Goal: Task Accomplishment & Management: Manage account settings

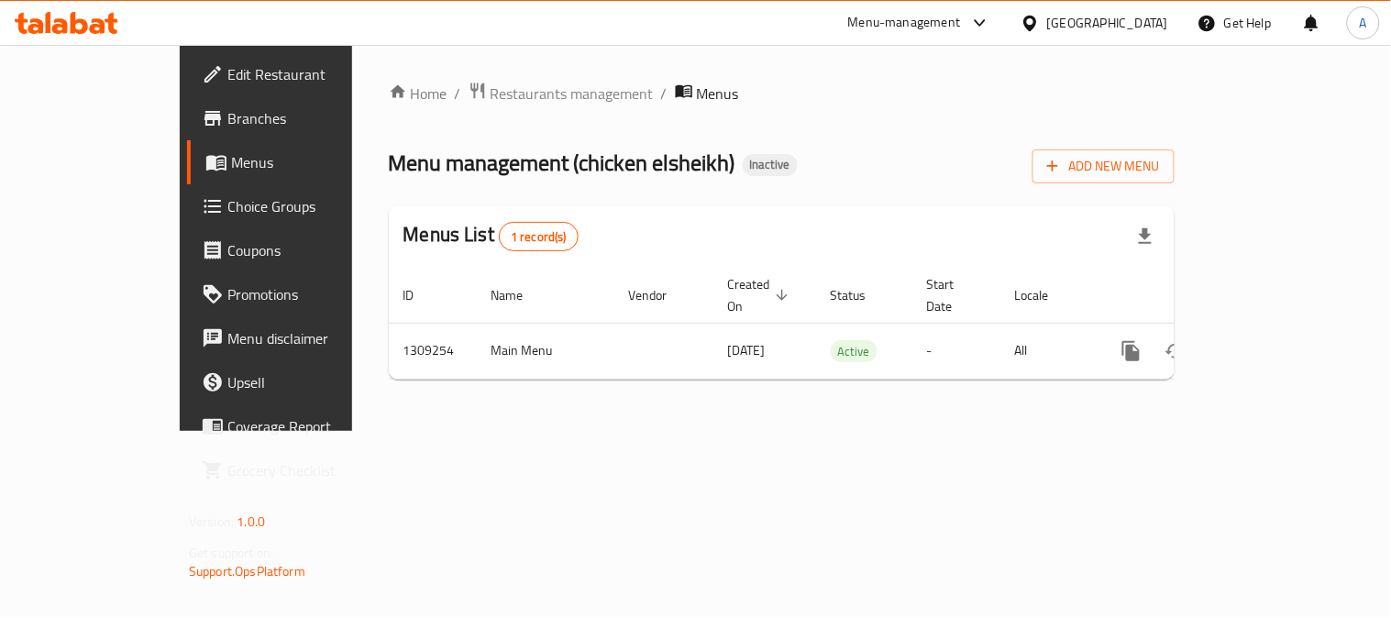
click at [1141, 25] on div "Egypt" at bounding box center [1107, 23] width 121 height 20
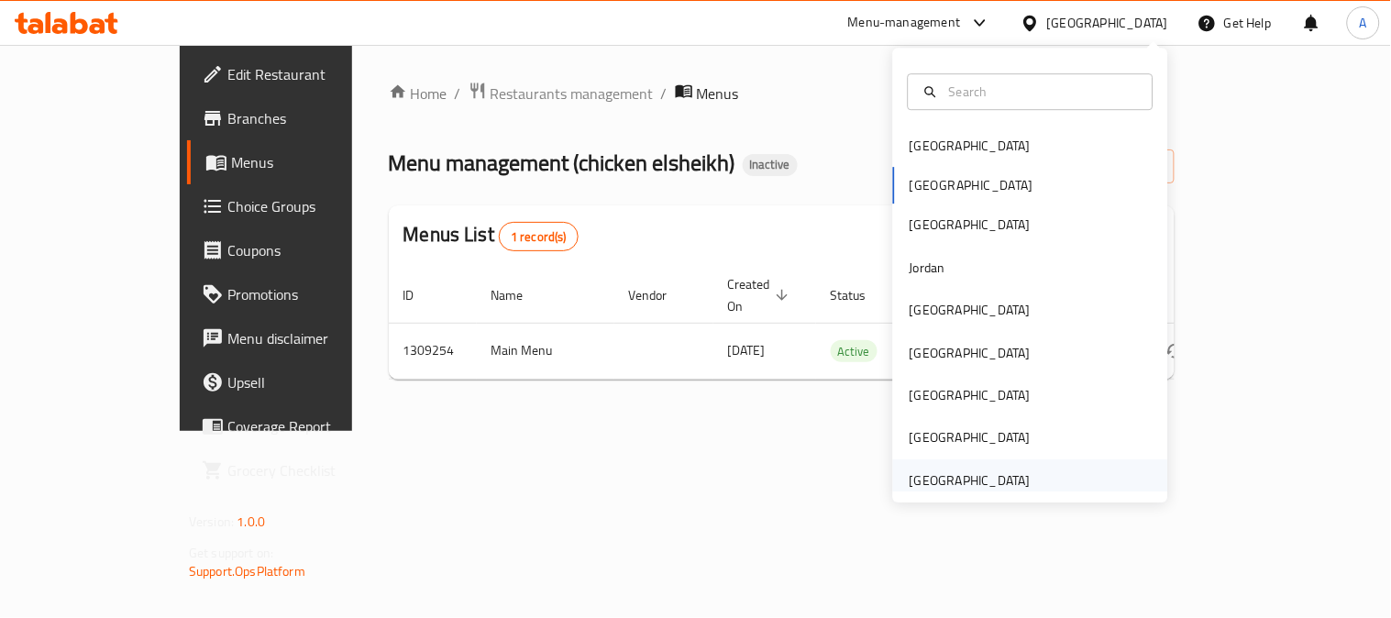
click at [952, 480] on div "[GEOGRAPHIC_DATA]" at bounding box center [970, 480] width 121 height 20
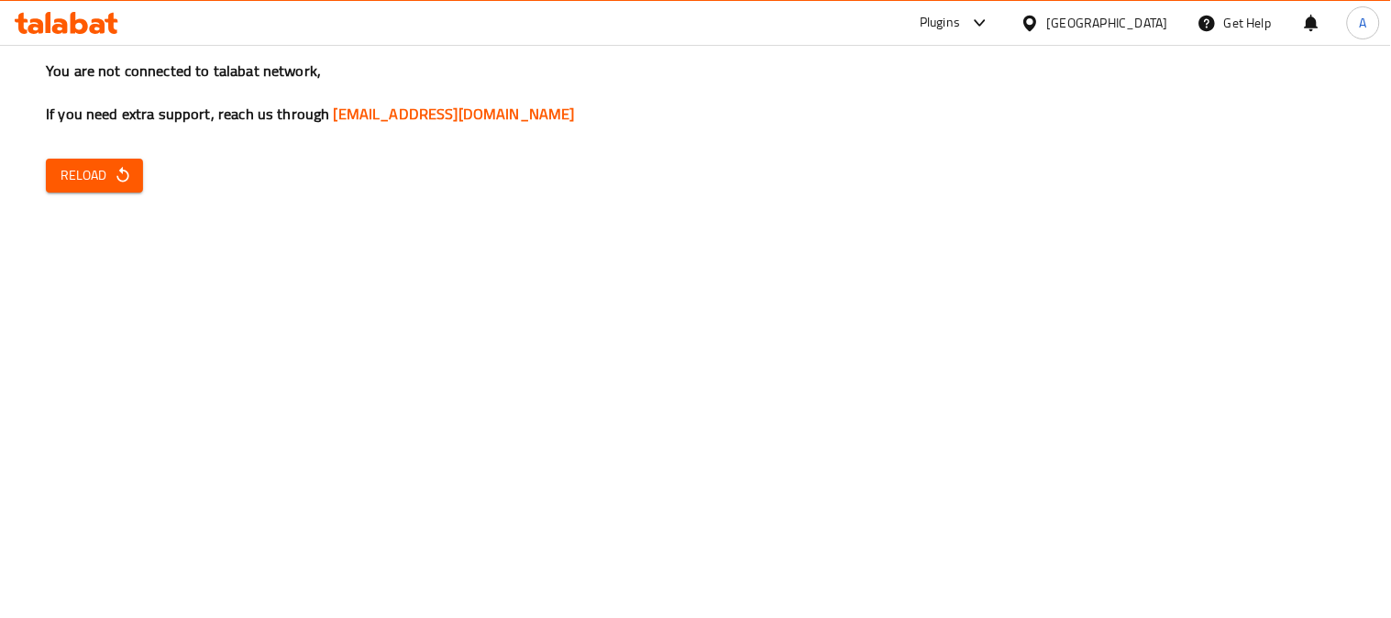
click at [108, 167] on span "Reload" at bounding box center [95, 175] width 68 height 23
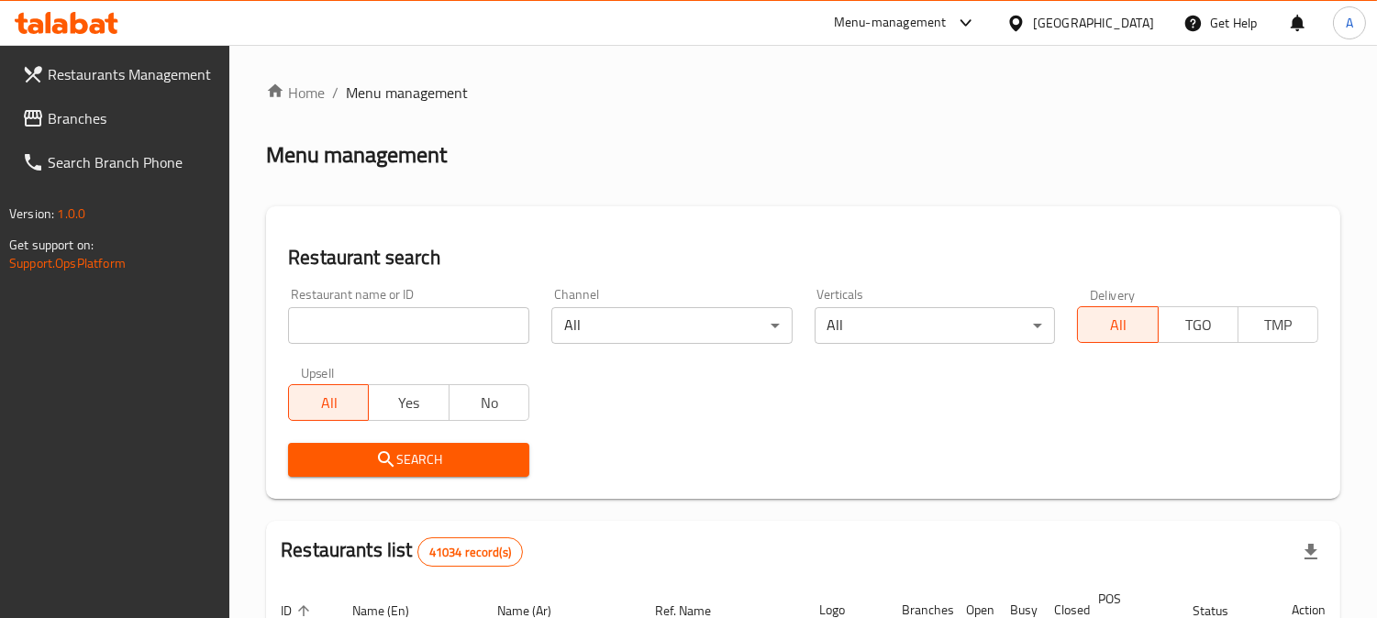
click at [122, 111] on span "Branches" at bounding box center [132, 118] width 168 height 22
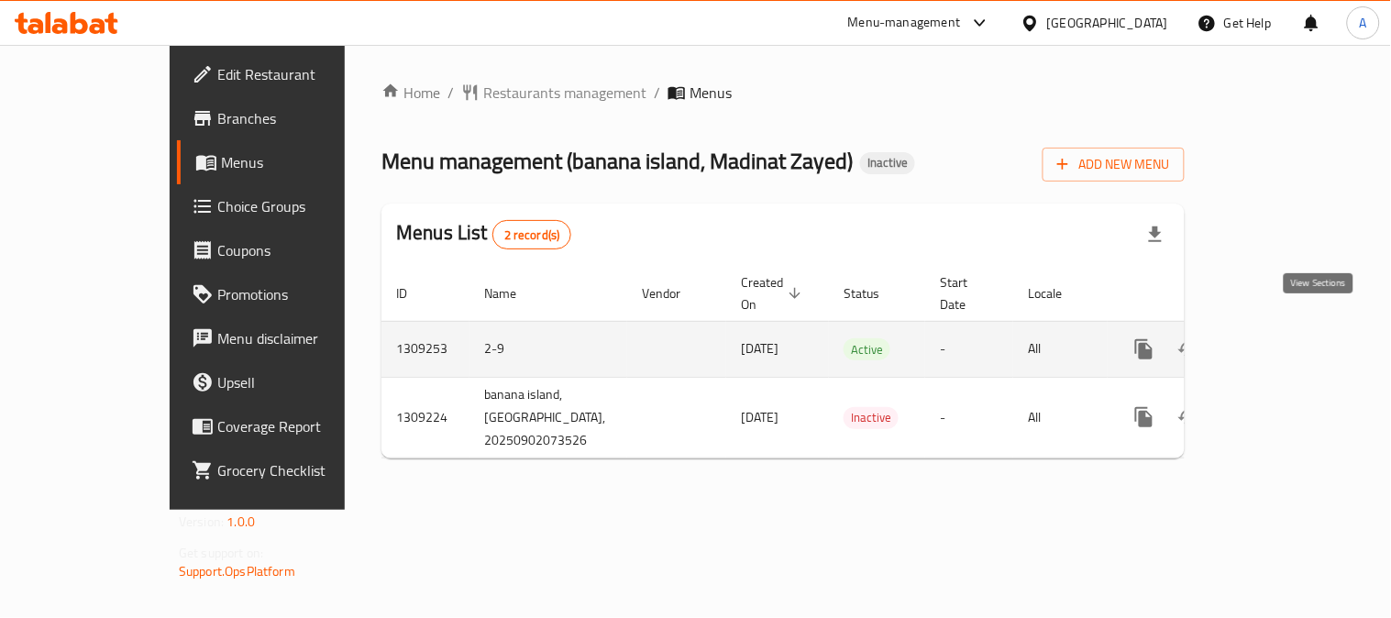
click at [1299, 327] on link "enhanced table" at bounding box center [1277, 349] width 44 height 44
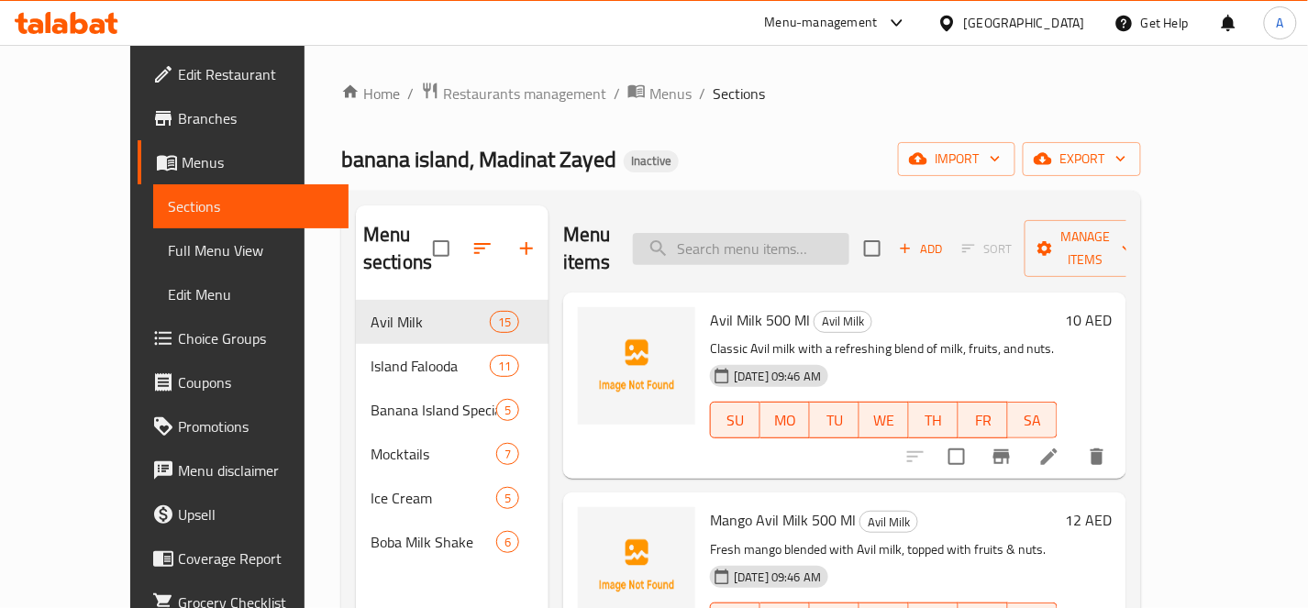
click at [783, 233] on input "search" at bounding box center [741, 249] width 216 height 32
paste input "Arabic Falooda"
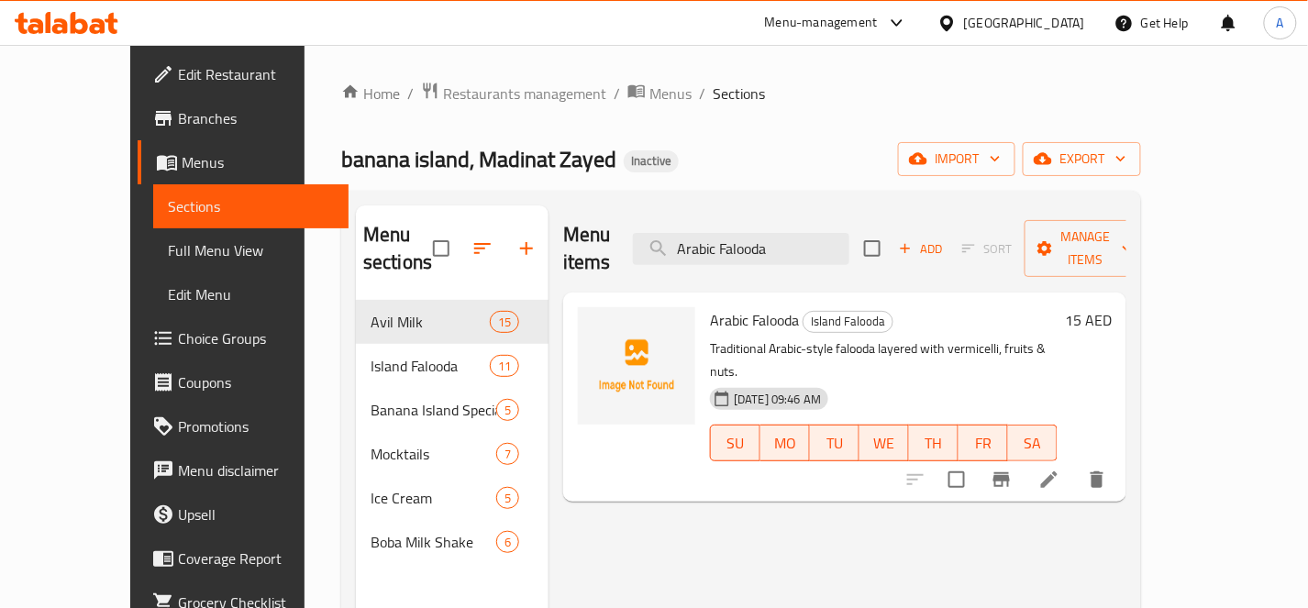
type input "Arabic Falooda"
click at [1075, 463] on li at bounding box center [1048, 479] width 51 height 33
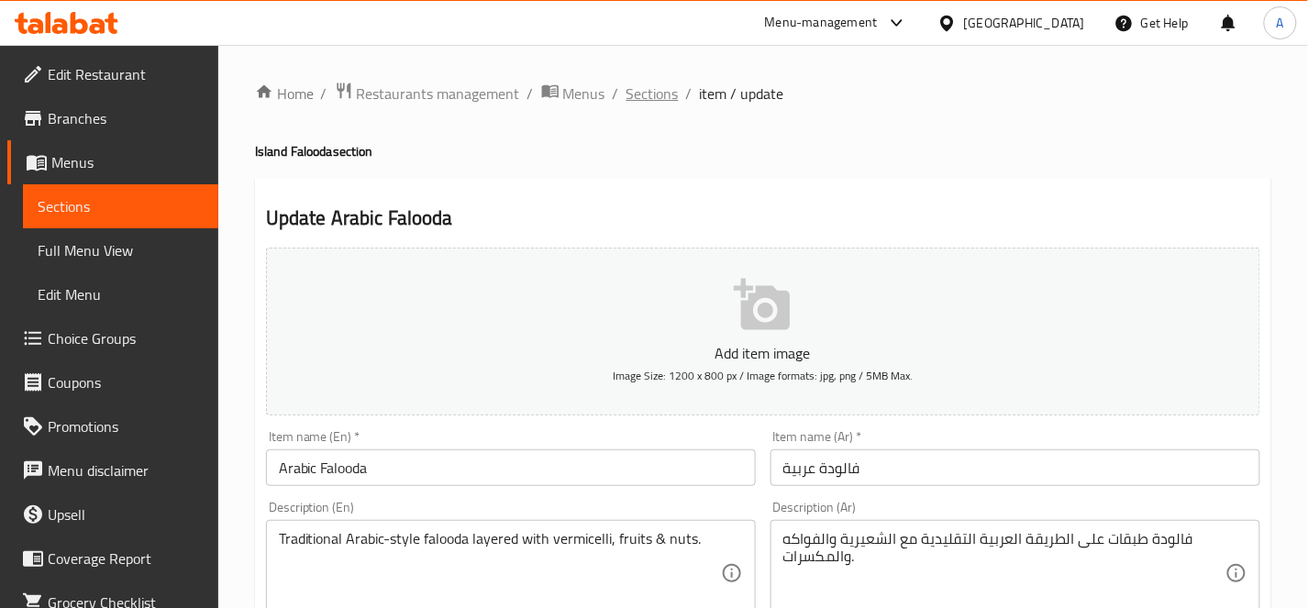
click at [640, 87] on span "Sections" at bounding box center [652, 94] width 52 height 22
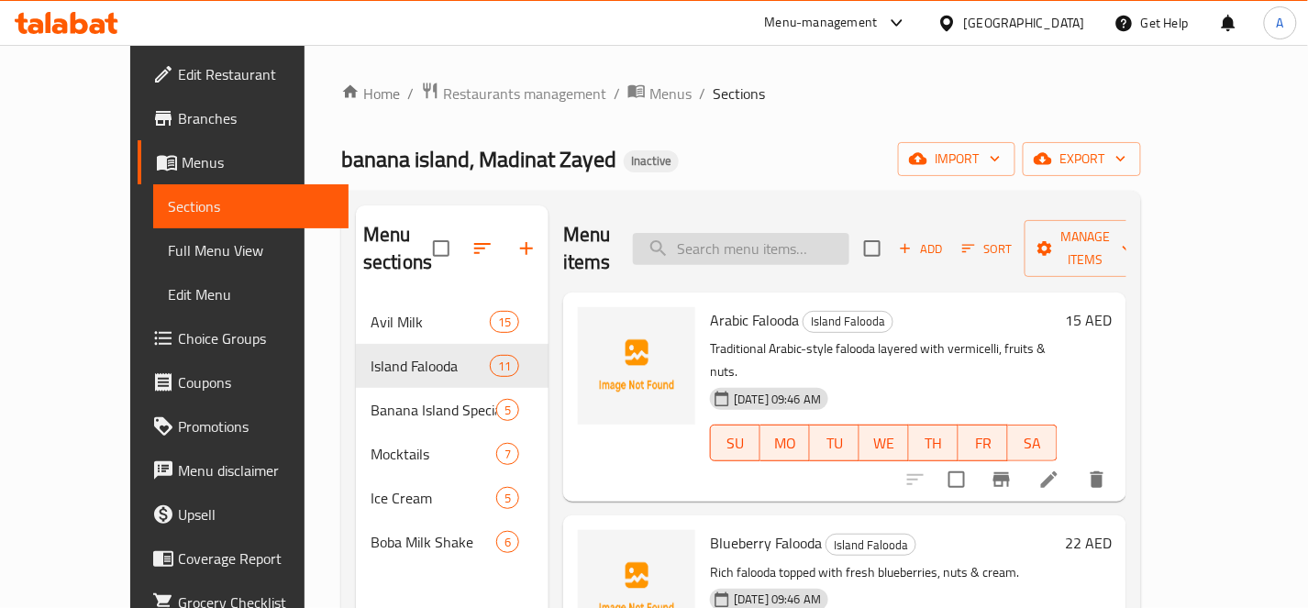
click at [809, 242] on input "search" at bounding box center [741, 249] width 216 height 32
paste input "Arabic Falooda"
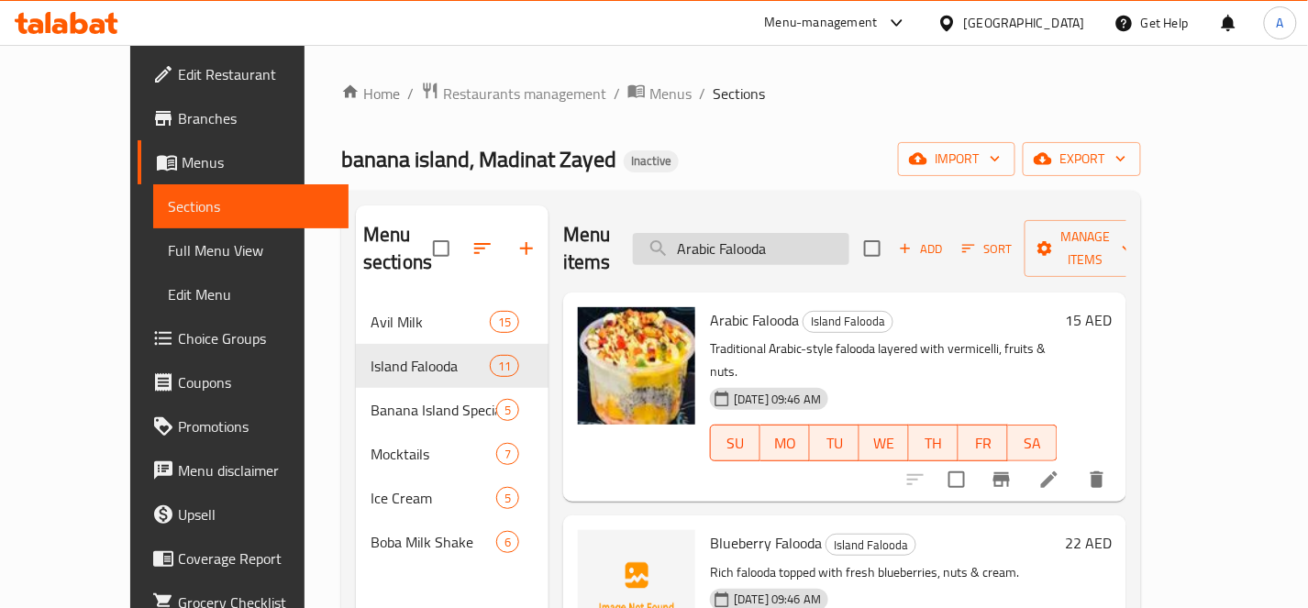
click at [830, 233] on input "Arabic Falooda" at bounding box center [741, 249] width 216 height 32
click at [829, 233] on input "Arabic Falooda" at bounding box center [741, 249] width 216 height 32
paste input "vil Milk 500 Ml"
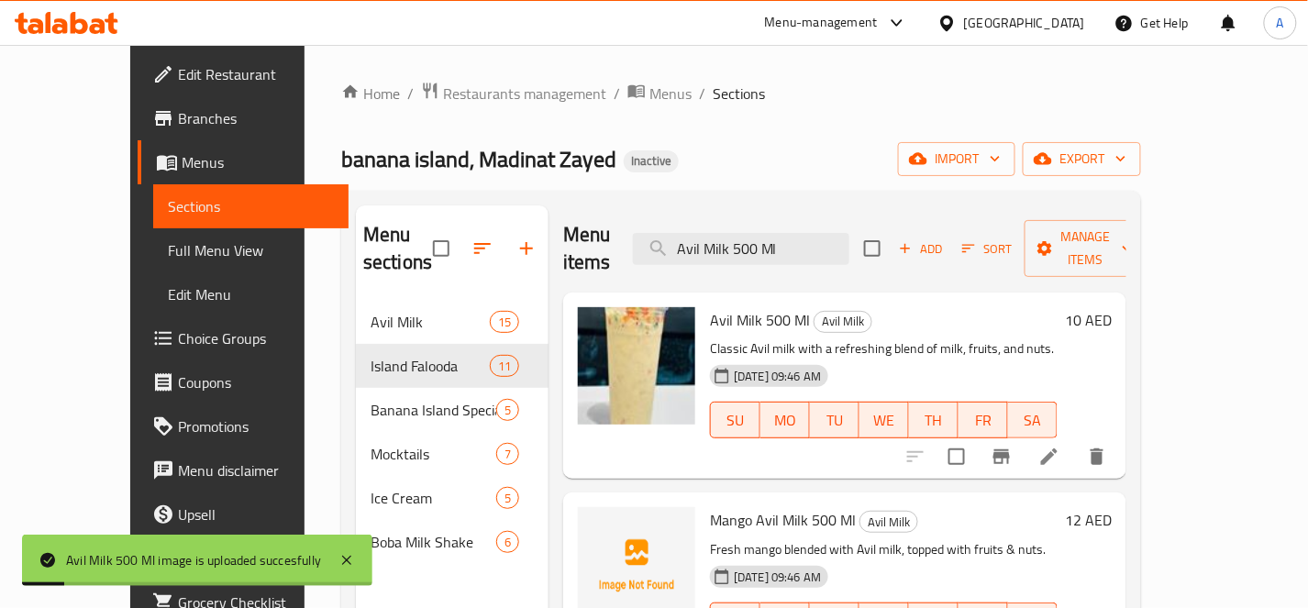
click at [828, 251] on div "Menu items Avil Milk 500 Ml Add Sort Manage items" at bounding box center [844, 248] width 563 height 87
click at [846, 233] on input "Avil Milk 500 Ml" at bounding box center [741, 249] width 216 height 32
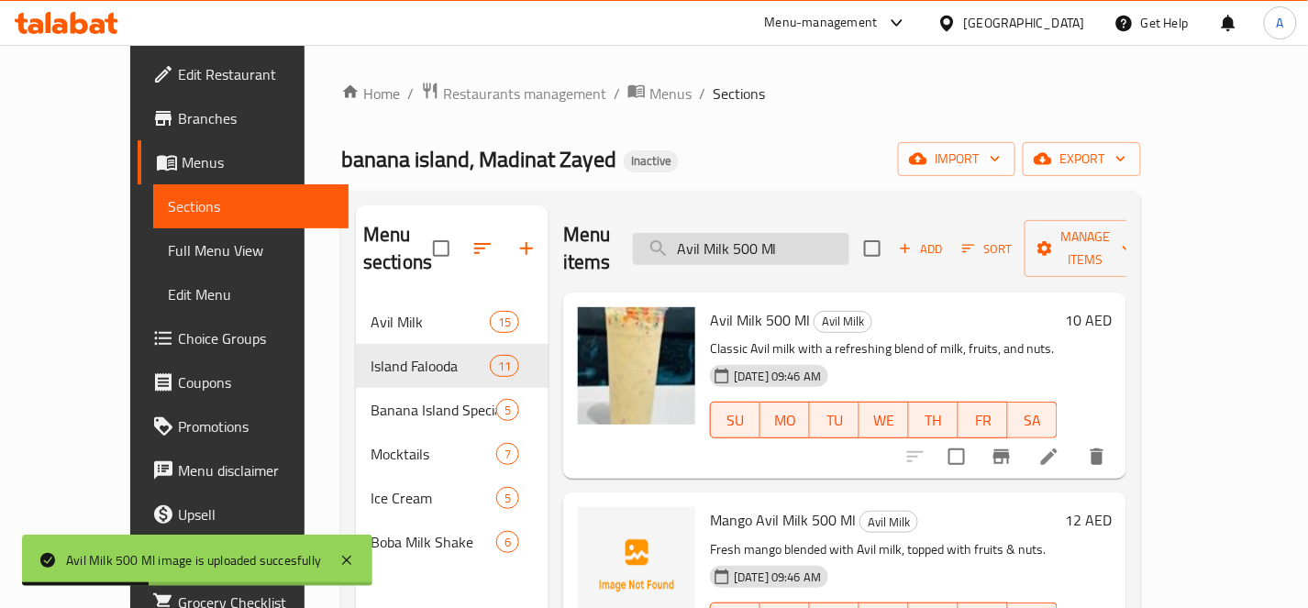
click at [846, 233] on input "Avil Milk 500 Ml" at bounding box center [741, 249] width 216 height 32
paste input "o Passion"
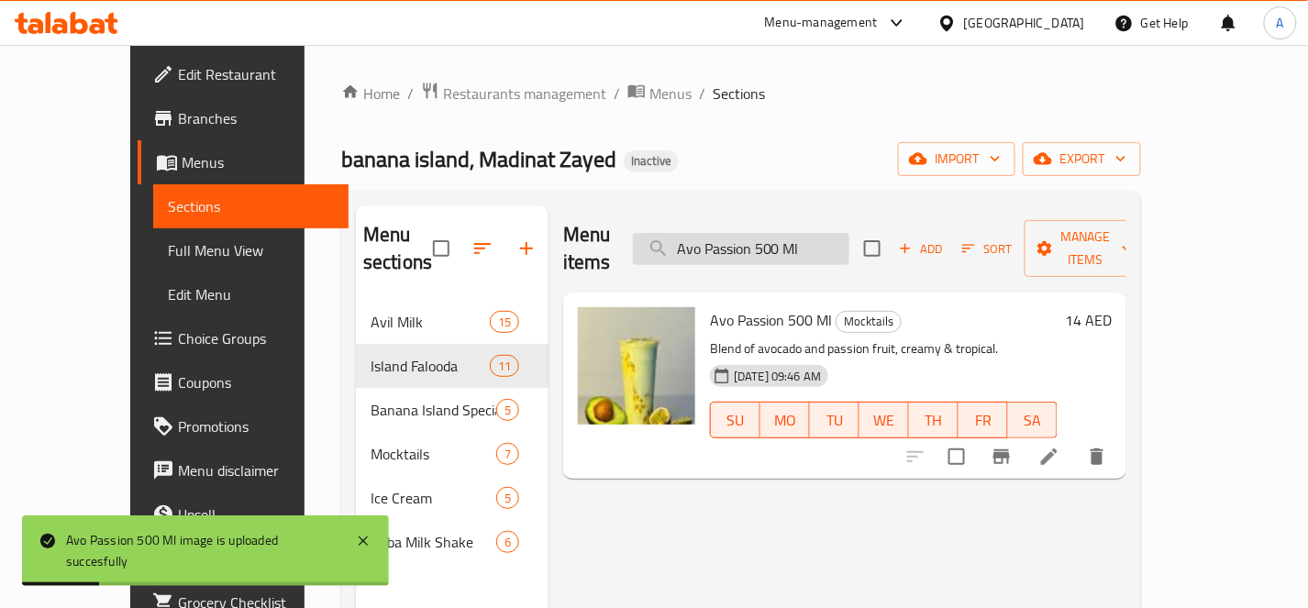
click at [849, 248] on input "Avo Passion 500 Ml" at bounding box center [741, 249] width 216 height 32
click at [849, 246] on input "Avo Passion 500 Ml" at bounding box center [741, 249] width 216 height 32
paste input "cado Avil Milk"
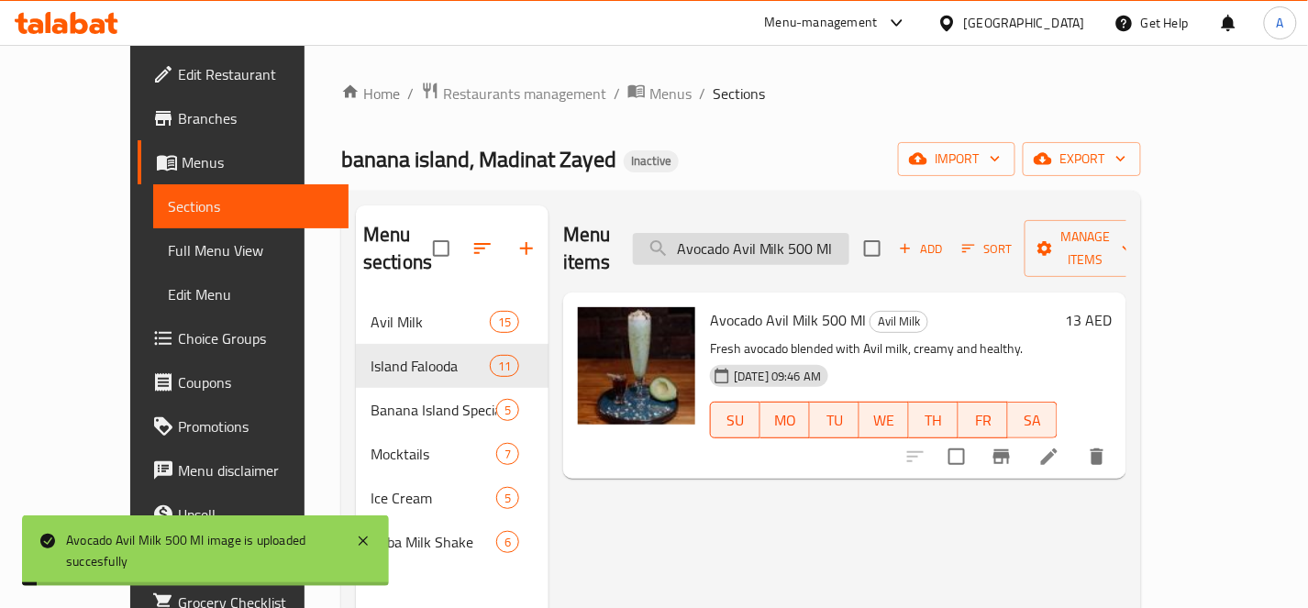
click at [775, 222] on div "Menu items Avocado Avil Milk 500 Ml Add Sort Manage items" at bounding box center [844, 248] width 563 height 87
click at [792, 234] on input "Avocado Avil Milk 500 Ml" at bounding box center [741, 249] width 216 height 32
paste input "Falooda"
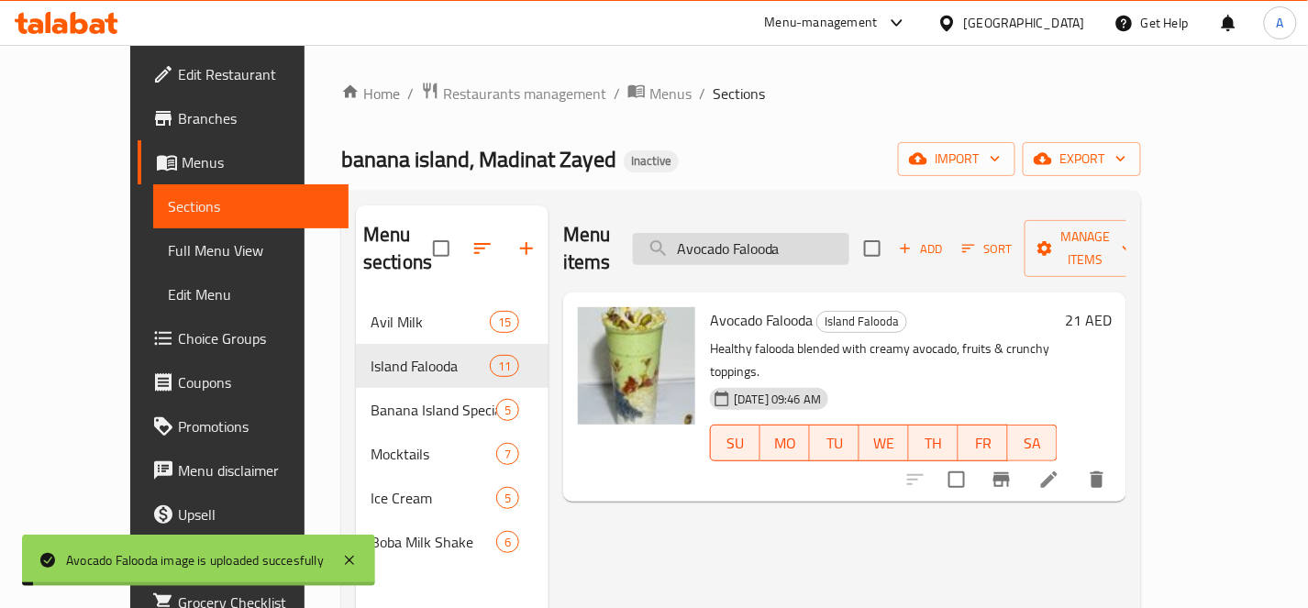
click at [849, 238] on input "Avocado Falooda" at bounding box center [741, 249] width 216 height 32
paste input "Banana Milk Shake"
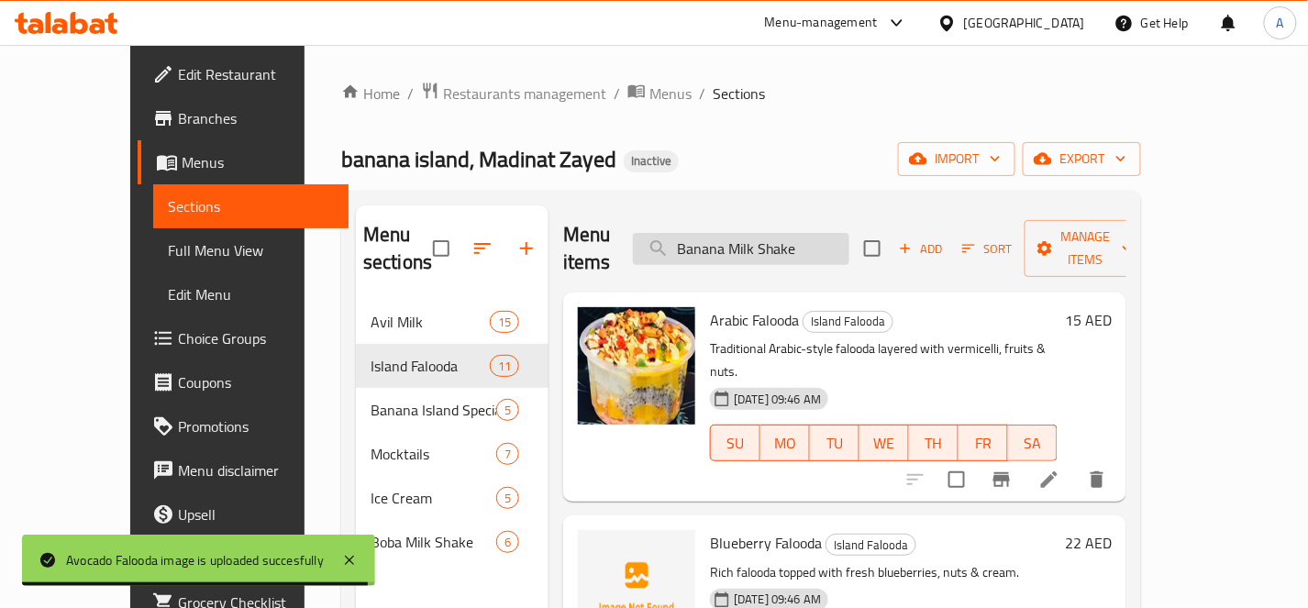
click at [849, 234] on input "Banana Milk Shake" at bounding box center [741, 249] width 216 height 32
click at [849, 233] on input "Banana Milk Shake" at bounding box center [741, 249] width 216 height 32
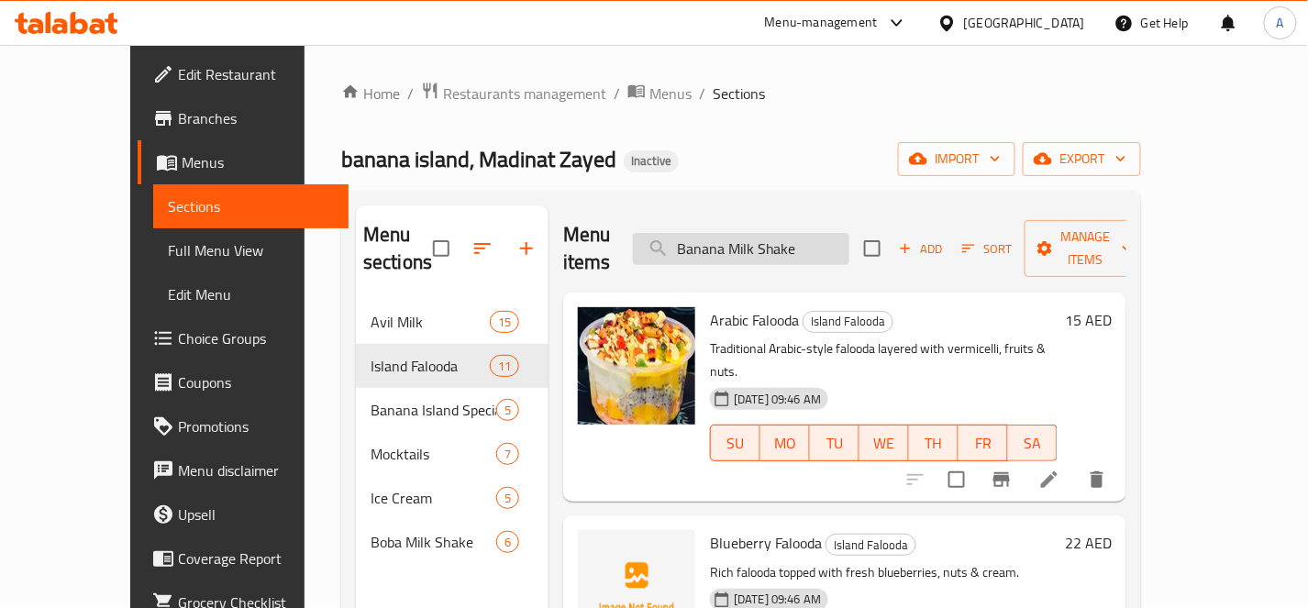
paste input "Banana Milk"
click at [849, 233] on input "Banana Milk Banana Milk Shake" at bounding box center [741, 249] width 216 height 32
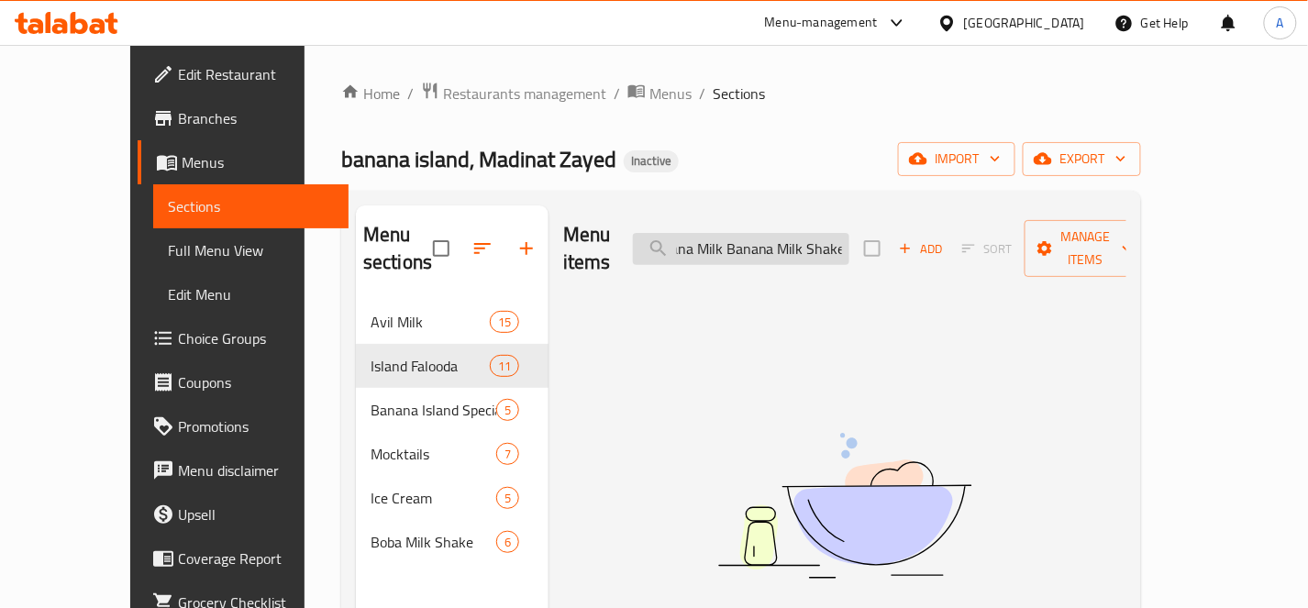
click at [849, 233] on input "Banana Milk Banana Milk Shake" at bounding box center [741, 249] width 216 height 32
paste input "search"
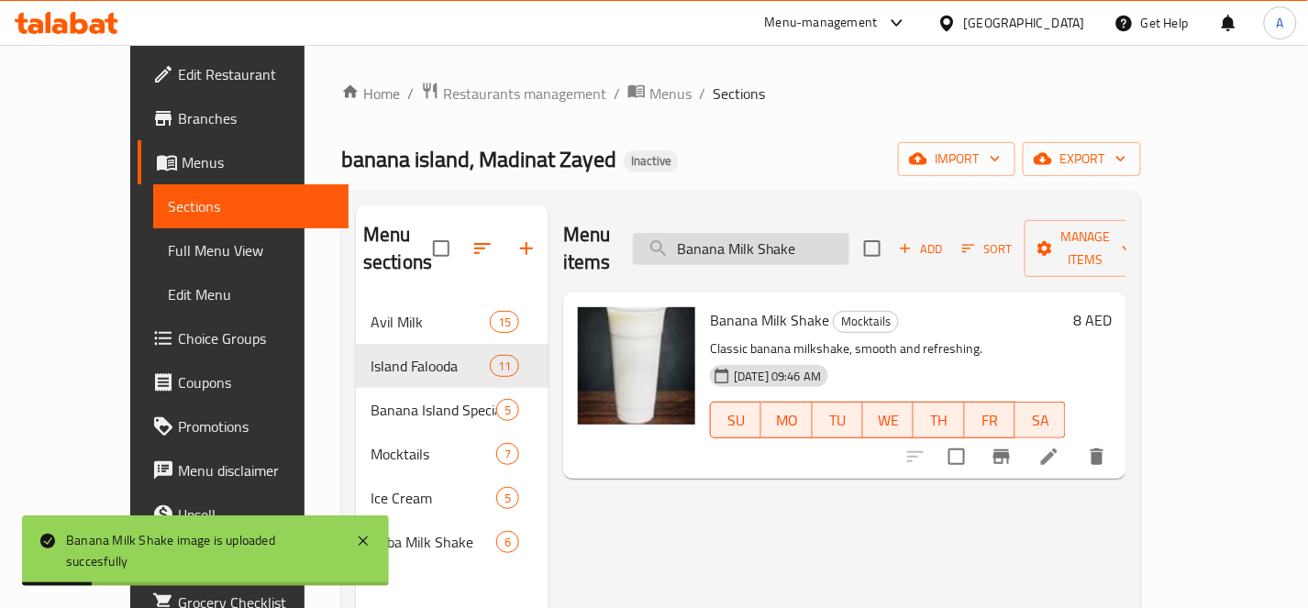
click at [849, 234] on input "Banana Milk Shake" at bounding box center [741, 249] width 216 height 32
paste input "lueberry Falooda"
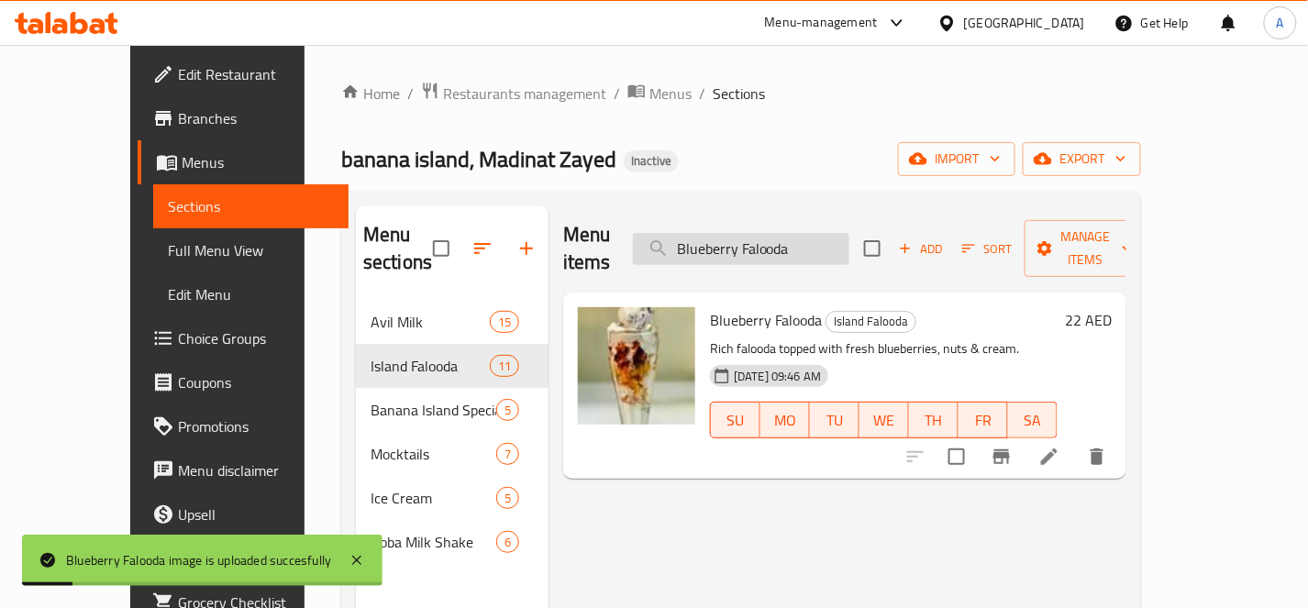
click at [849, 239] on input "Blueberry Falooda" at bounding box center [741, 249] width 216 height 32
paste input "Mango"
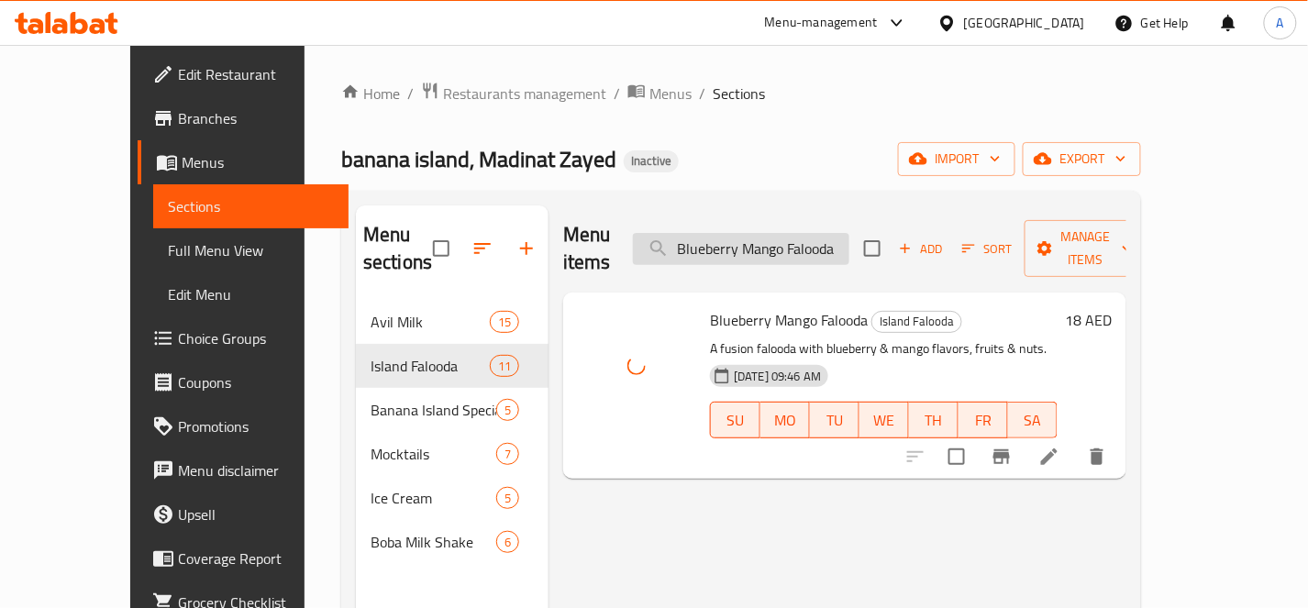
click at [798, 235] on input "Blueberry Mango Falooda" at bounding box center [741, 249] width 216 height 32
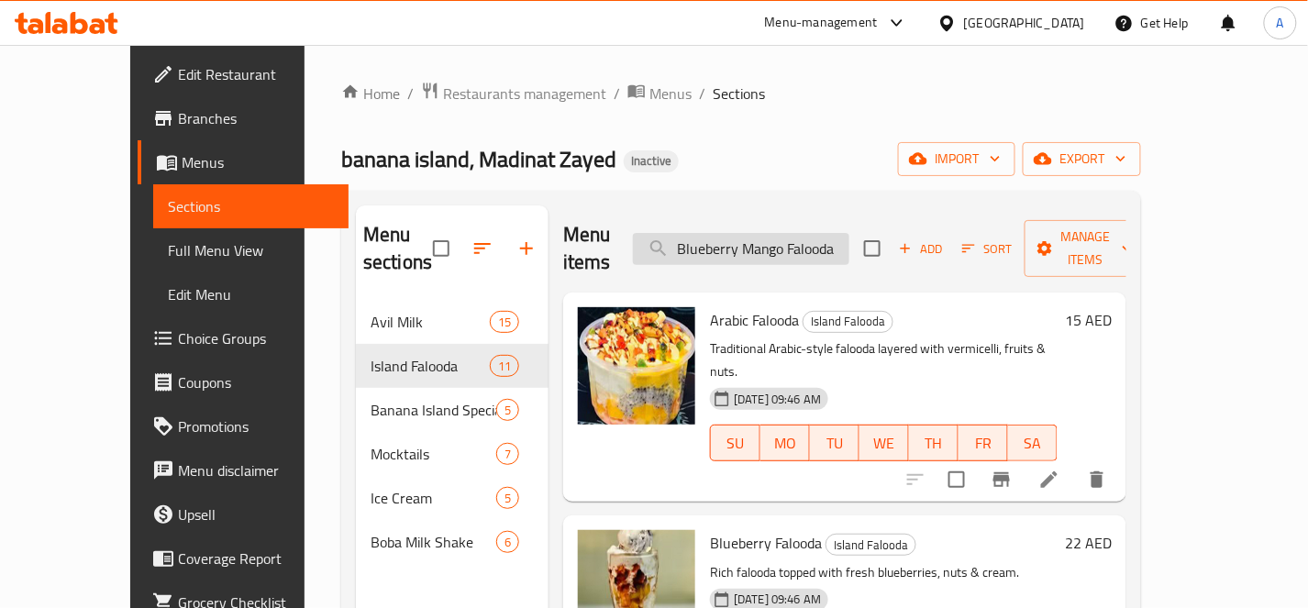
click at [798, 234] on input "Blueberry Mango Falooda" at bounding box center [741, 249] width 216 height 32
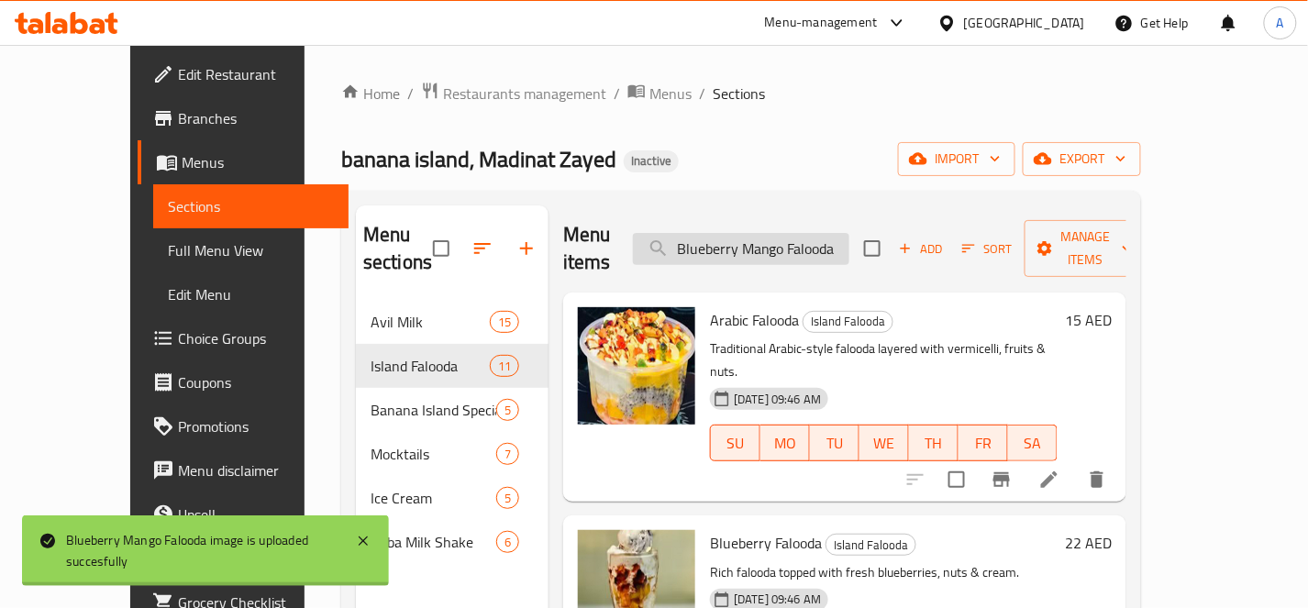
click at [798, 235] on input "Blueberry Mango Falooda" at bounding box center [741, 249] width 216 height 32
paste input "rowni With Ice Cream"
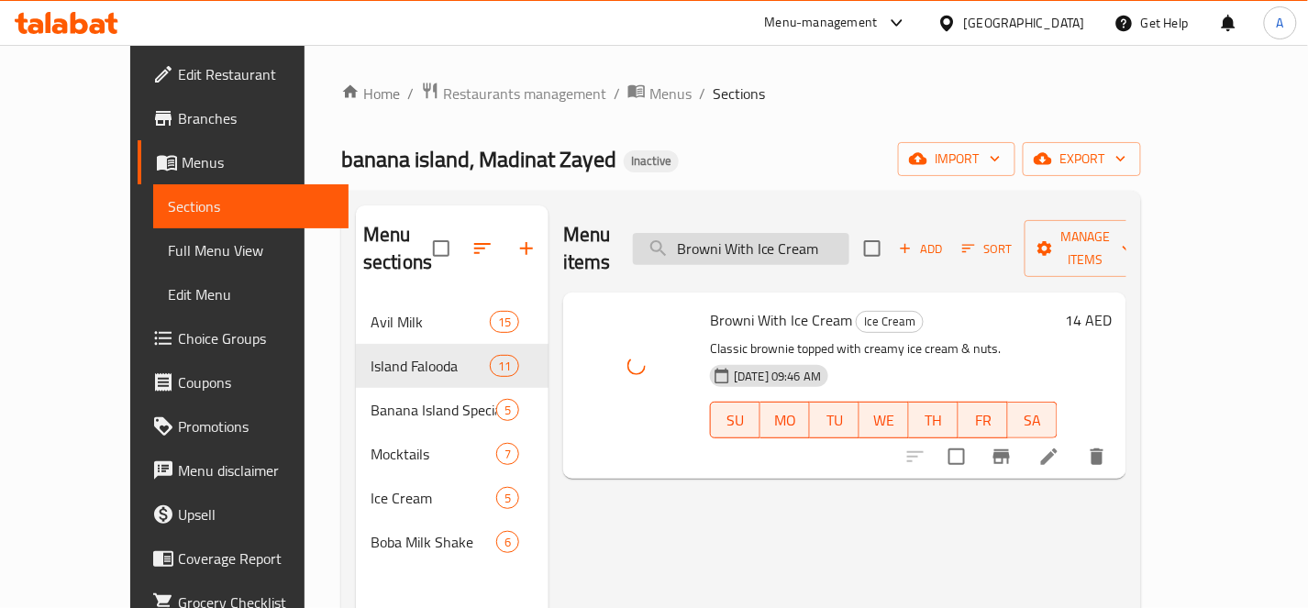
click at [849, 234] on input "Browni With Ice Cream" at bounding box center [741, 249] width 216 height 32
click at [849, 236] on input "Browni With Ice Cream" at bounding box center [741, 249] width 216 height 32
click at [848, 237] on input "Browni With Ice Cream" at bounding box center [741, 249] width 216 height 32
click at [846, 238] on input "Browni With Ice Cream" at bounding box center [741, 249] width 216 height 32
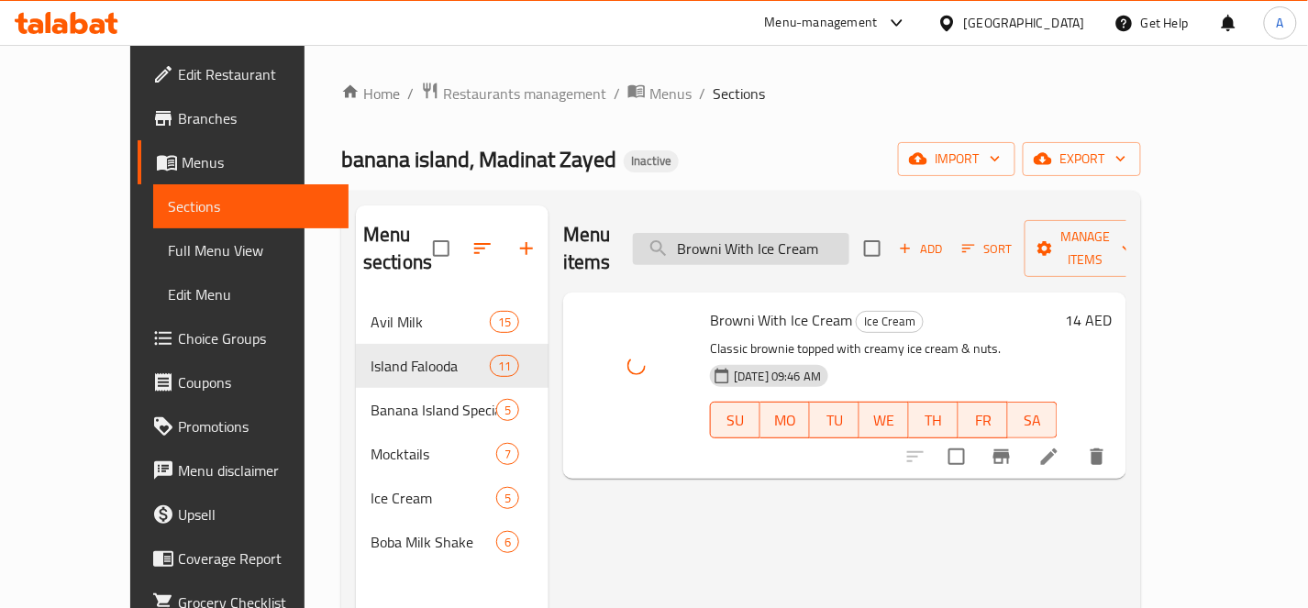
click at [846, 238] on input "Browni With Ice Cream" at bounding box center [741, 249] width 216 height 32
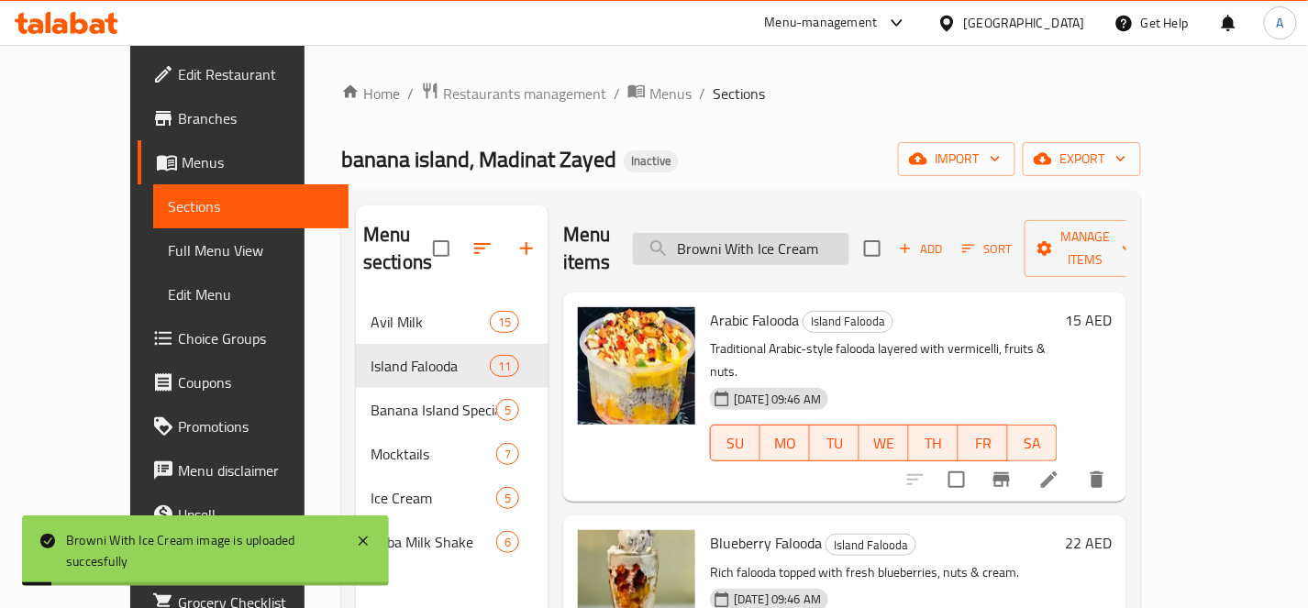
click at [745, 233] on input "Browni With Ice Cream" at bounding box center [741, 249] width 216 height 32
paste input "utter Scotch Avil"
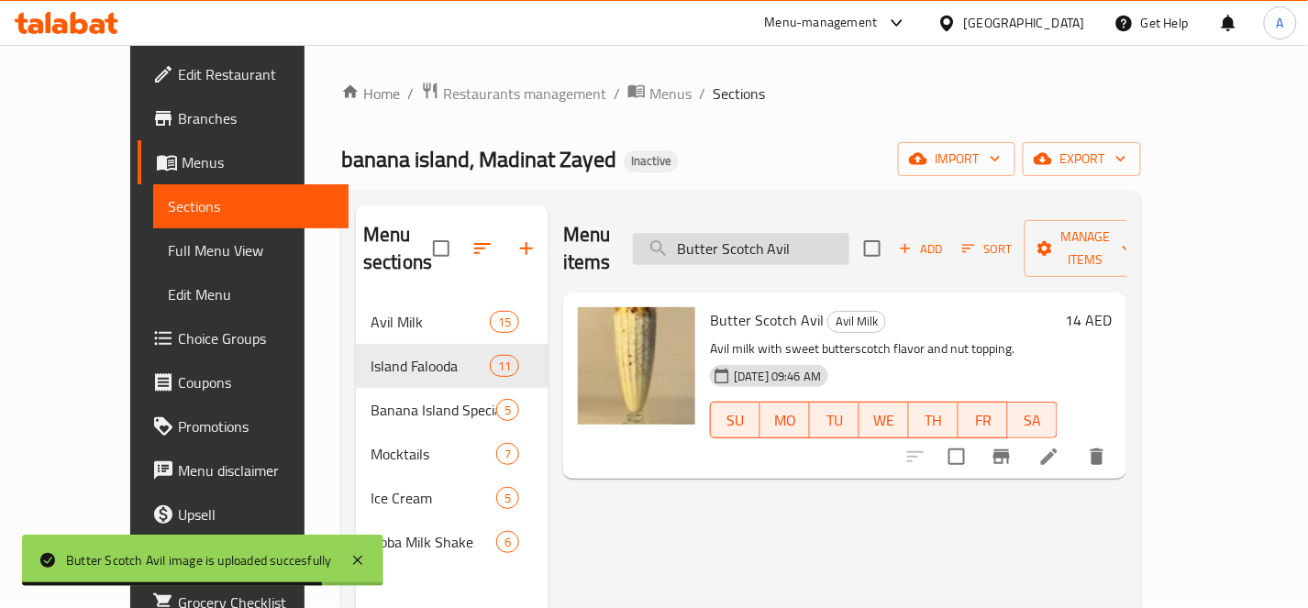
click at [847, 235] on input "Butter Scotch Avil" at bounding box center [741, 249] width 216 height 32
paste input "Chickoo Avil Milk"
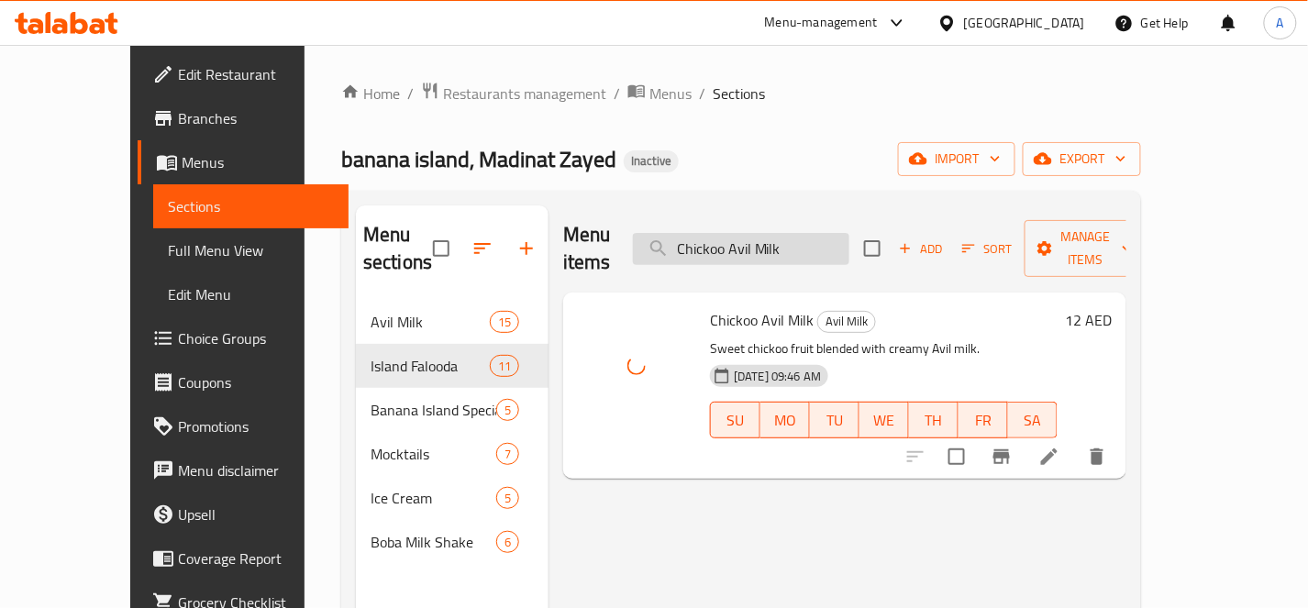
click at [849, 235] on input "Chickoo Avil Milk" at bounding box center [741, 249] width 216 height 32
click at [849, 233] on input "Chickoo Avil Milk" at bounding box center [741, 249] width 216 height 32
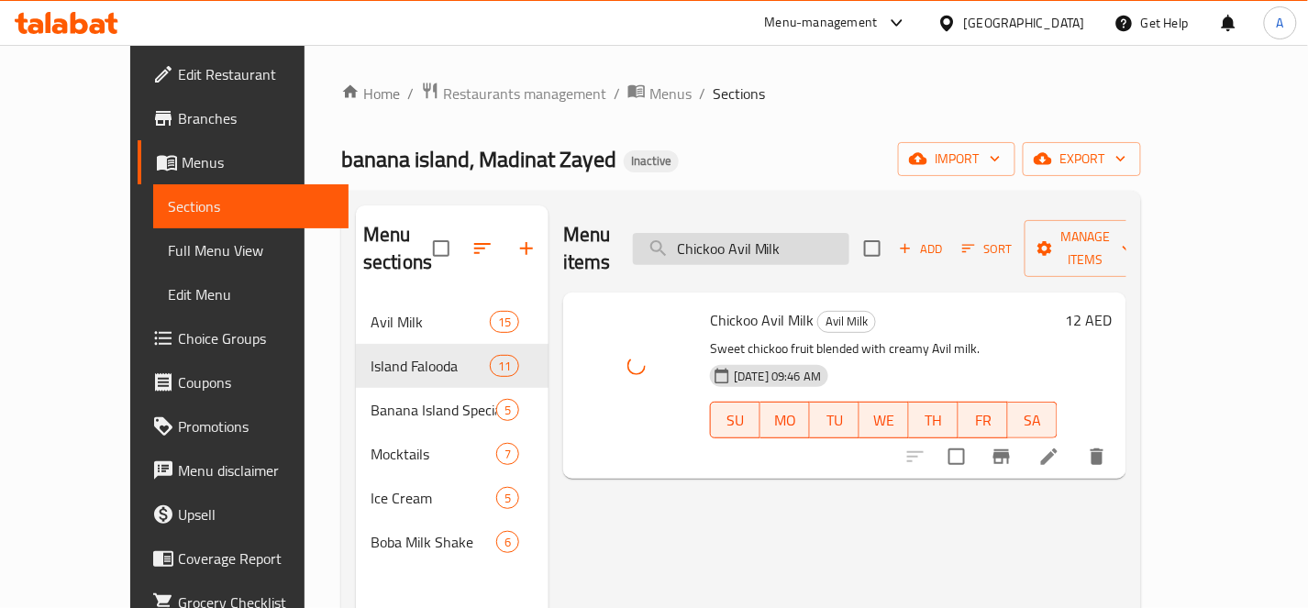
click at [849, 233] on input "Chickoo Avil Milk" at bounding box center [741, 249] width 216 height 32
paste input "ocolate"
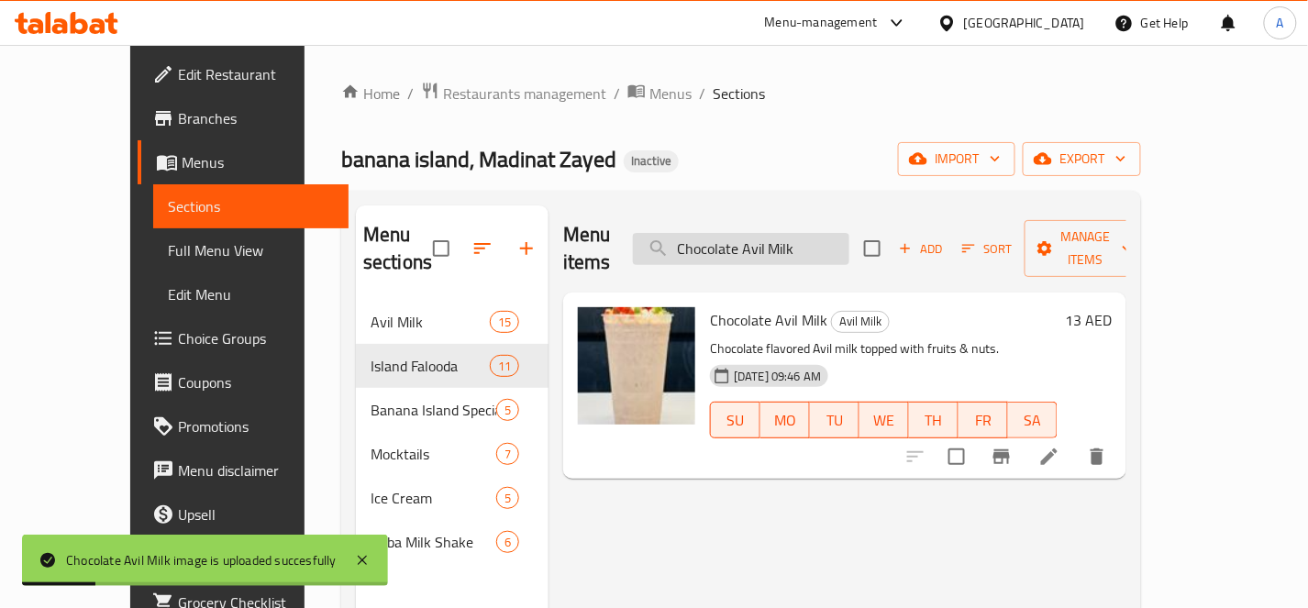
click at [849, 237] on input "Chocolate Avil Milk" at bounding box center [741, 249] width 216 height 32
paste input "Depth By Chocolate"
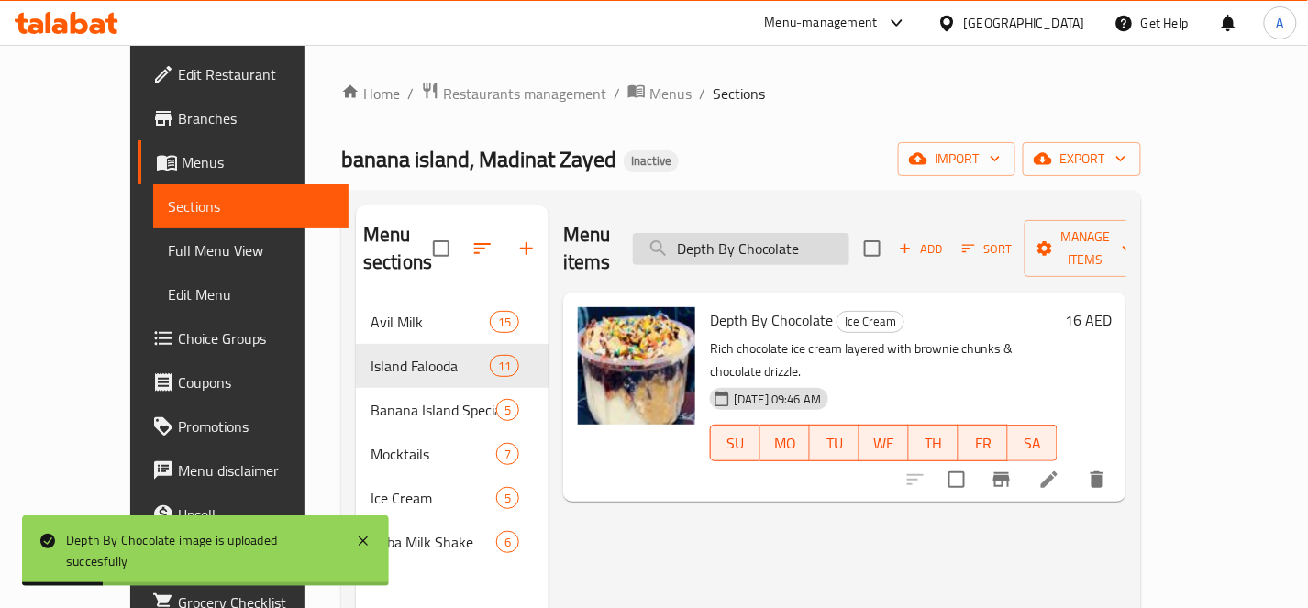
click at [845, 233] on input "Depth By Chocolate" at bounding box center [741, 249] width 216 height 32
click at [844, 233] on input "Depth By Chocolate" at bounding box center [741, 249] width 216 height 32
paste input "Extra Protein Bowl"
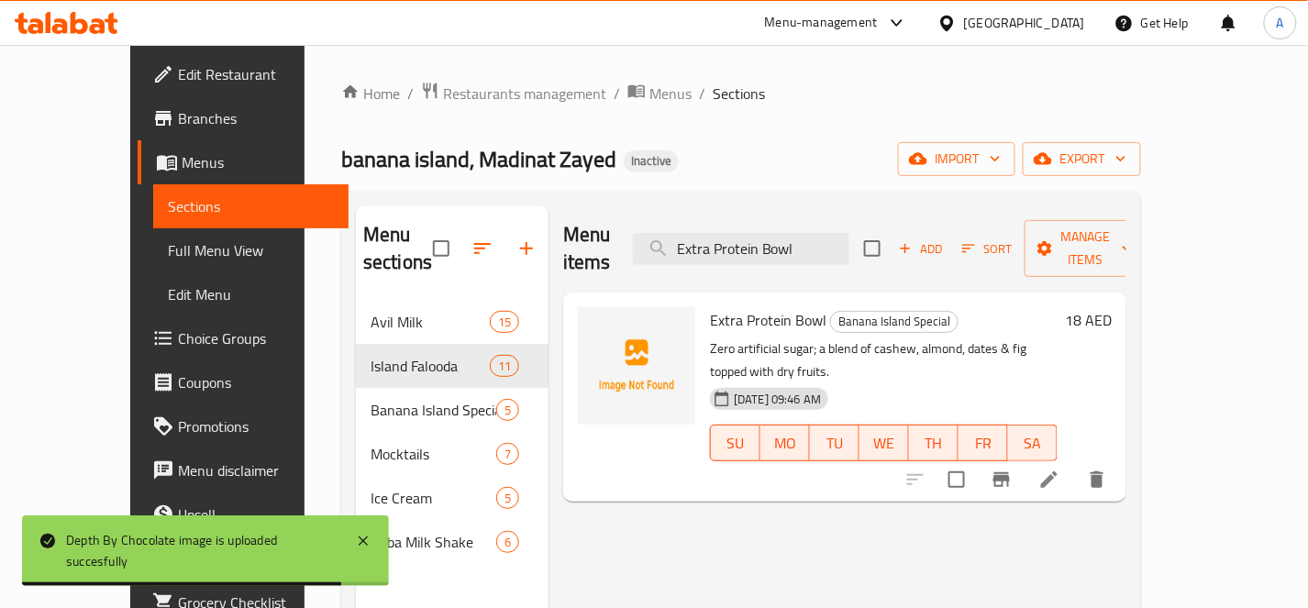
click at [716, 417] on div "SU MO TU WE TH FR SA" at bounding box center [883, 442] width 362 height 51
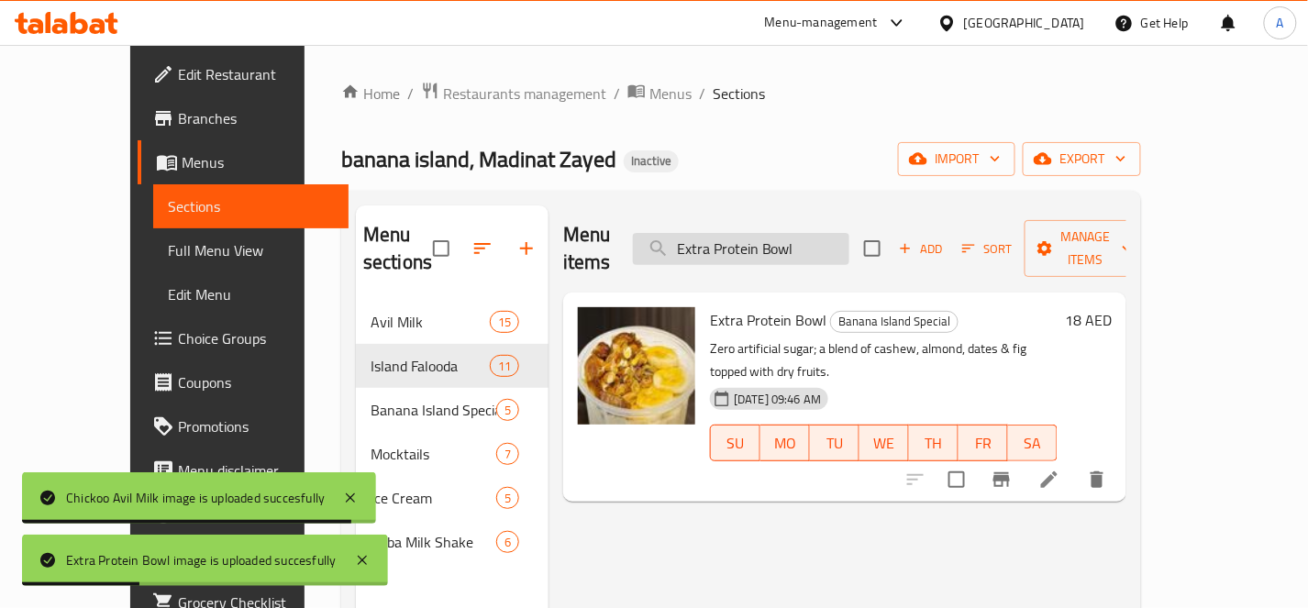
click at [849, 239] on input "Extra Protein Bowl" at bounding box center [741, 249] width 216 height 32
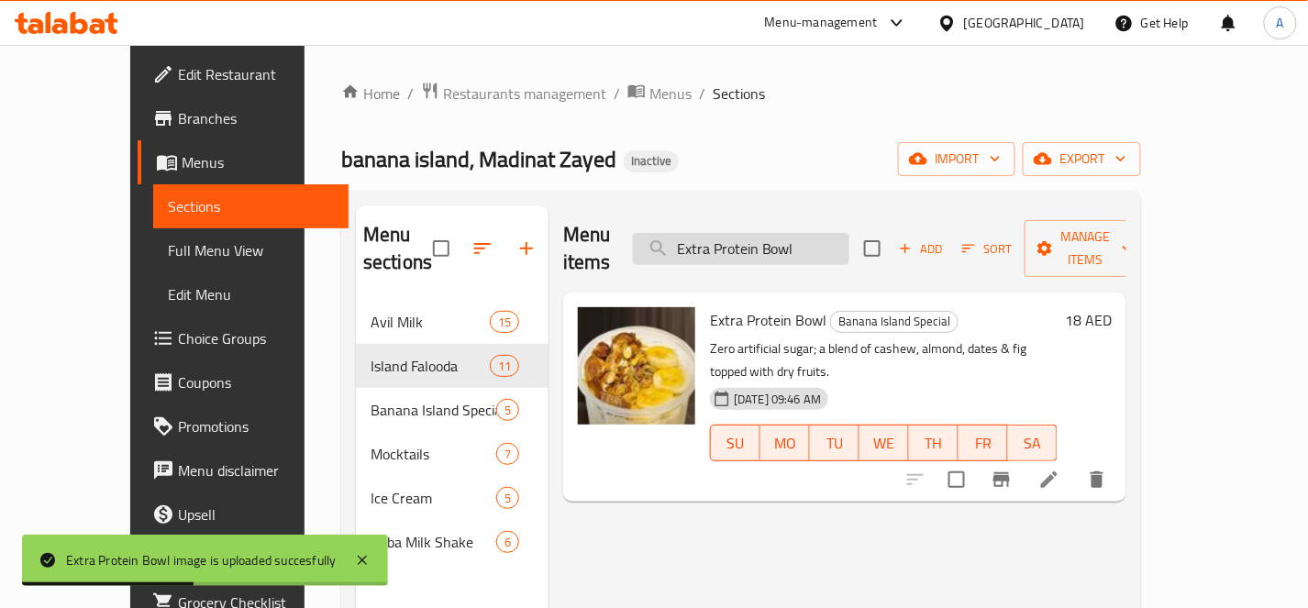
paste input "Ferrero Avil Milk"
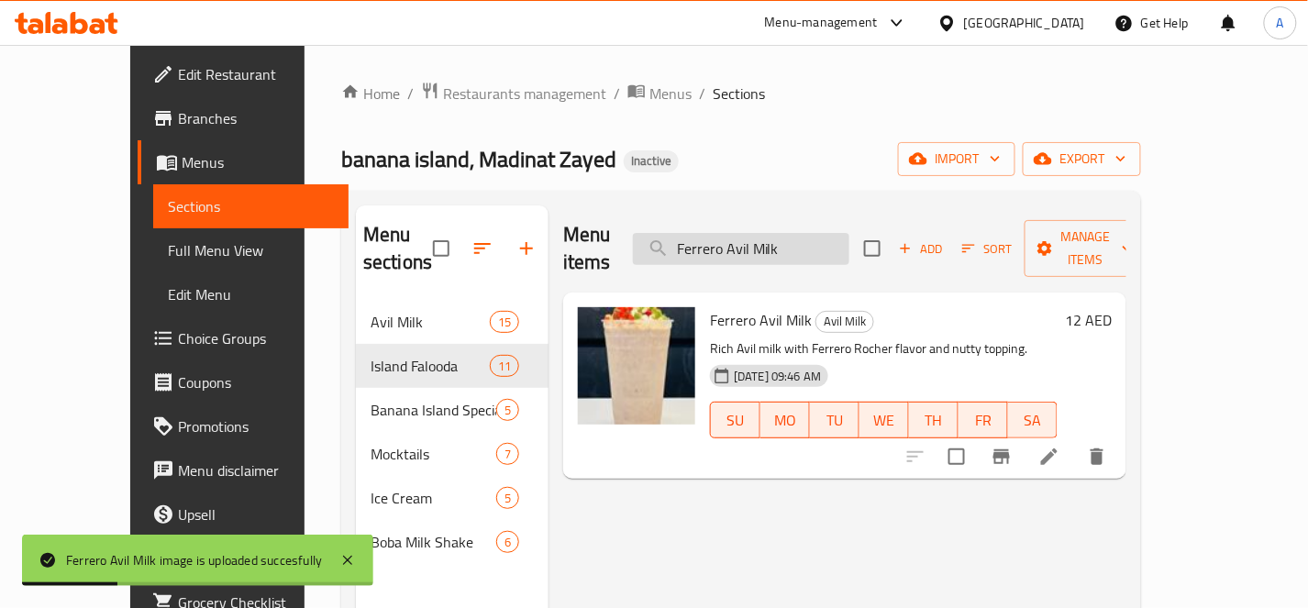
click at [849, 244] on input "Ferrero Avil Milk" at bounding box center [741, 249] width 216 height 32
click at [849, 245] on input "Ferrero Avil Milk" at bounding box center [741, 249] width 216 height 32
paste input "ruit Salad With Ice Cream"
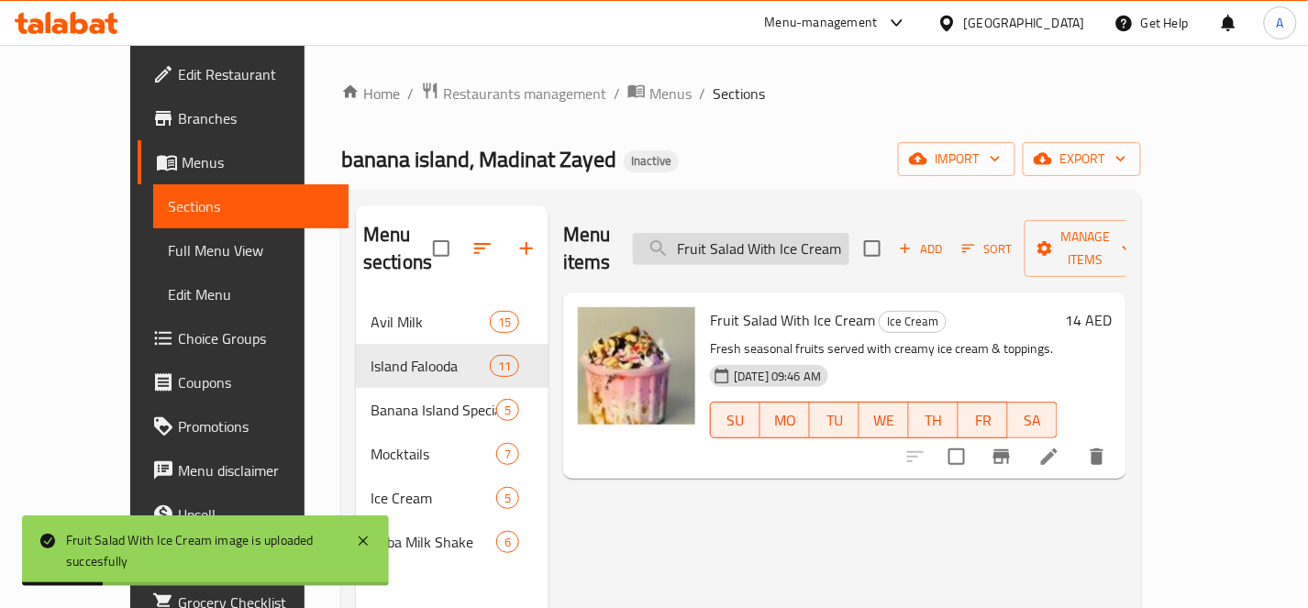
click at [804, 241] on input "Fruit Salad With Ice Cream" at bounding box center [741, 249] width 216 height 32
paste input "y Avil Milk"
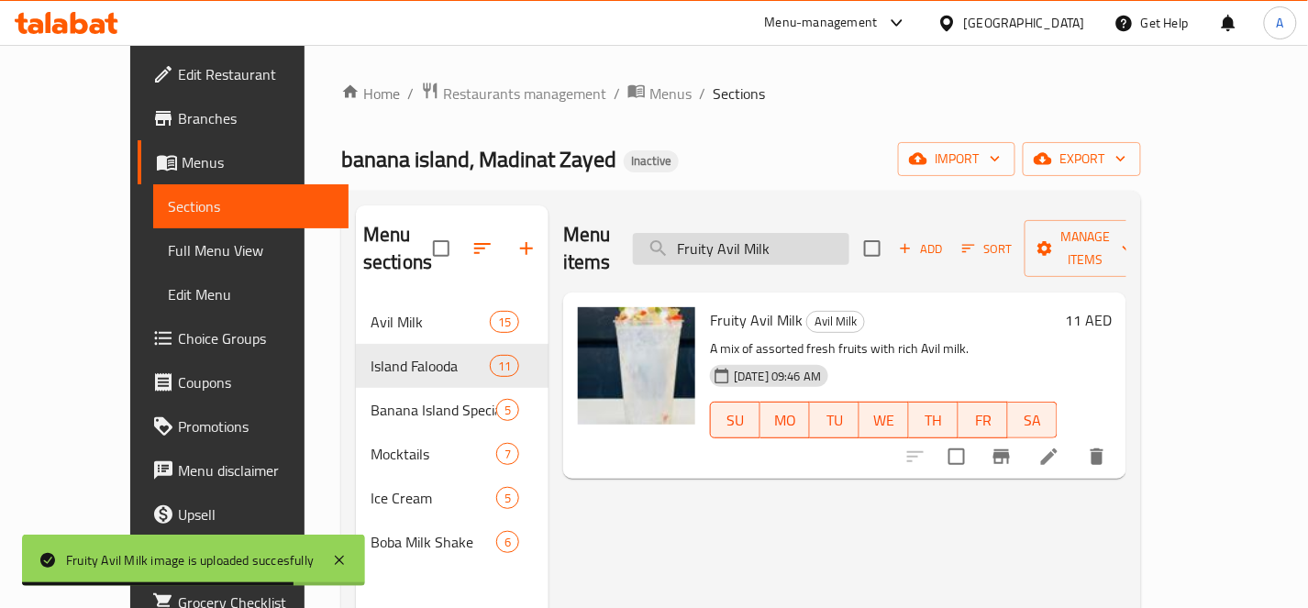
click at [849, 235] on input "Fruity Avil Milk" at bounding box center [741, 249] width 216 height 32
paste input "[DEMOGRAPHIC_DATA]"
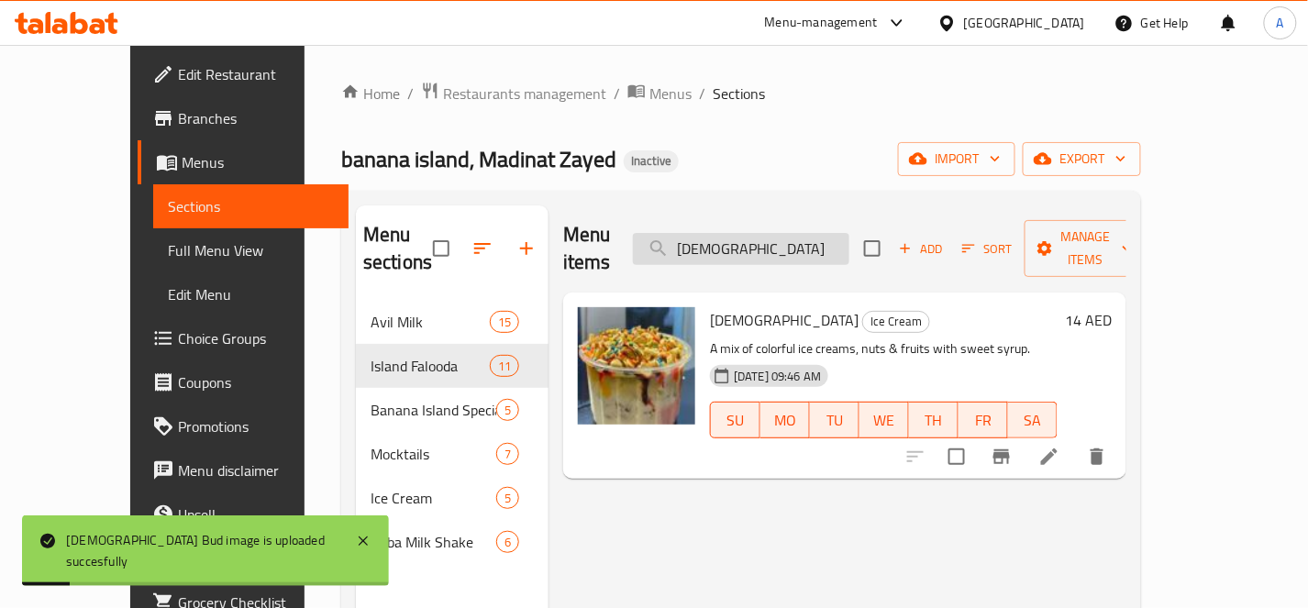
click at [831, 249] on input "[DEMOGRAPHIC_DATA]" at bounding box center [741, 249] width 216 height 32
paste input "Hardrock Coffee Boba"
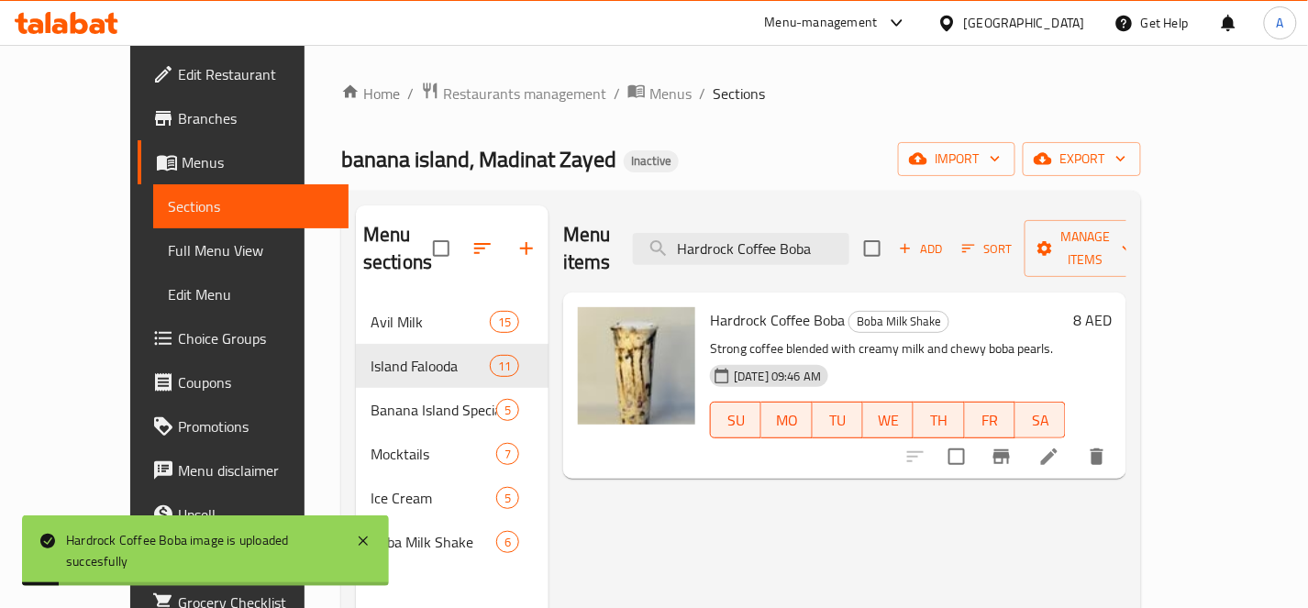
click at [863, 215] on div "Menu items Hardrock Coffee Boba Add Sort Manage items" at bounding box center [844, 248] width 563 height 87
click at [849, 250] on input "Hardrock Coffee Boba" at bounding box center [741, 249] width 216 height 32
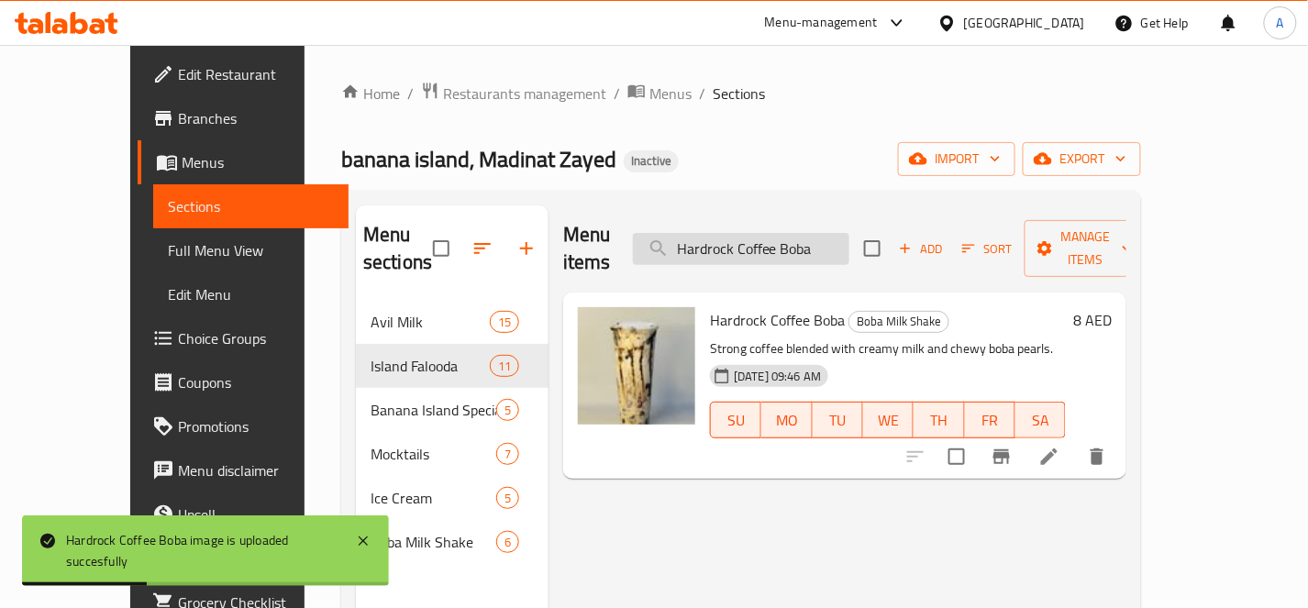
paste input "ope Butter Scotch"
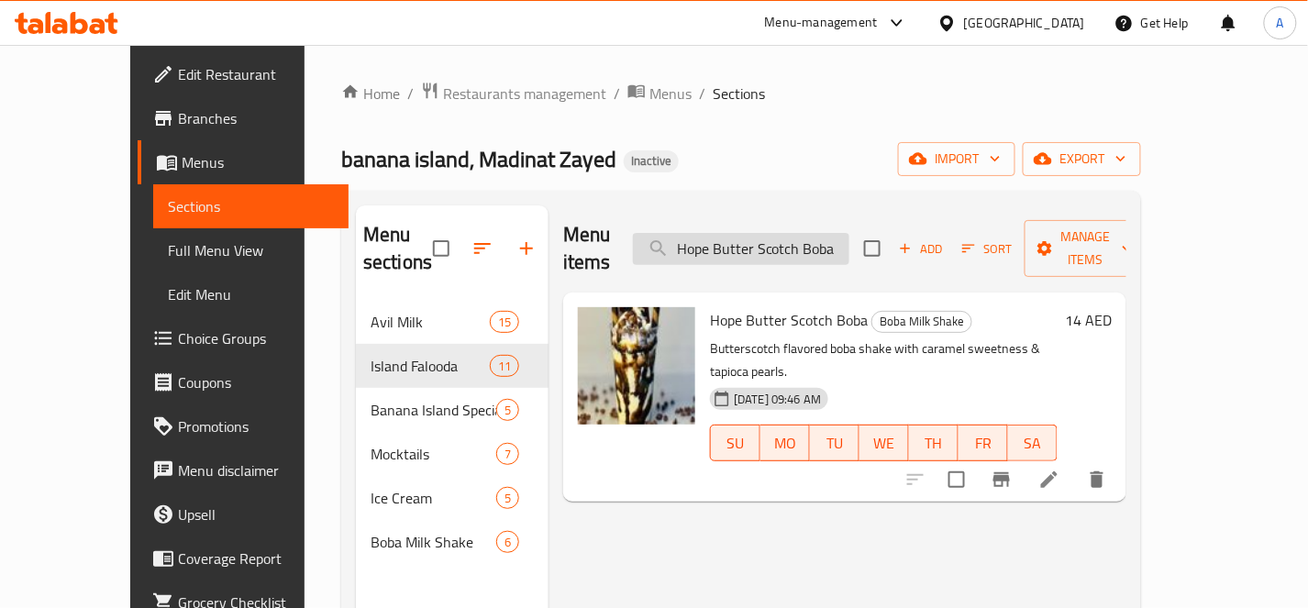
click at [813, 233] on input "Hope Butter Scotch Boba" at bounding box center [741, 249] width 216 height 32
click at [833, 240] on input "Hope Butter Scotch Boba" at bounding box center [741, 249] width 216 height 32
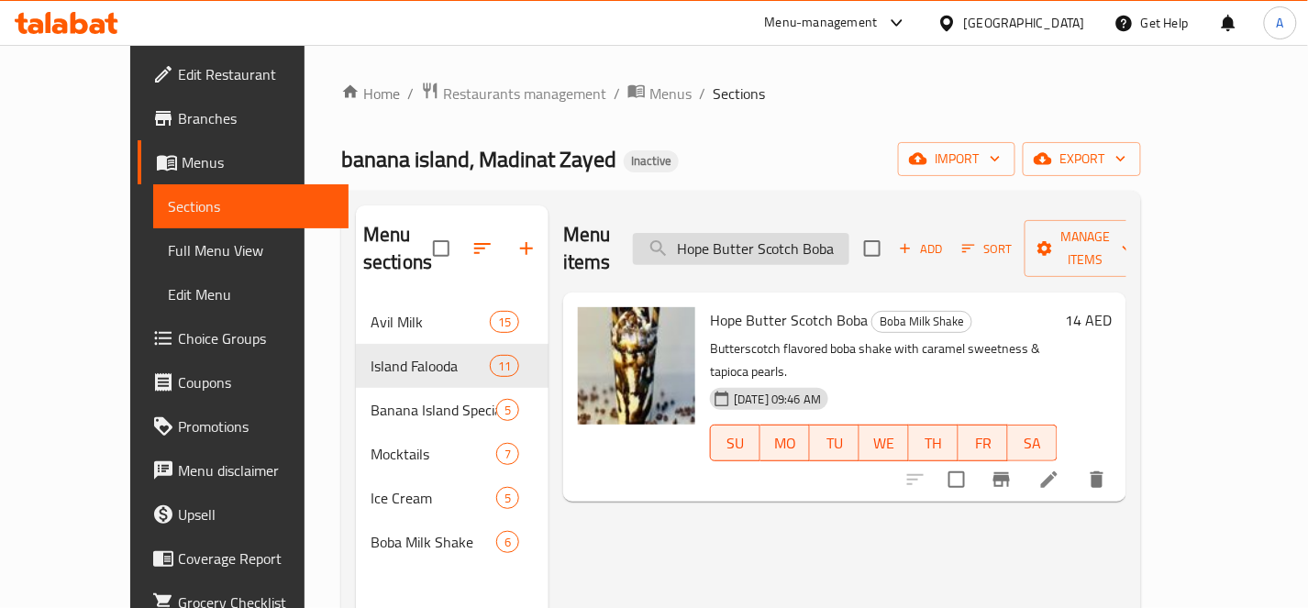
click at [833, 240] on input "Hope Butter Scotch Boba" at bounding box center [741, 249] width 216 height 32
paste input "Kinder Avil Milk"
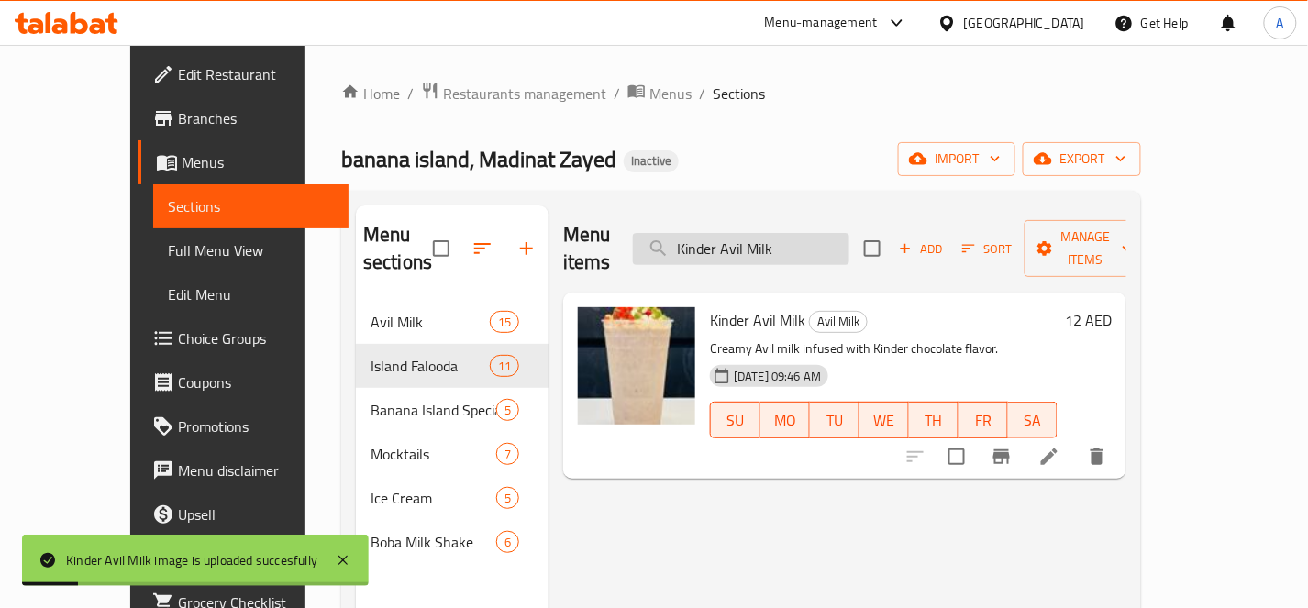
click at [792, 238] on input "Kinder Avil Milk" at bounding box center [741, 249] width 216 height 32
paste input "Buno Boba"
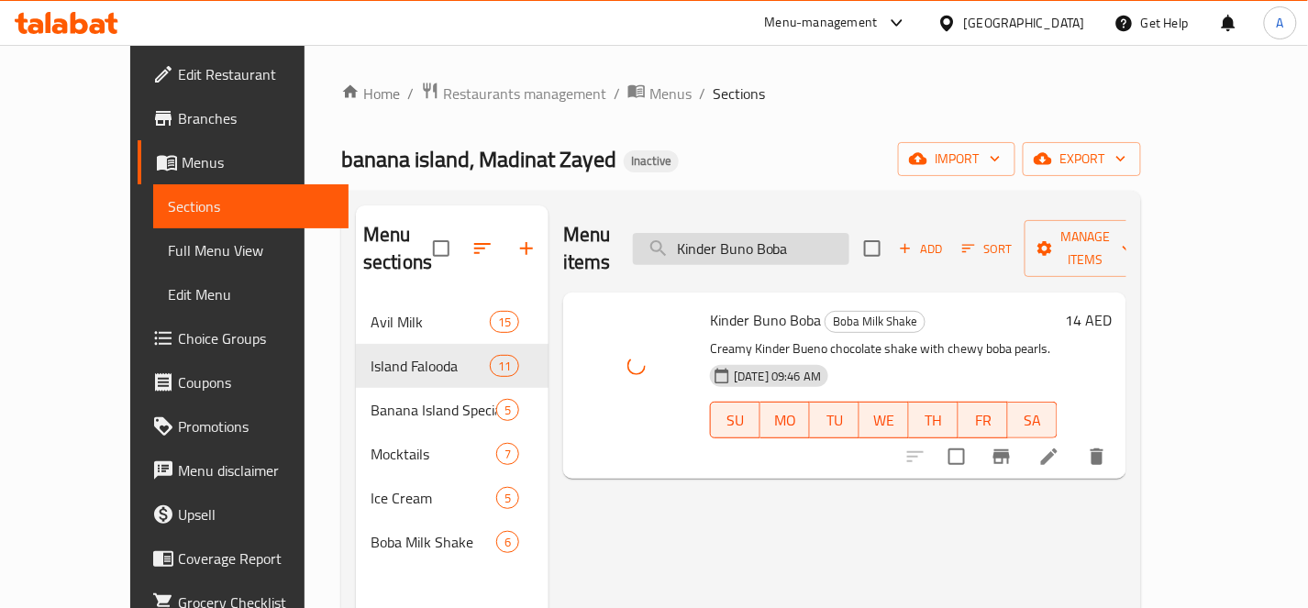
click at [846, 243] on input "Kinder Buno Boba" at bounding box center [741, 249] width 216 height 32
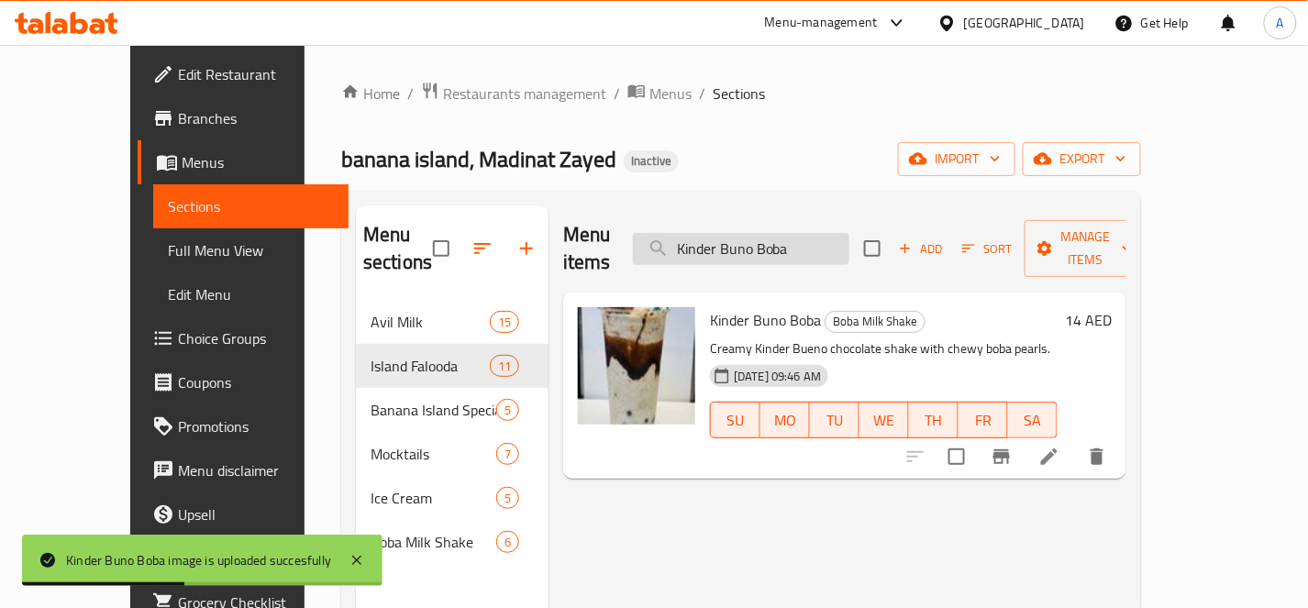
paste input "ulfi Avil Milk"
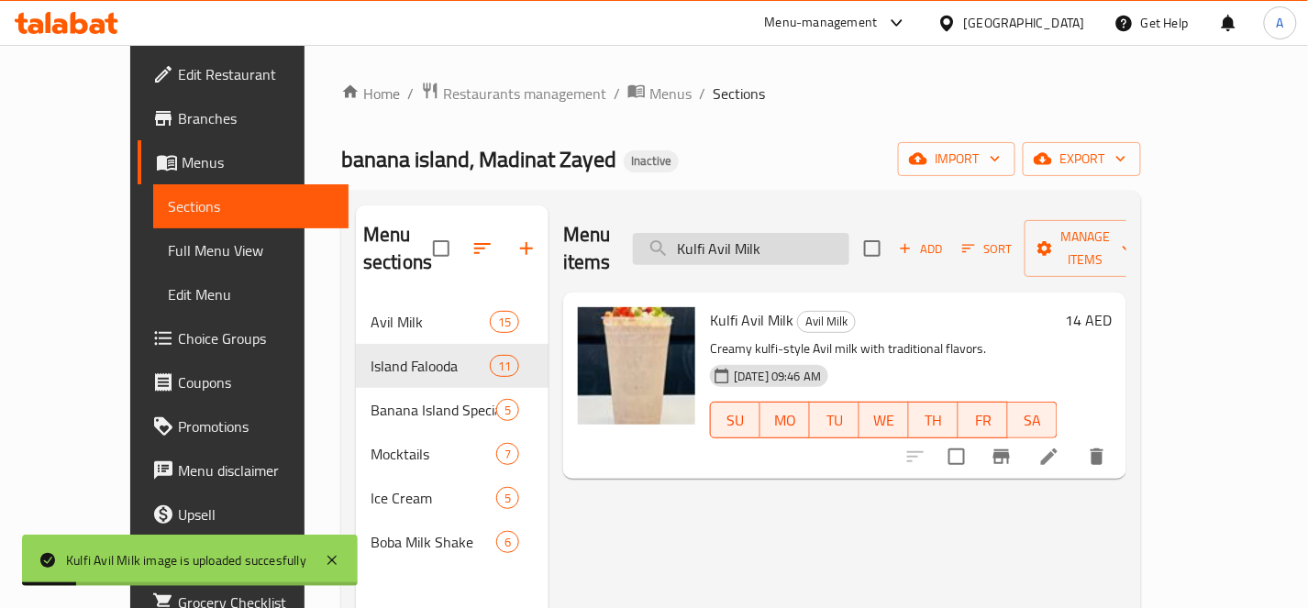
click at [849, 242] on input "Kulfi Avil Milk" at bounding box center [741, 249] width 216 height 32
click at [849, 241] on input "Kulfi Avil Milk" at bounding box center [741, 249] width 216 height 32
click at [849, 242] on input "Kulfi Avil Milk" at bounding box center [741, 249] width 216 height 32
paste input "Falooda"
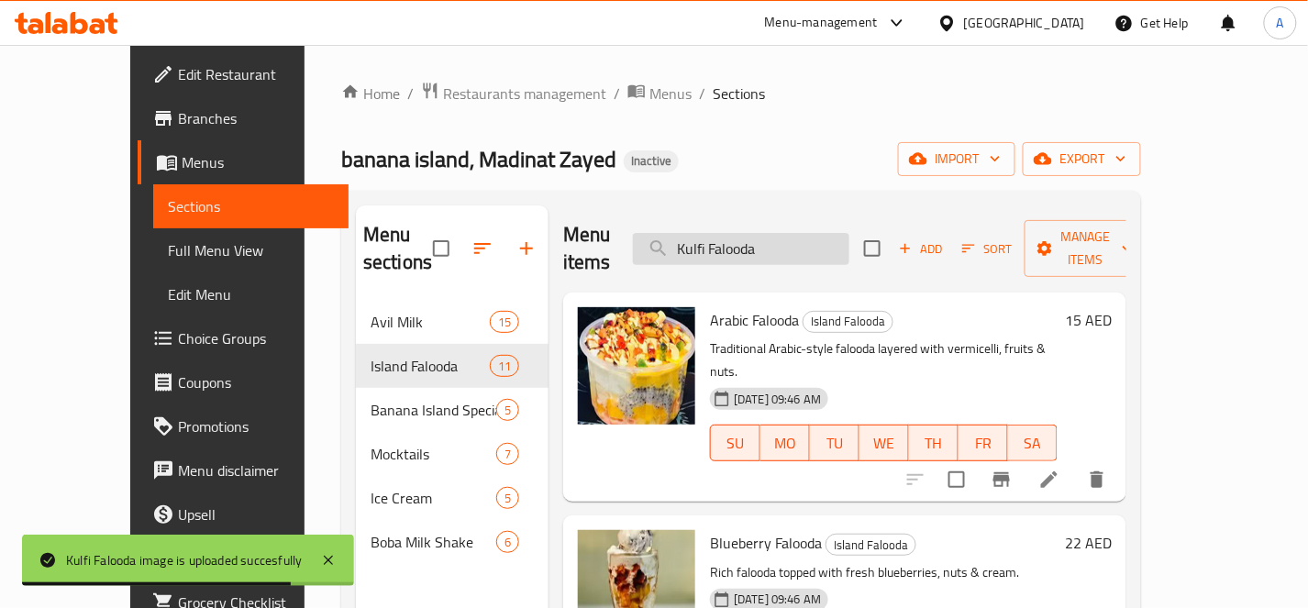
click at [804, 234] on input "Kulfi Falooda" at bounding box center [741, 249] width 216 height 32
paste input "Lotus Biscoff Avil Milk 500 Ml"
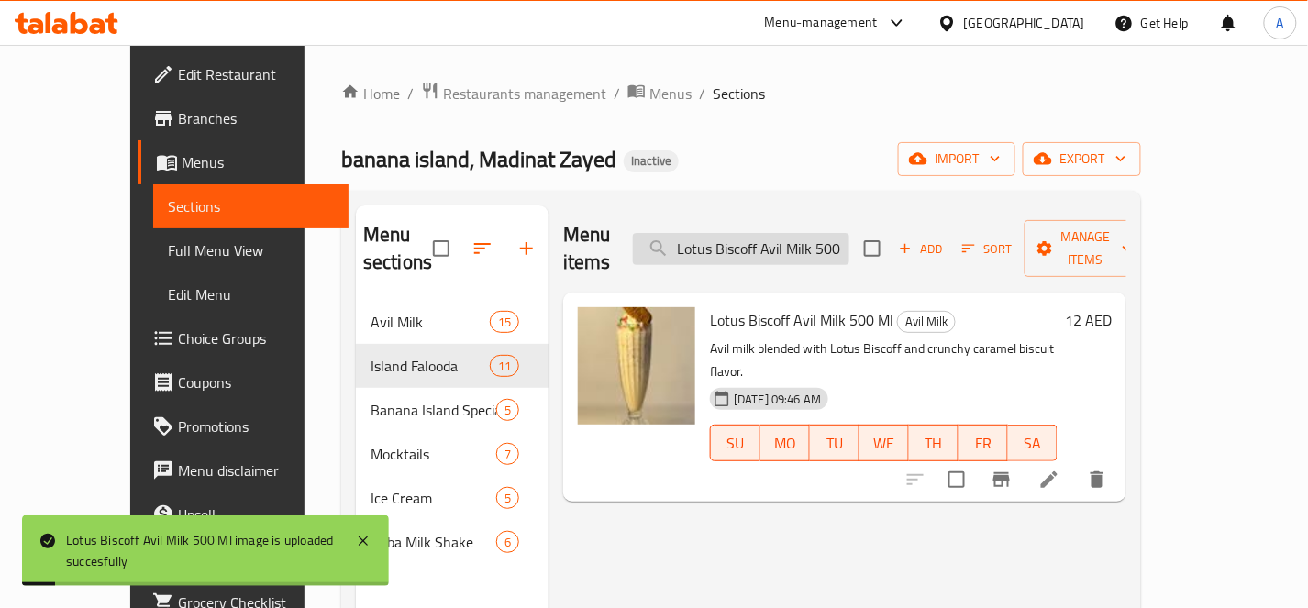
click at [835, 236] on input "Lotus Biscoff Avil Milk 500 Ml" at bounding box center [741, 249] width 216 height 32
paste input "Focus Milk Shake"
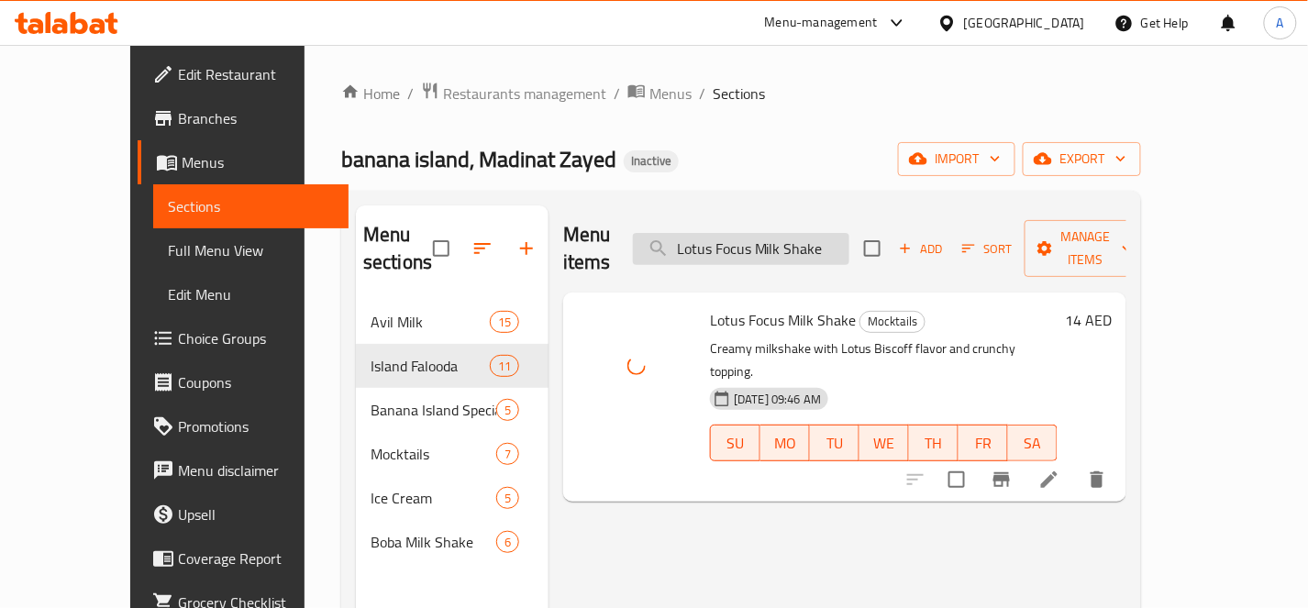
click at [845, 233] on input "Lotus Focus Milk Shake" at bounding box center [741, 249] width 216 height 32
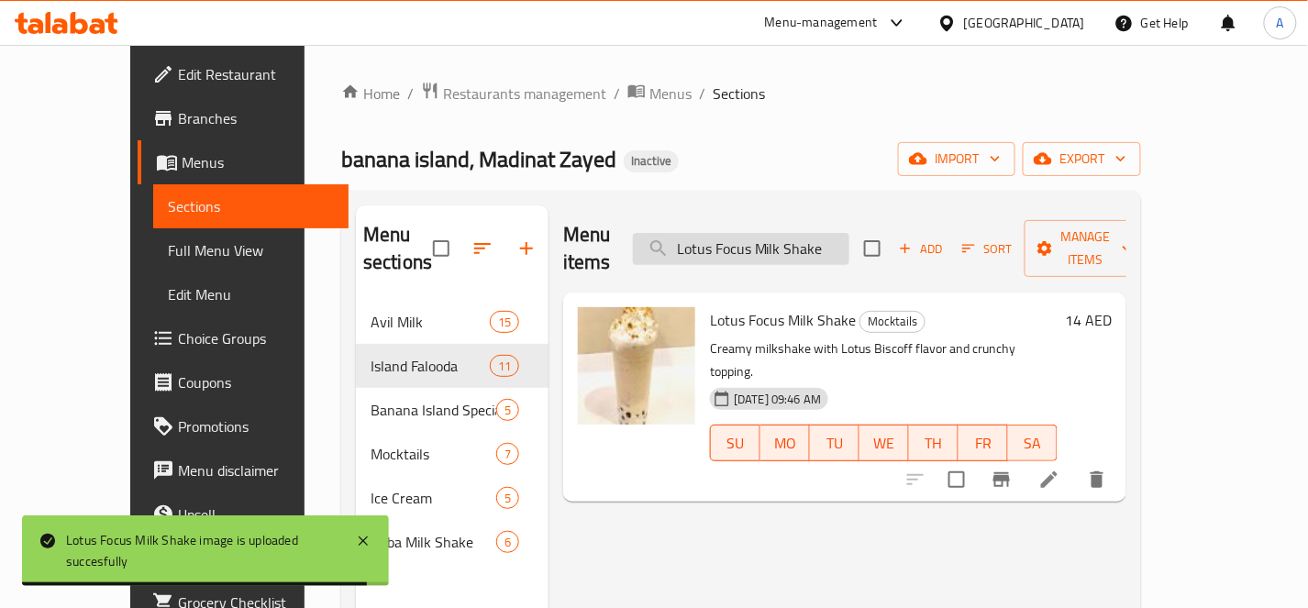
click at [849, 240] on input "Lotus Focus Milk Shake" at bounding box center [741, 249] width 216 height 32
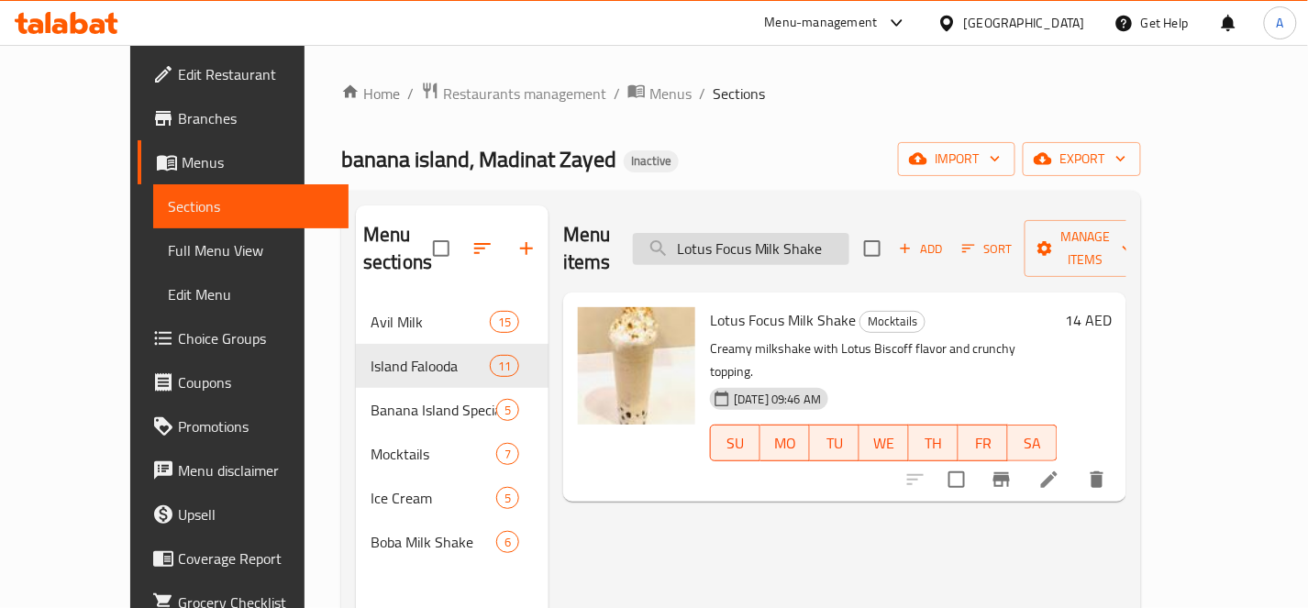
paste input "Mango Avil Milk 500 Ml"
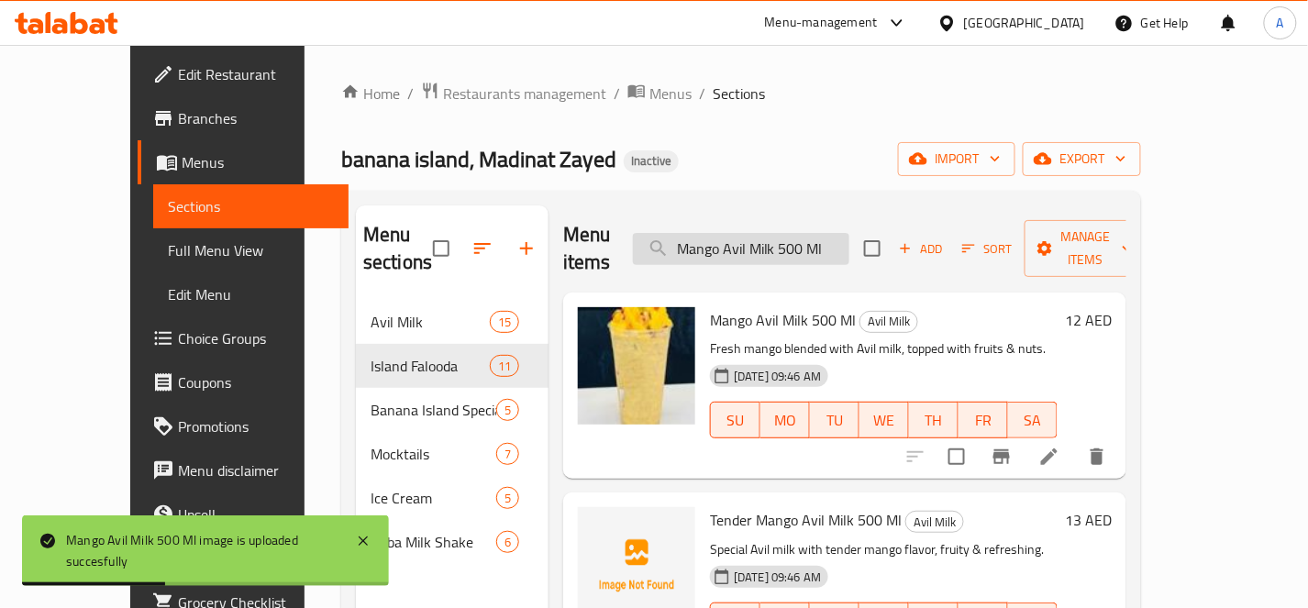
click at [835, 240] on input "Mango Avil Milk 500 Ml" at bounding box center [741, 249] width 216 height 32
click at [835, 239] on input "Mango Avil Milk 500 Ml" at bounding box center [741, 249] width 216 height 32
paste input "Kulfi Falooda"
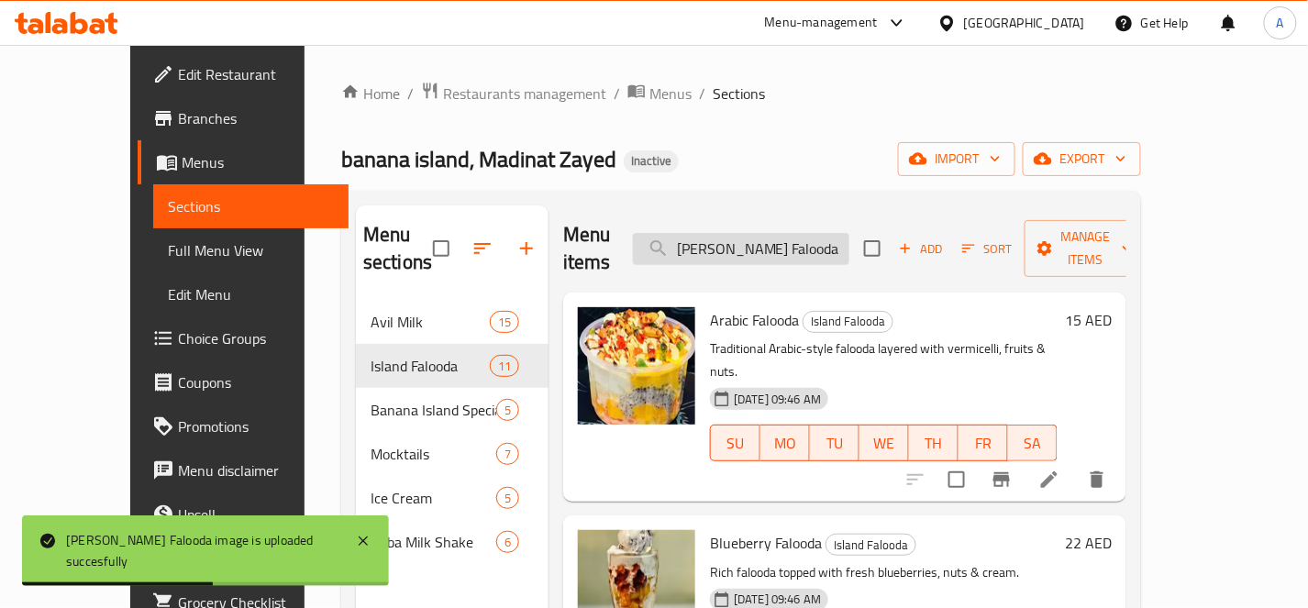
click at [849, 233] on input "[PERSON_NAME] Falooda" at bounding box center [741, 249] width 216 height 32
paste input "Mastani"
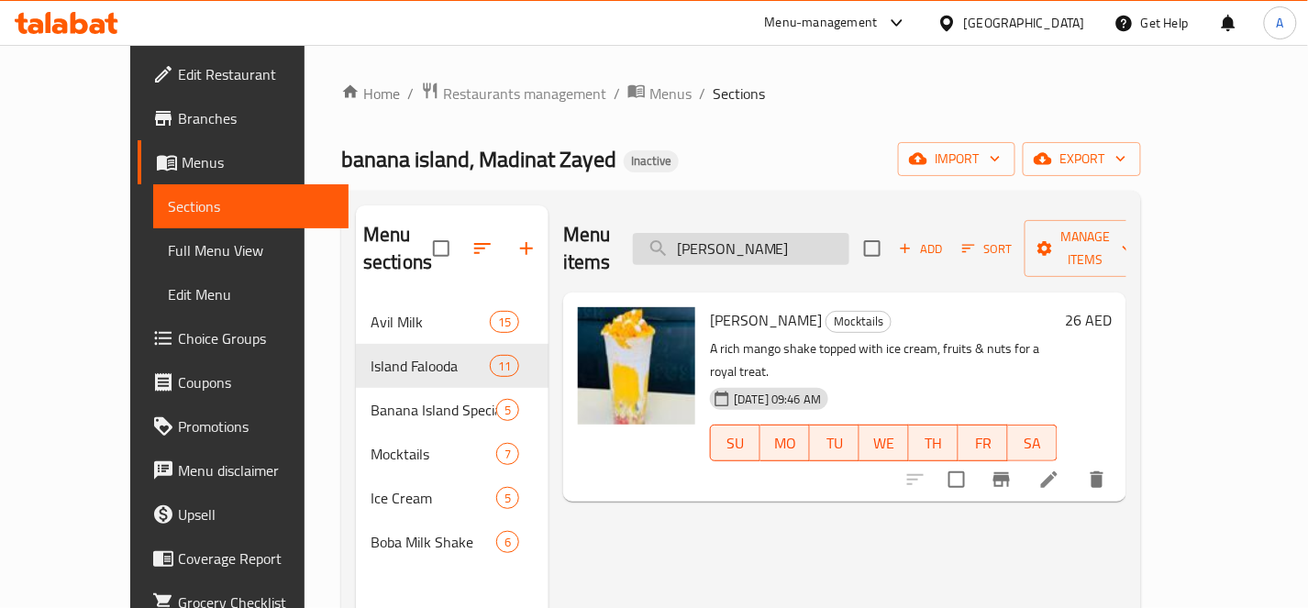
click at [849, 233] on input "[PERSON_NAME]" at bounding box center [741, 249] width 216 height 32
paste input "Passion"
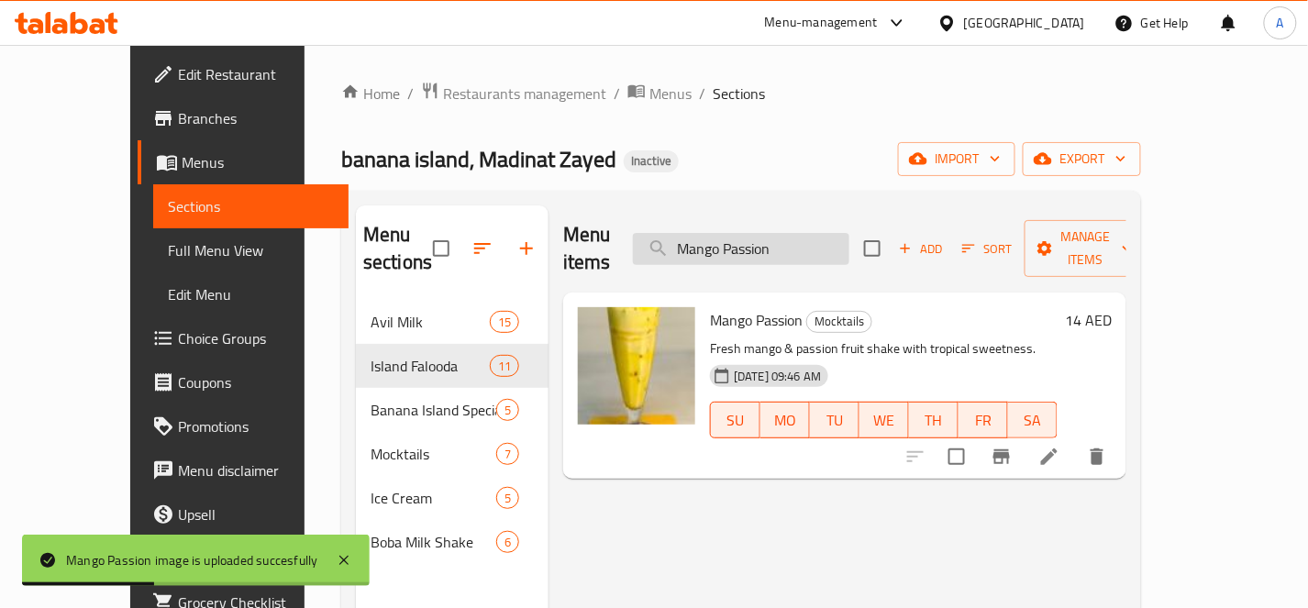
click at [849, 246] on input "Mango Passion" at bounding box center [741, 249] width 216 height 32
paste input "usk [PERSON_NAME]"
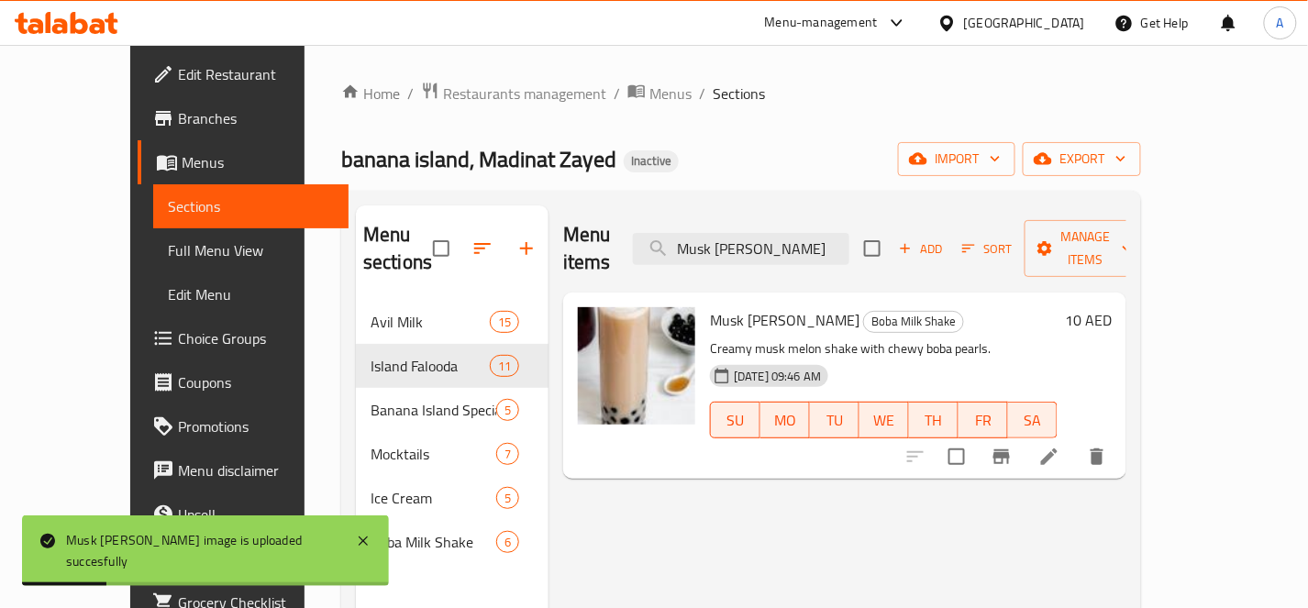
click at [896, 238] on div "Menu items Musk Melon Boba Add Sort Manage items" at bounding box center [844, 248] width 563 height 87
click at [849, 233] on input "Musk [PERSON_NAME]" at bounding box center [741, 249] width 216 height 32
paste input "[PERSON_NAME]"
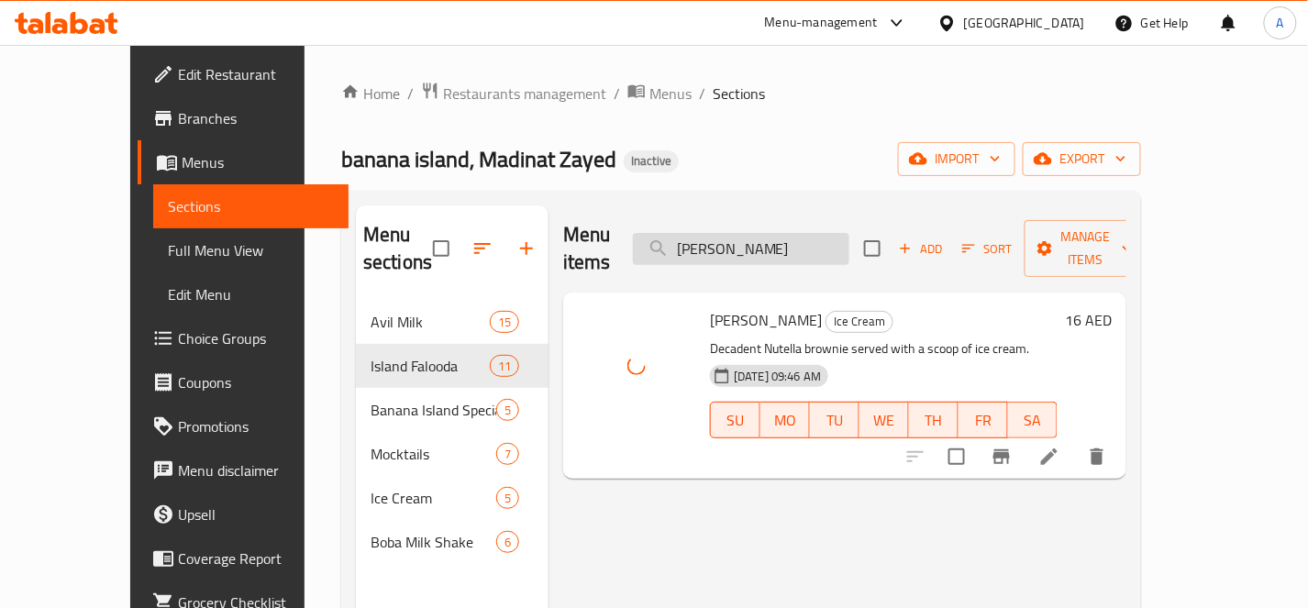
click at [849, 239] on input "[PERSON_NAME]" at bounding box center [741, 249] width 216 height 32
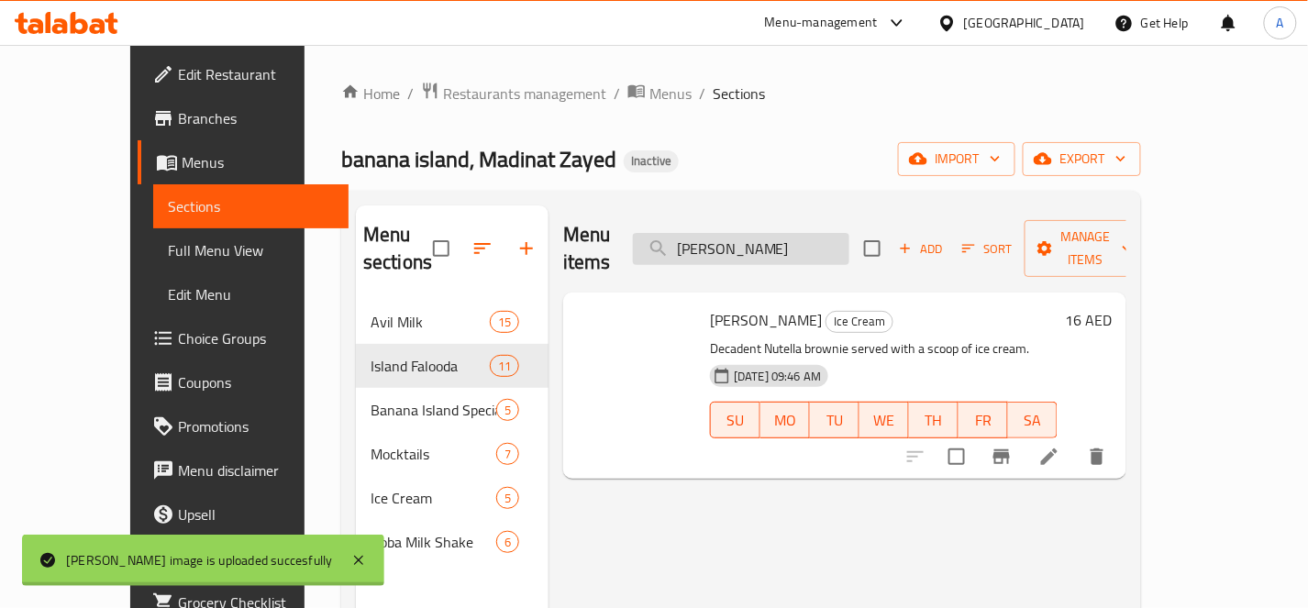
click at [849, 239] on input "[PERSON_NAME]" at bounding box center [741, 249] width 216 height 32
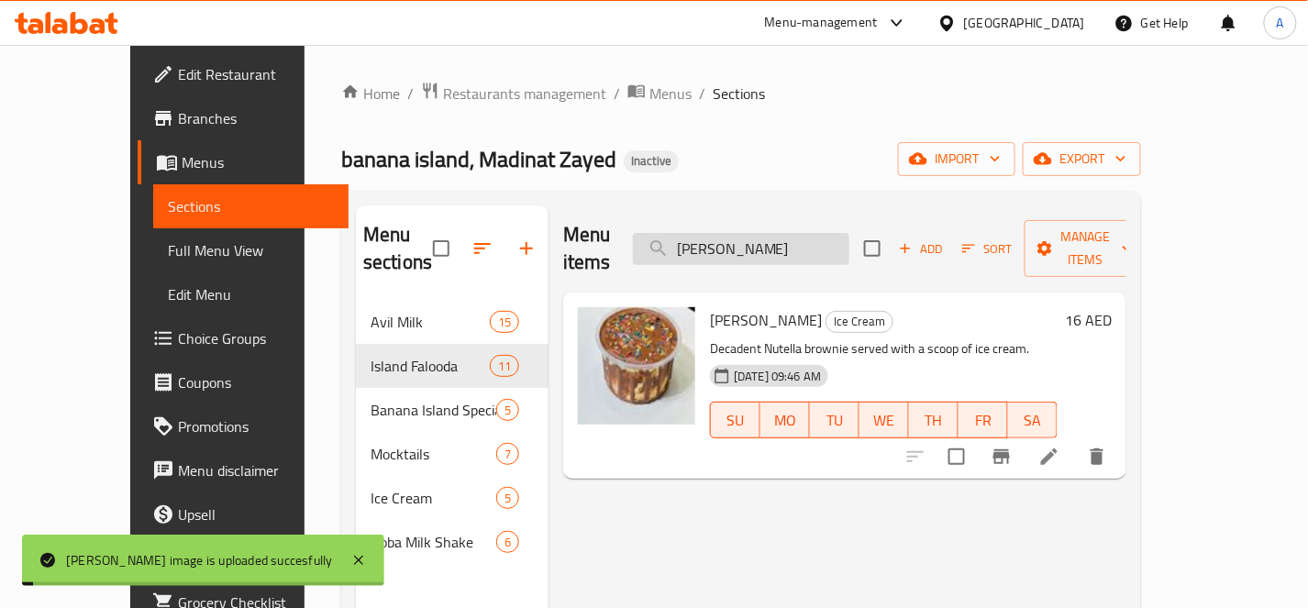
click at [849, 239] on input "[PERSON_NAME]" at bounding box center [741, 249] width 216 height 32
paste input "Oreo Avil Milk 500 Ml"
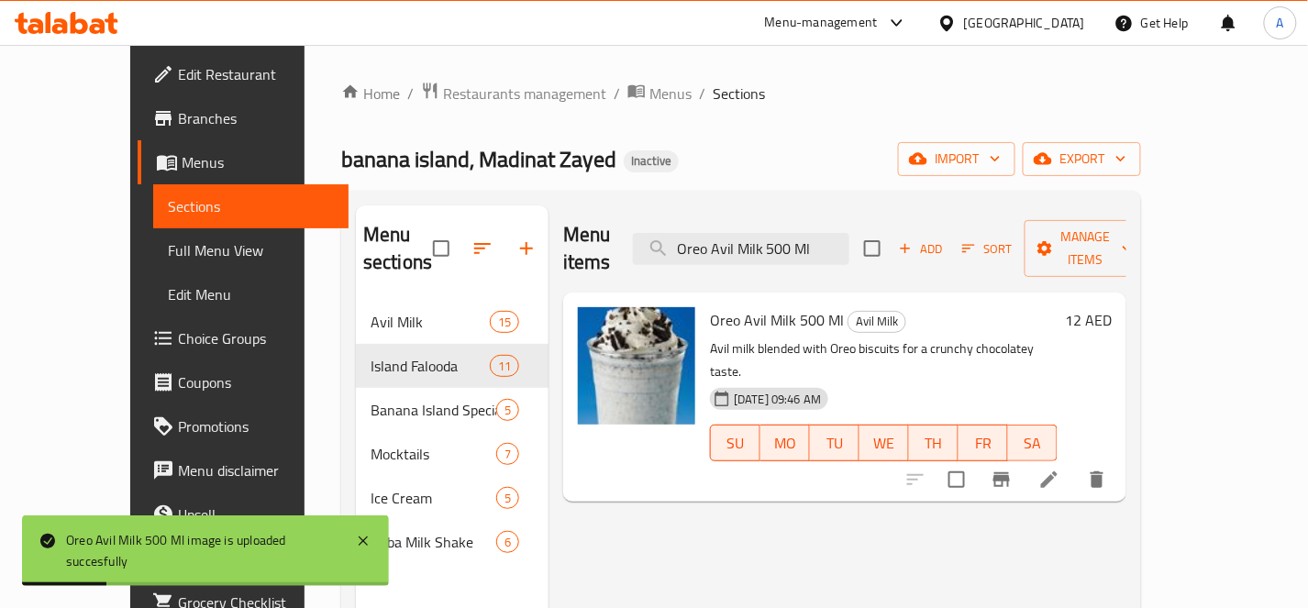
click at [895, 222] on div "Menu items Oreo Avil Milk 500 Ml Add Sort Manage items" at bounding box center [844, 248] width 563 height 87
click at [849, 236] on input "Oreo Avil Milk 500 Ml" at bounding box center [741, 249] width 216 height 32
paste input "Dark"
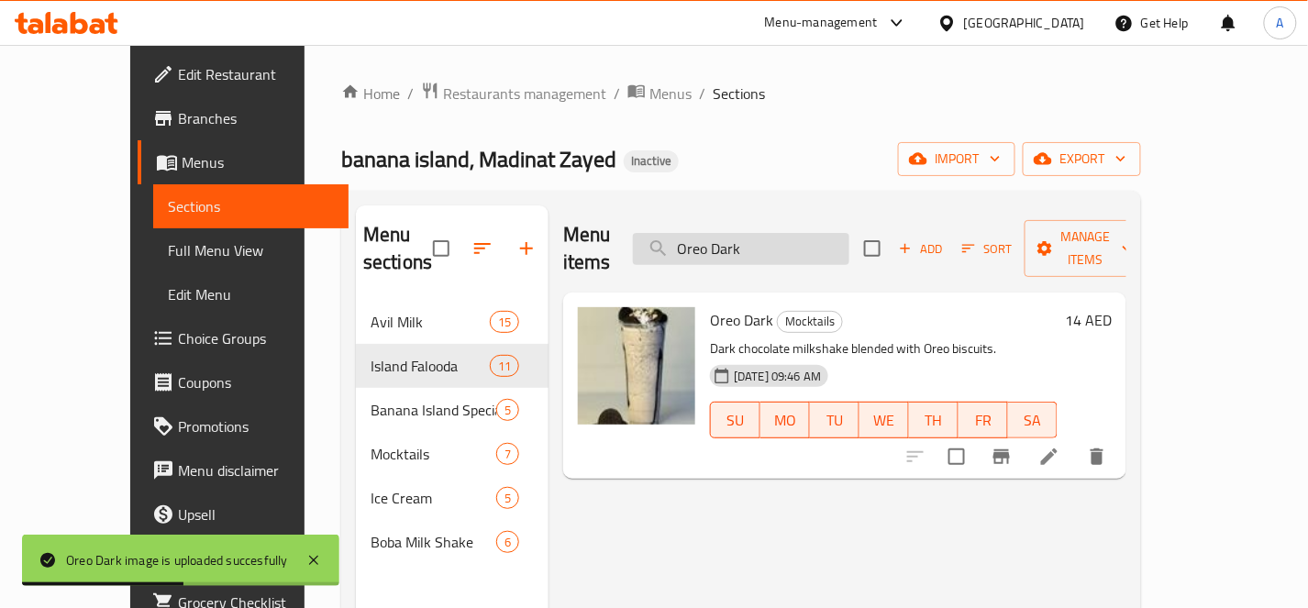
click at [849, 242] on input "Oreo Dark" at bounding box center [741, 249] width 216 height 32
paste input "Passion Fruit Kisses"
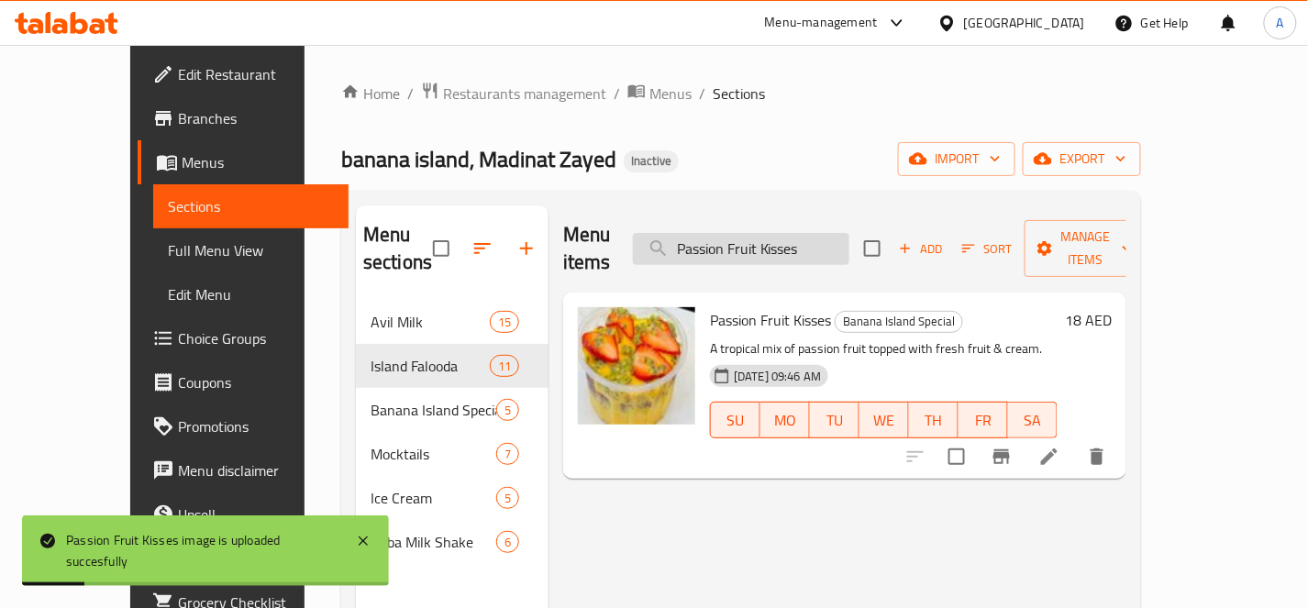
click at [849, 234] on input "Passion Fruit Kisses" at bounding box center [741, 249] width 216 height 32
paste input "[PERSON_NAME]"
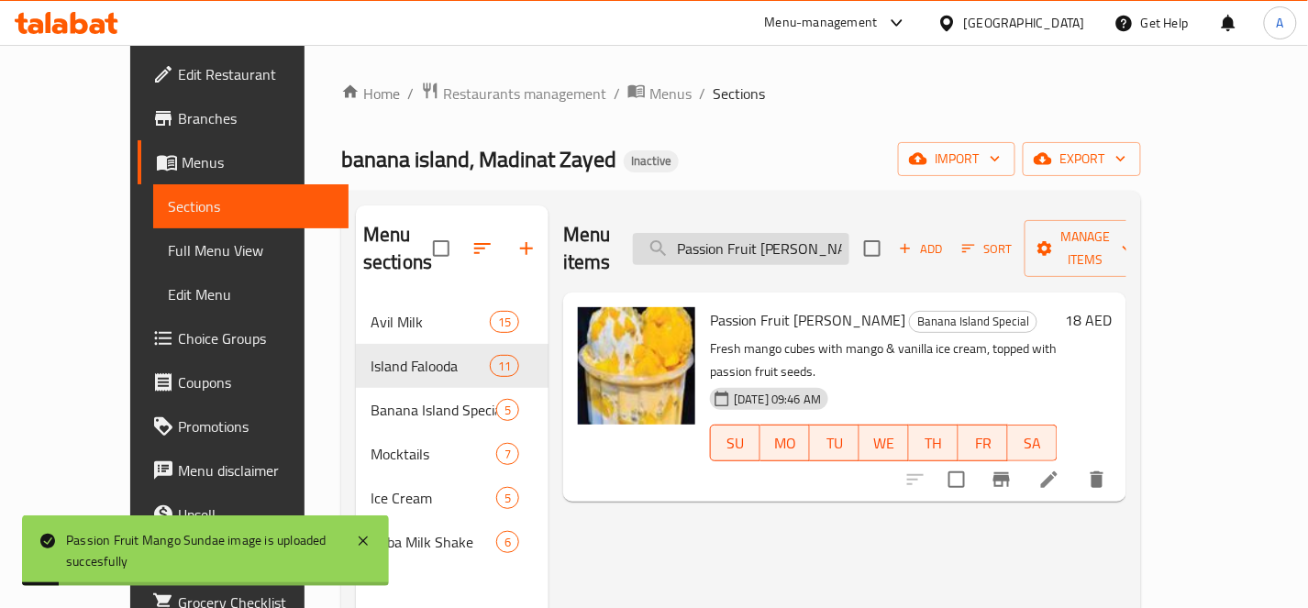
click at [849, 233] on input "Passion Fruit [PERSON_NAME]" at bounding box center [741, 249] width 216 height 32
paste input "Royal Falooda"
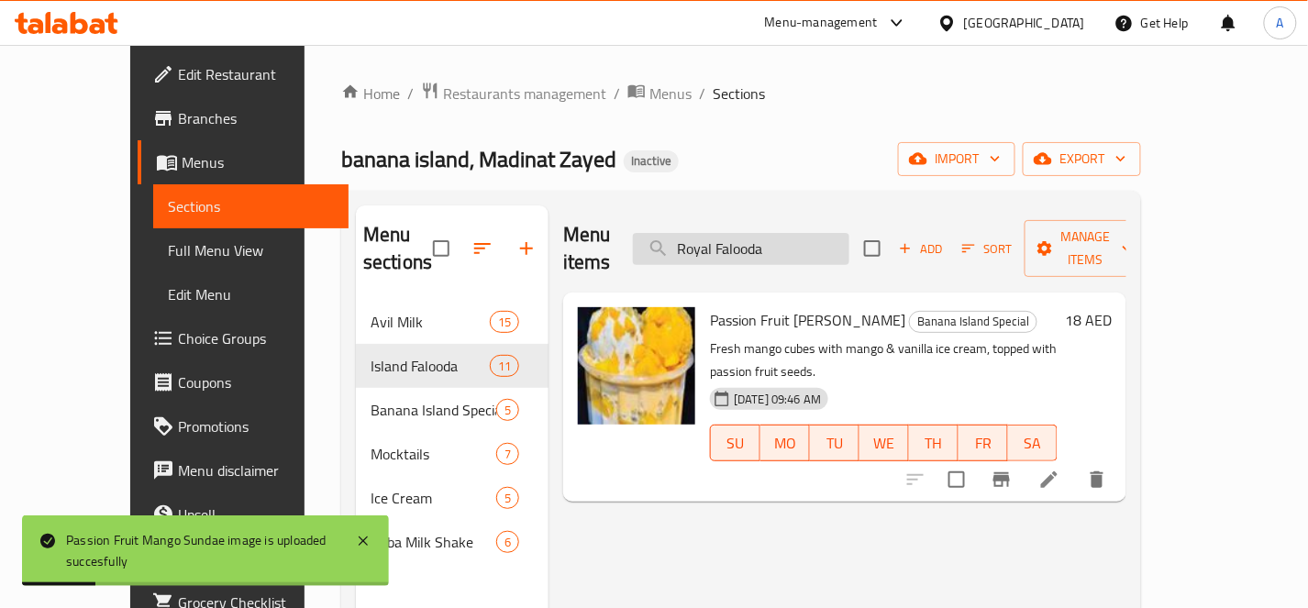
scroll to position [0, 0]
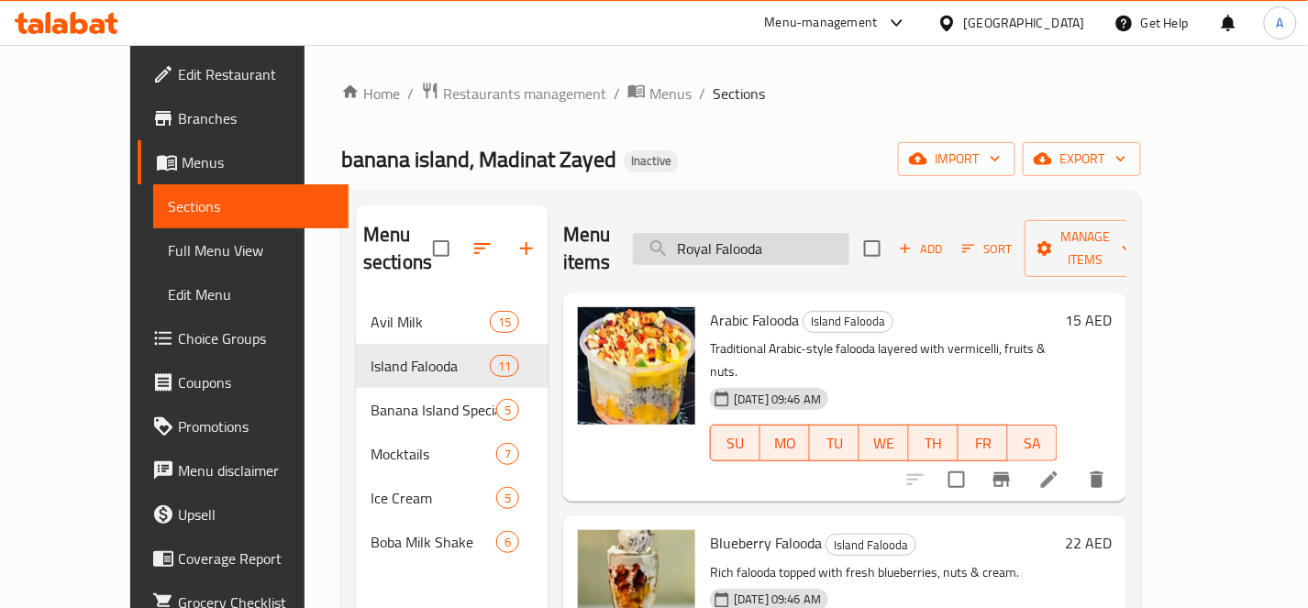
click at [848, 233] on input "Royal Falooda" at bounding box center [741, 249] width 216 height 32
paste input "Kig"
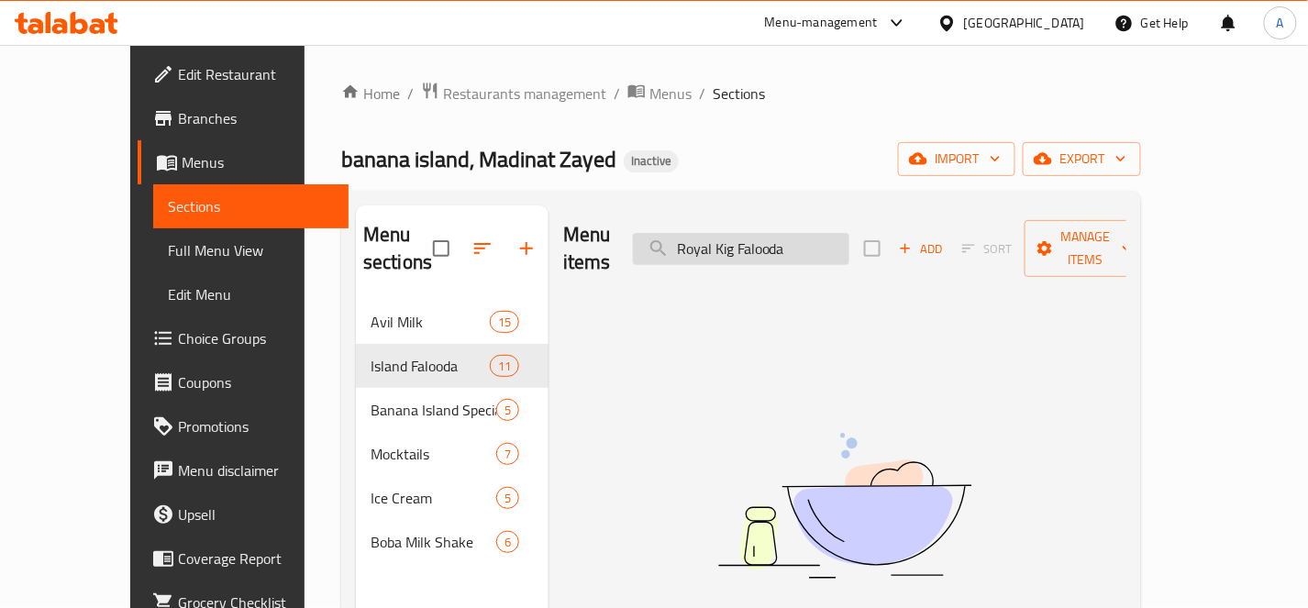
click at [775, 239] on input "Royal Kig Falooda" at bounding box center [741, 249] width 216 height 32
click at [777, 248] on input "Royal Kig Falooda" at bounding box center [741, 249] width 216 height 32
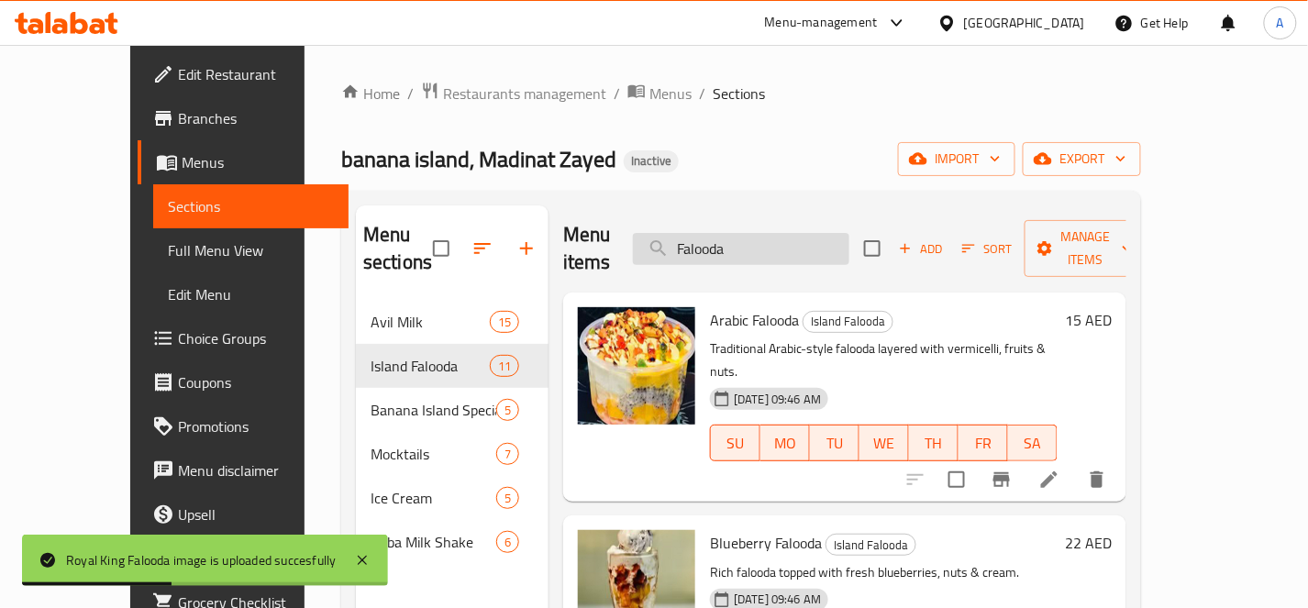
click at [840, 233] on input "Falooda" at bounding box center [741, 249] width 216 height 32
paste input "Sharjah Shake"
click at [840, 233] on input "FaloodaSharjah Shake" at bounding box center [741, 249] width 216 height 32
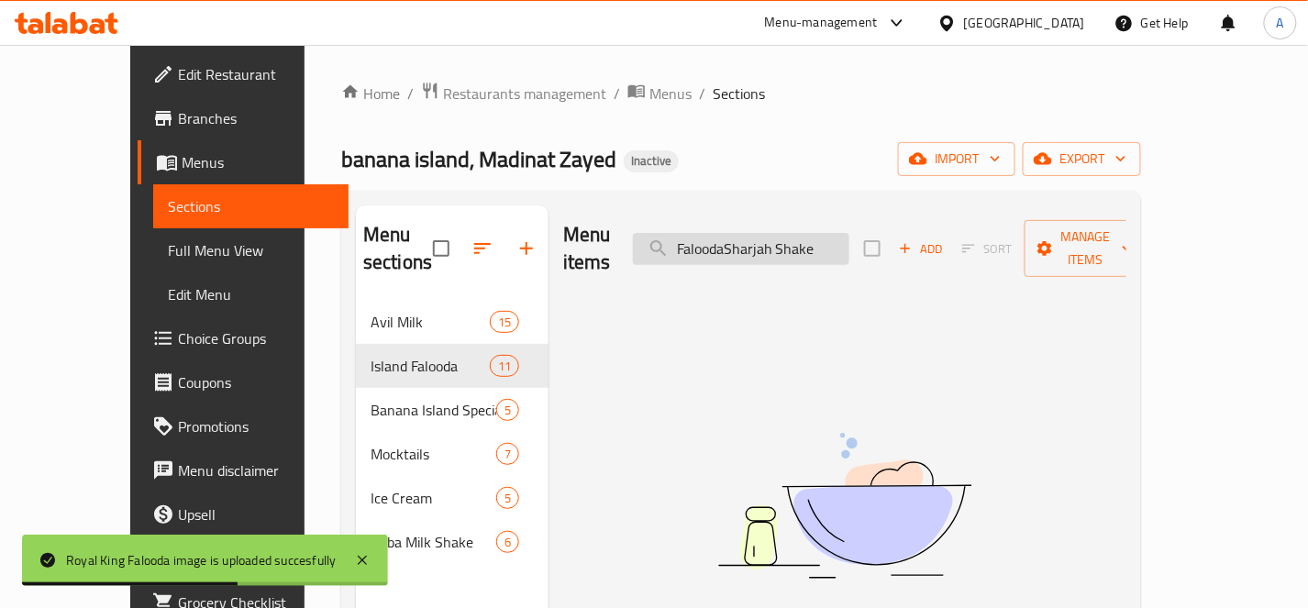
click at [840, 233] on input "FaloodaSharjah Shake" at bounding box center [741, 249] width 216 height 32
paste input "search"
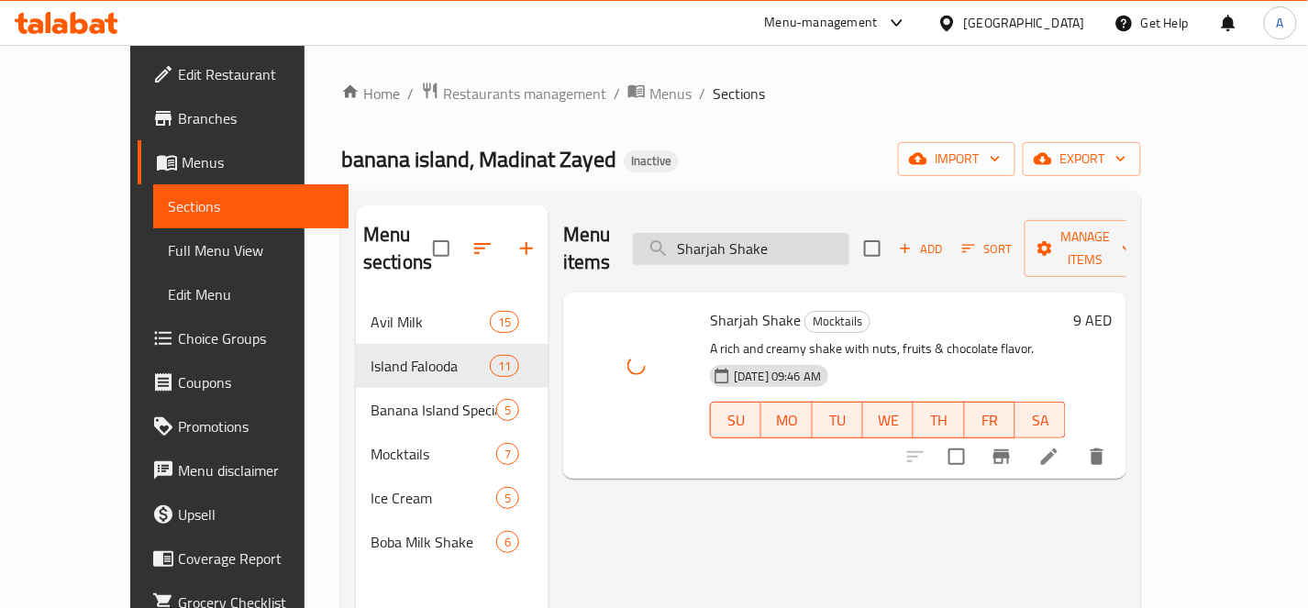
click at [849, 233] on input "Sharjah Shake" at bounding box center [741, 249] width 216 height 32
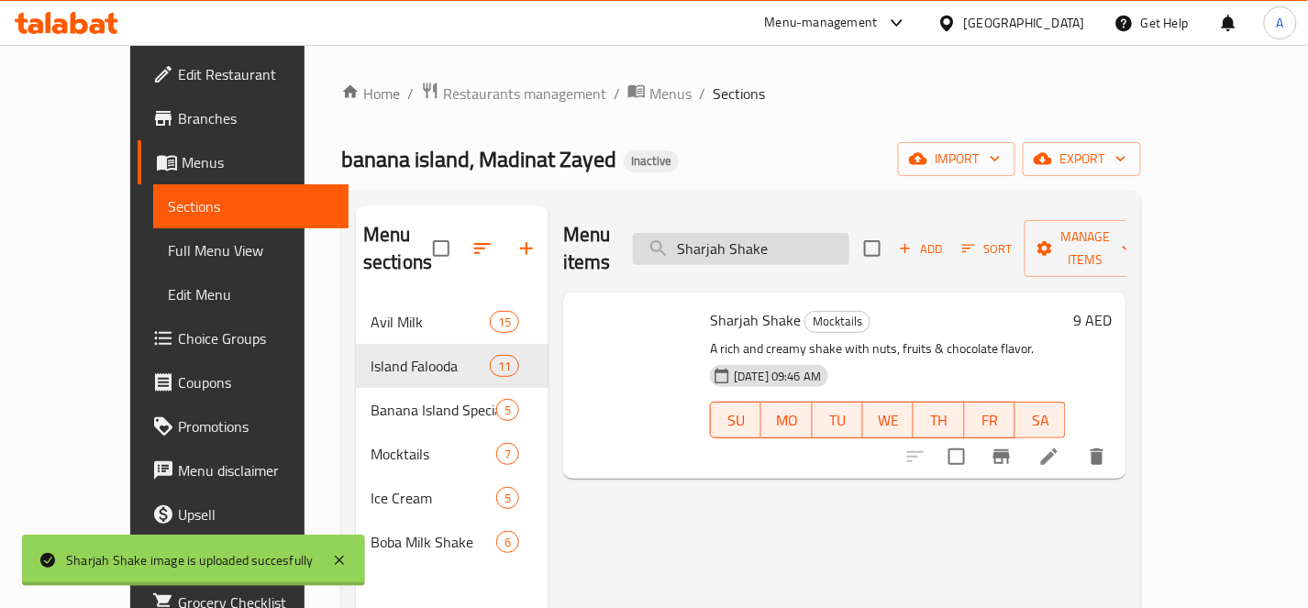
click at [849, 233] on input "Sharjah Shake" at bounding box center [741, 249] width 216 height 32
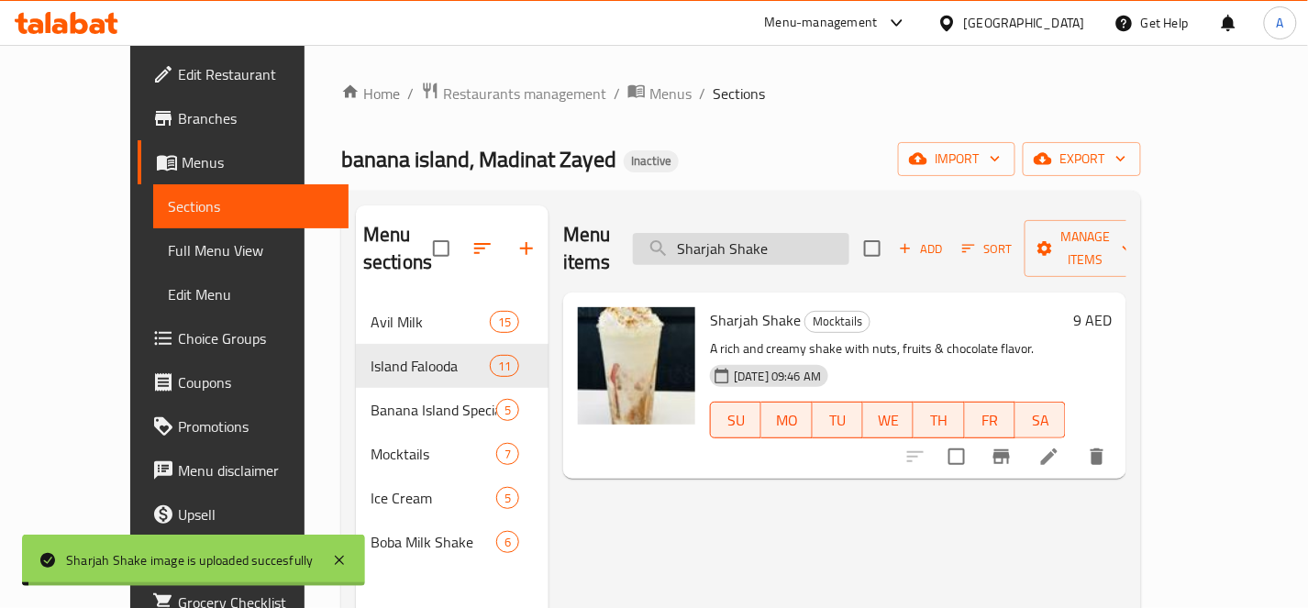
click at [849, 233] on input "Sharjah Shake" at bounding box center [741, 249] width 216 height 32
paste input "itafal Mango Malai"
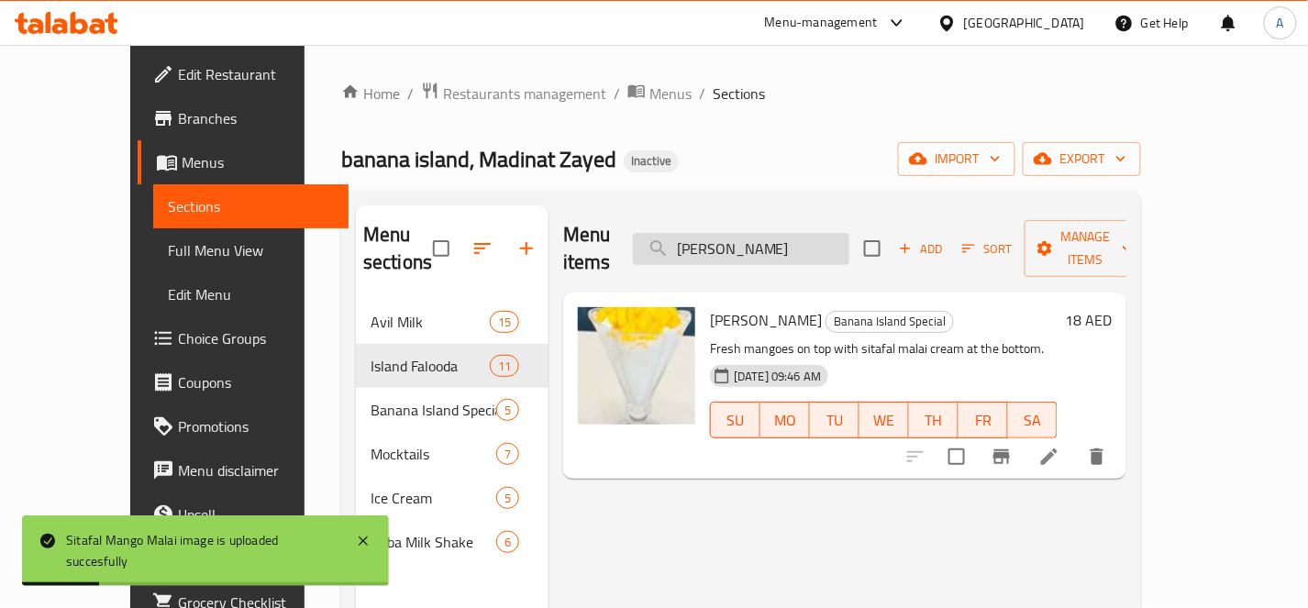
click at [825, 238] on input "[PERSON_NAME]" at bounding box center [741, 249] width 216 height 32
paste input "Taro Banana Boba"
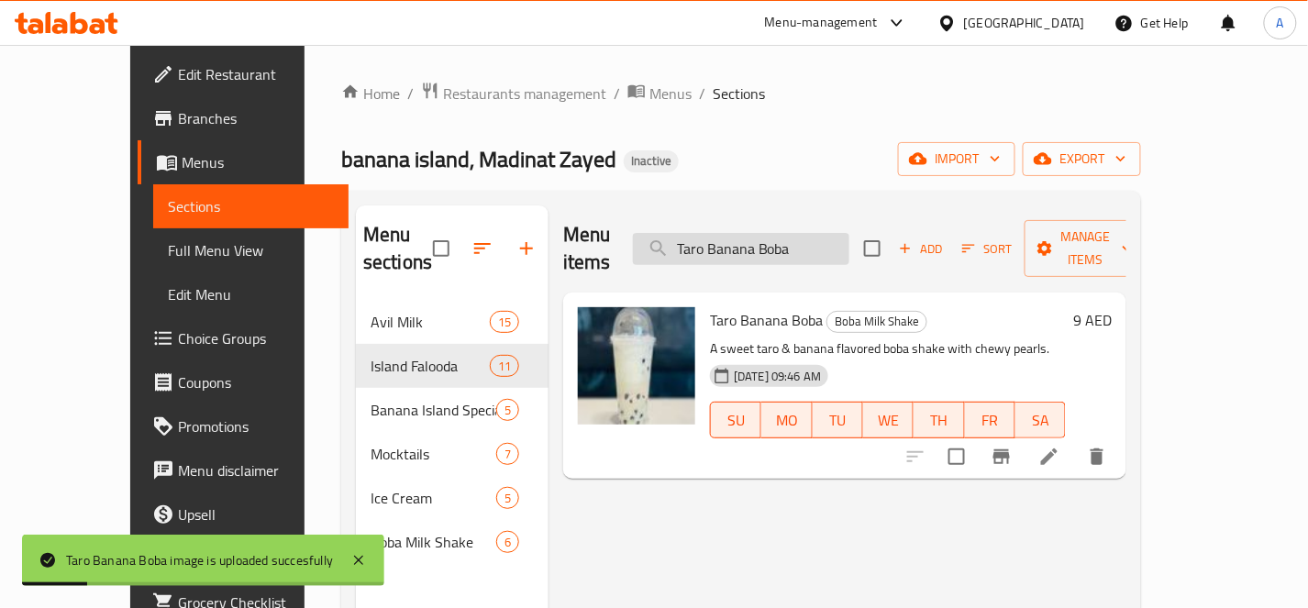
click at [827, 234] on input "Taro Banana Boba" at bounding box center [741, 249] width 216 height 32
click at [828, 234] on input "Taro Banana Boba" at bounding box center [741, 249] width 216 height 32
paste input "ender Coconut"
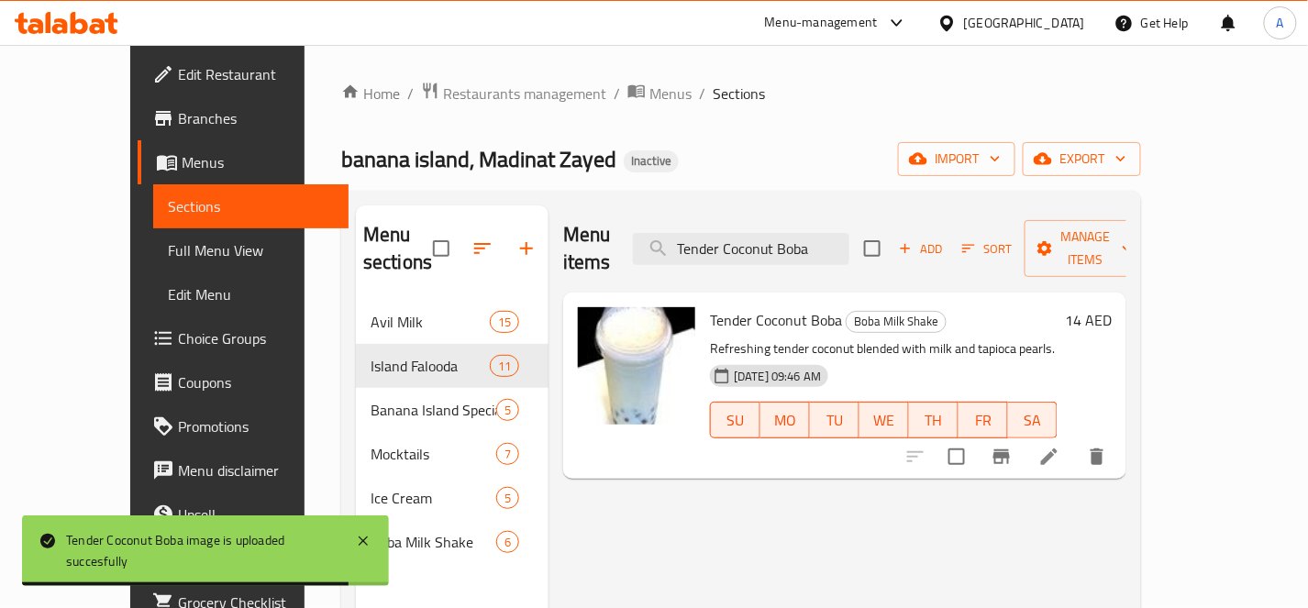
click at [895, 238] on div "Menu items Tender Coconut Boba Add Sort Manage items" at bounding box center [844, 248] width 563 height 87
click at [849, 235] on input "Tender Coconut Boba" at bounding box center [741, 249] width 216 height 32
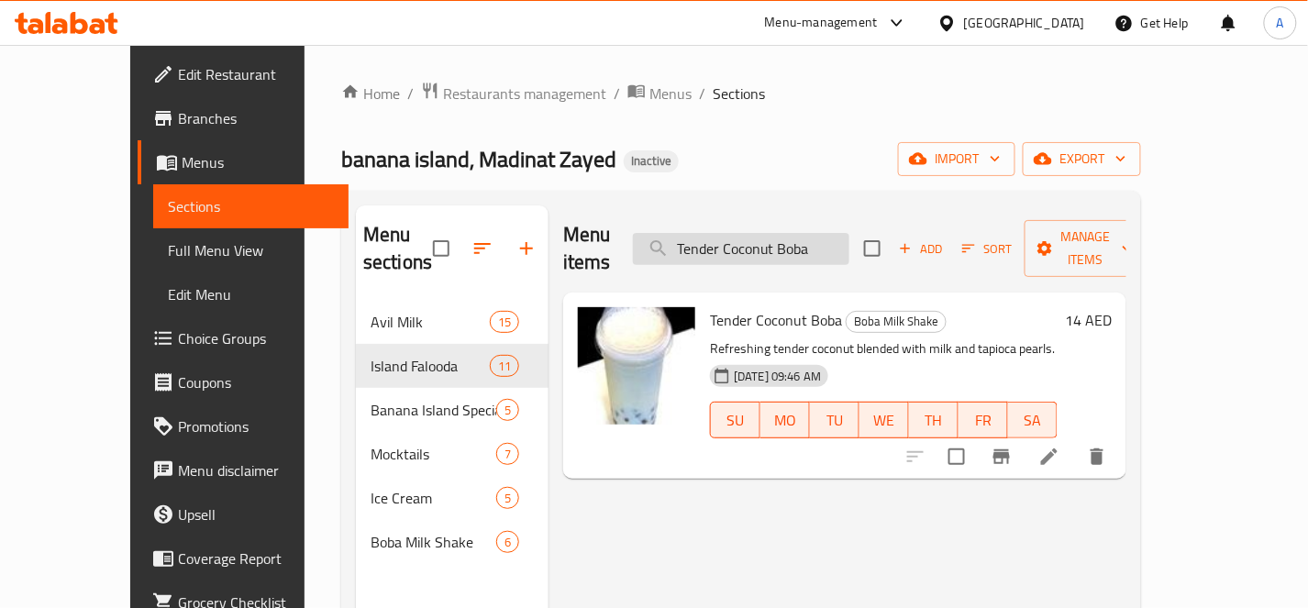
click at [849, 235] on input "Tender Coconut Boba" at bounding box center [741, 249] width 216 height 32
paste input "Dates Avil Milk"
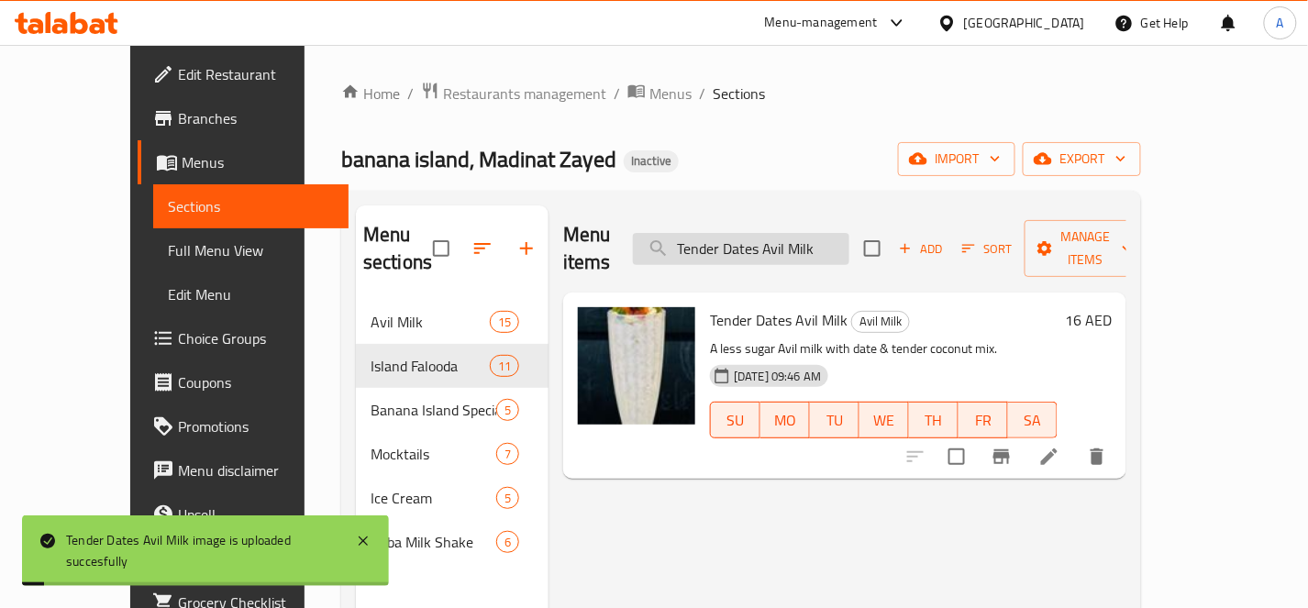
click at [816, 237] on input "Tender Dates Avil Milk" at bounding box center [741, 249] width 216 height 32
click at [817, 237] on input "Tender Dates Avil Milk" at bounding box center [741, 249] width 216 height 32
paste input "ry Fruit Avil Milk 500 Ml"
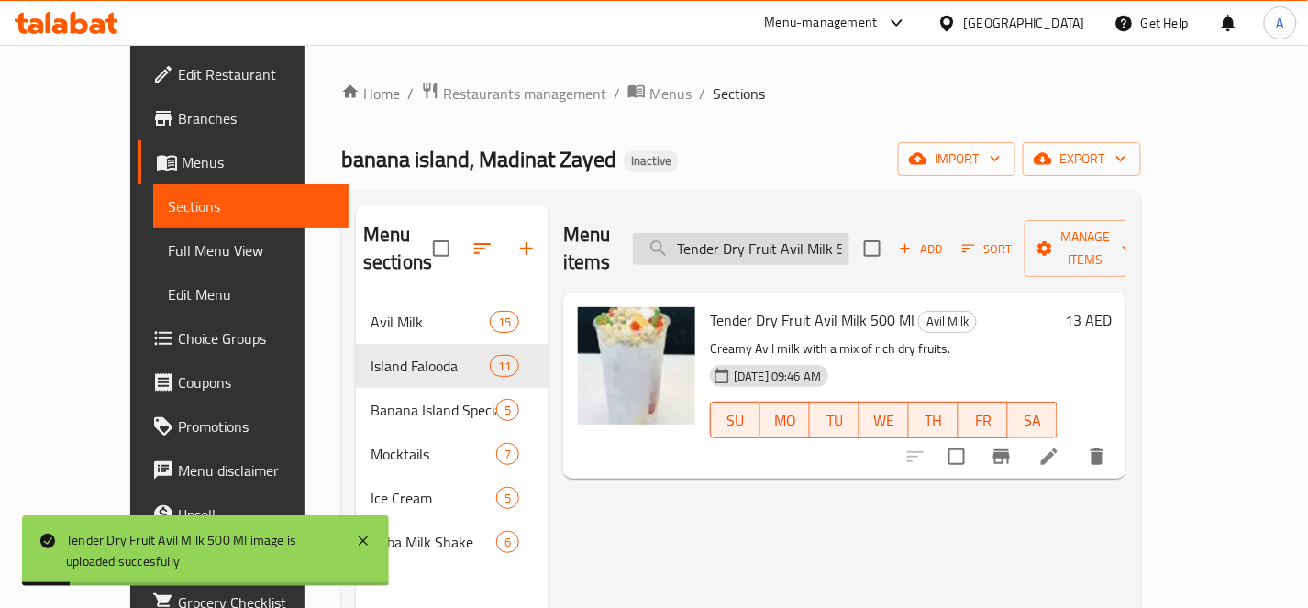
click at [822, 235] on input "Tender Dry Fruit Avil Milk 500 Ml" at bounding box center [741, 249] width 216 height 32
paste input "Mango"
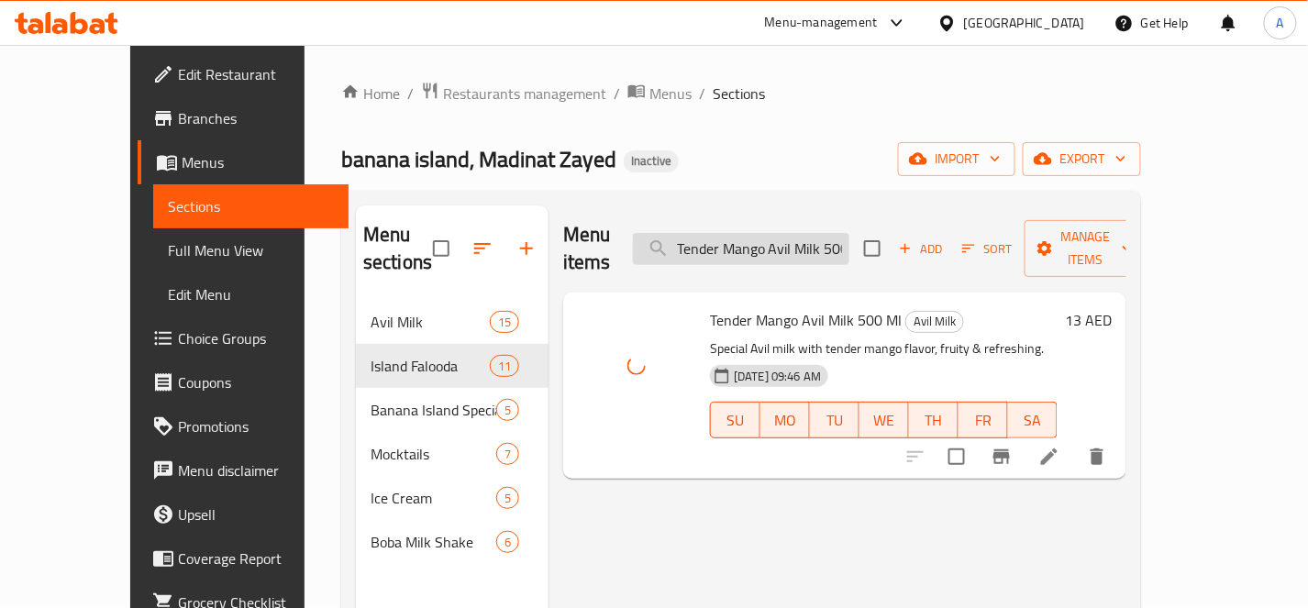
click at [849, 236] on input "Tender Mango Avil Milk 500 Ml" at bounding box center [741, 249] width 216 height 32
click at [849, 237] on input "Tender Mango Avil Milk 500 Ml" at bounding box center [741, 249] width 216 height 32
paste input "Falooda"
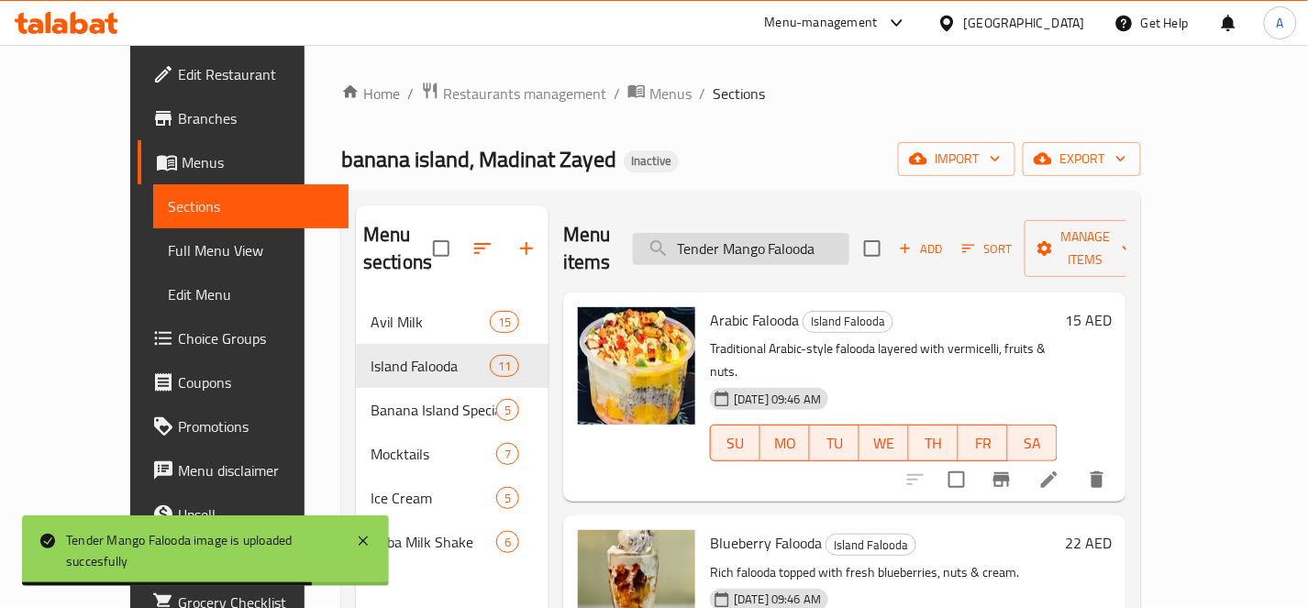
click at [849, 238] on input "Tender Mango Falooda" at bounding box center [741, 249] width 216 height 32
paste input "urkish"
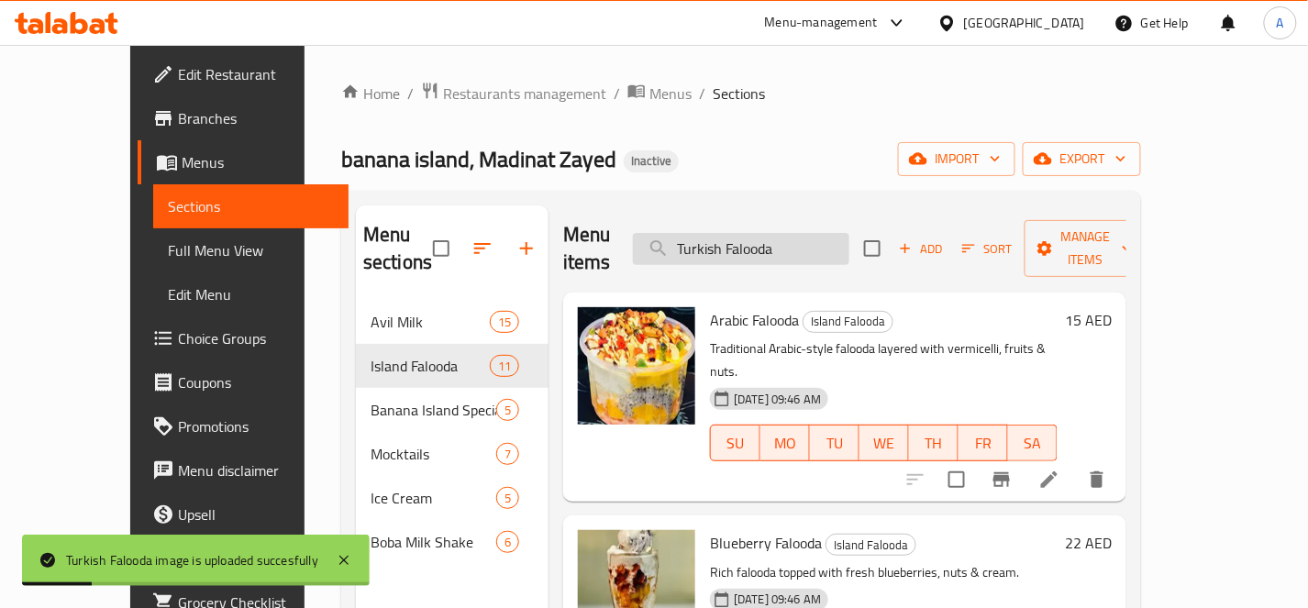
click at [849, 246] on input "Turkish Falooda" at bounding box center [741, 249] width 216 height 32
paste input "Valantine Acai Bowl"
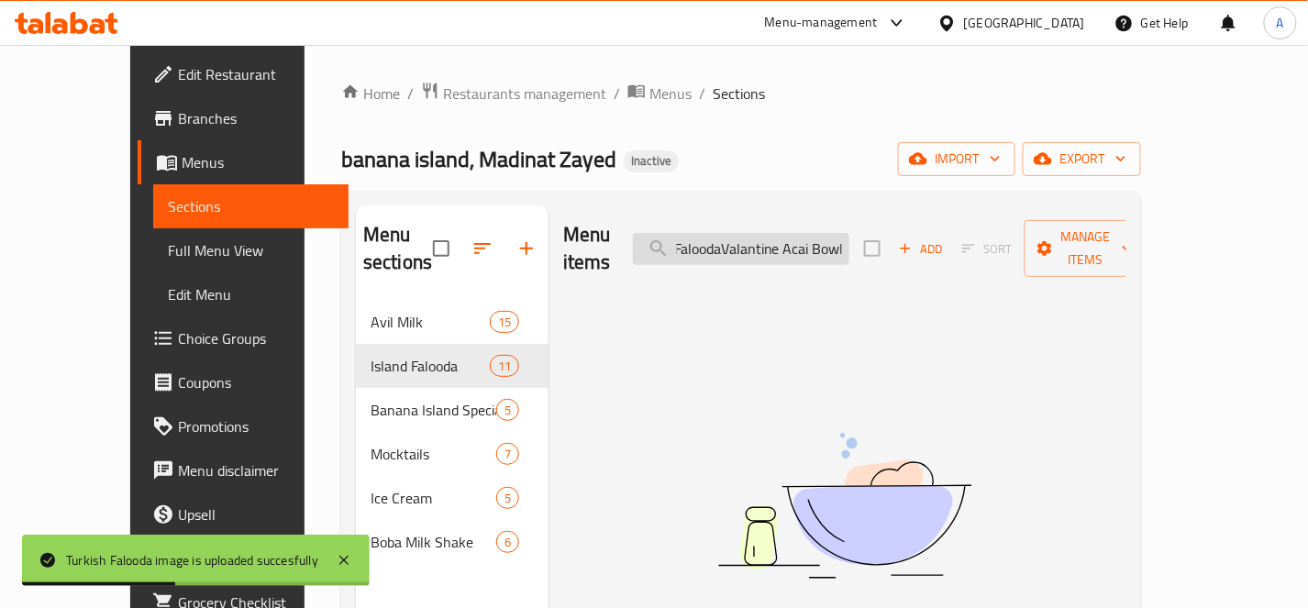
click at [849, 233] on input "Turkish FaloodaValantine Acai Bowl" at bounding box center [741, 249] width 216 height 32
paste input "search"
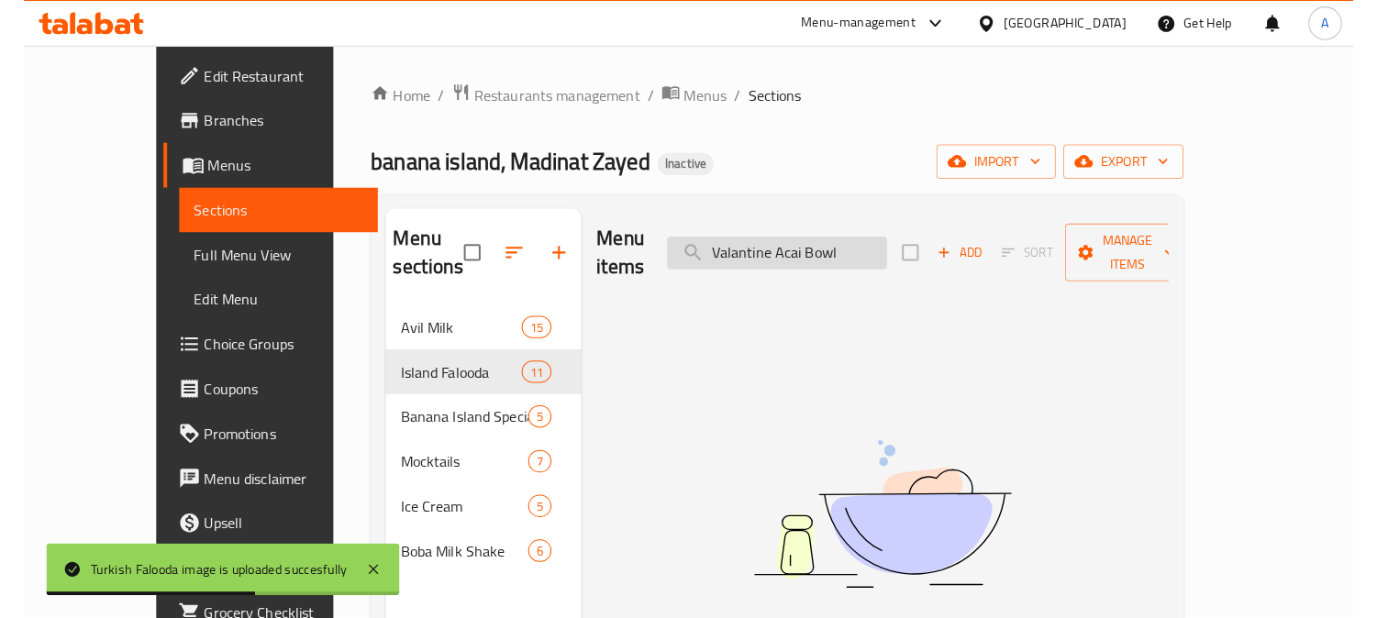
scroll to position [0, 0]
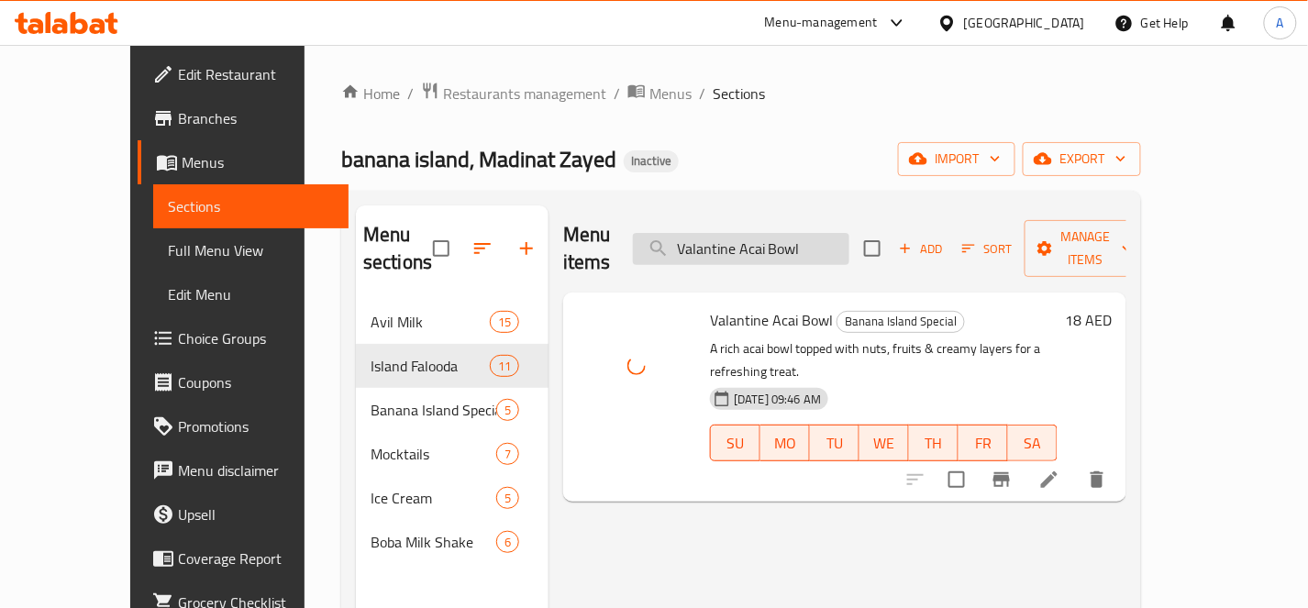
click at [849, 235] on input "Valantine Acai Bowl" at bounding box center [741, 249] width 216 height 32
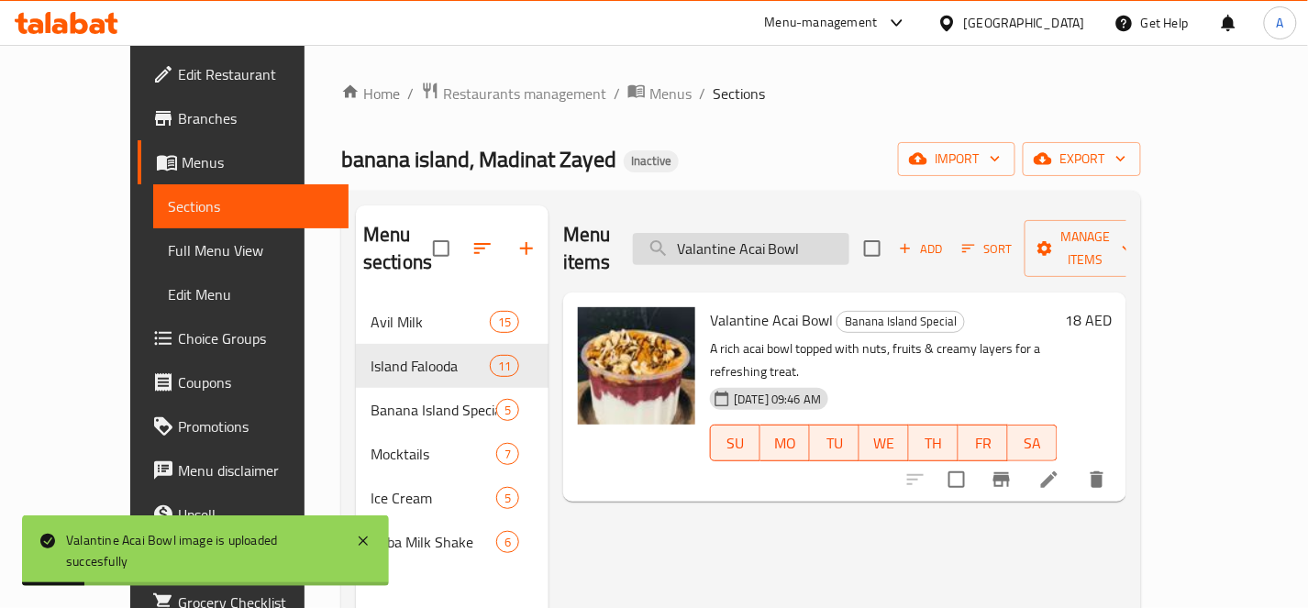
paste input "iral [PERSON_NAME]"
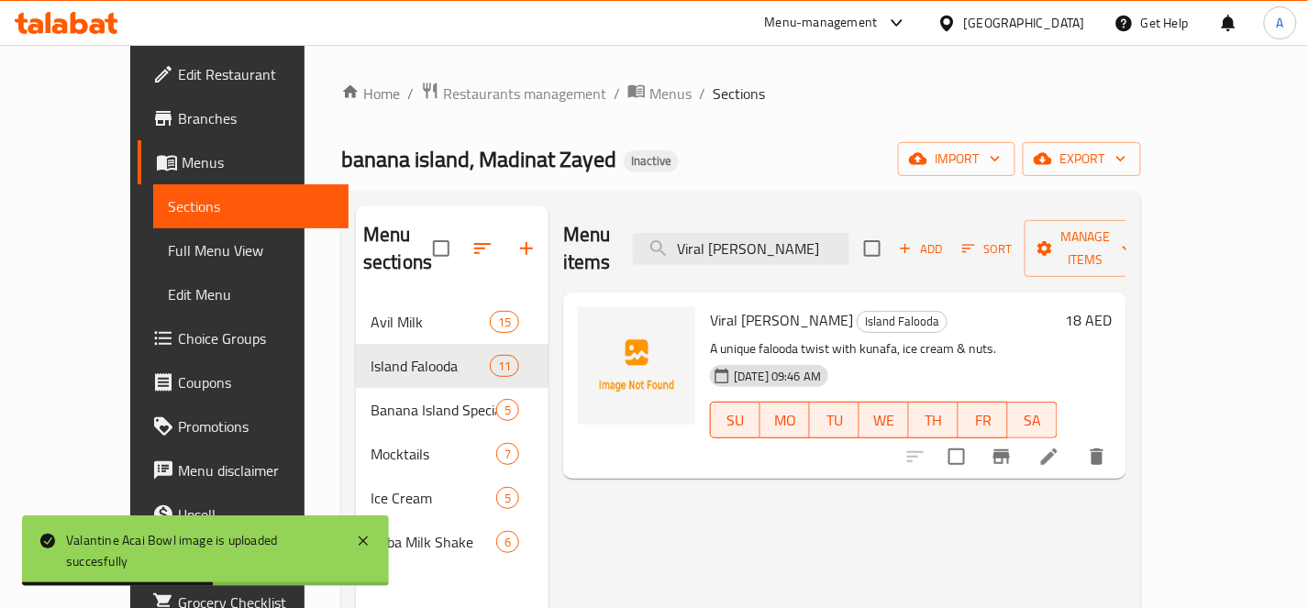
type input "Viral [PERSON_NAME]"
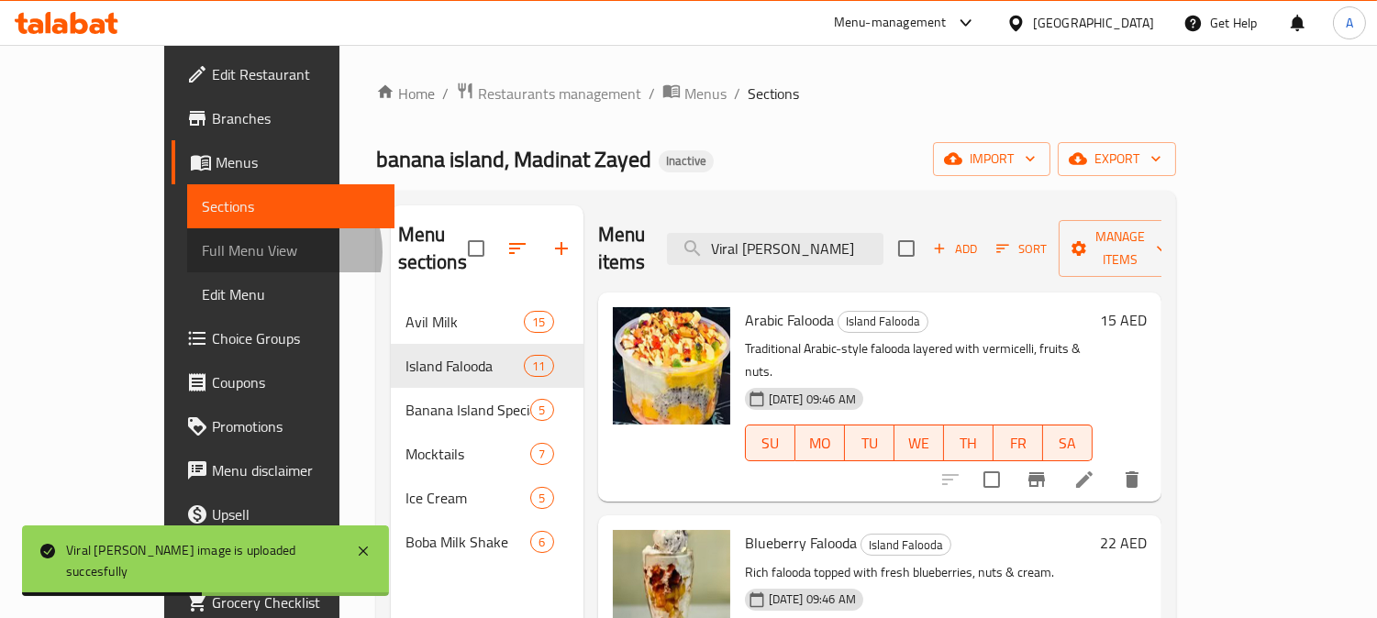
click at [202, 252] on span "Full Menu View" at bounding box center [291, 250] width 178 height 22
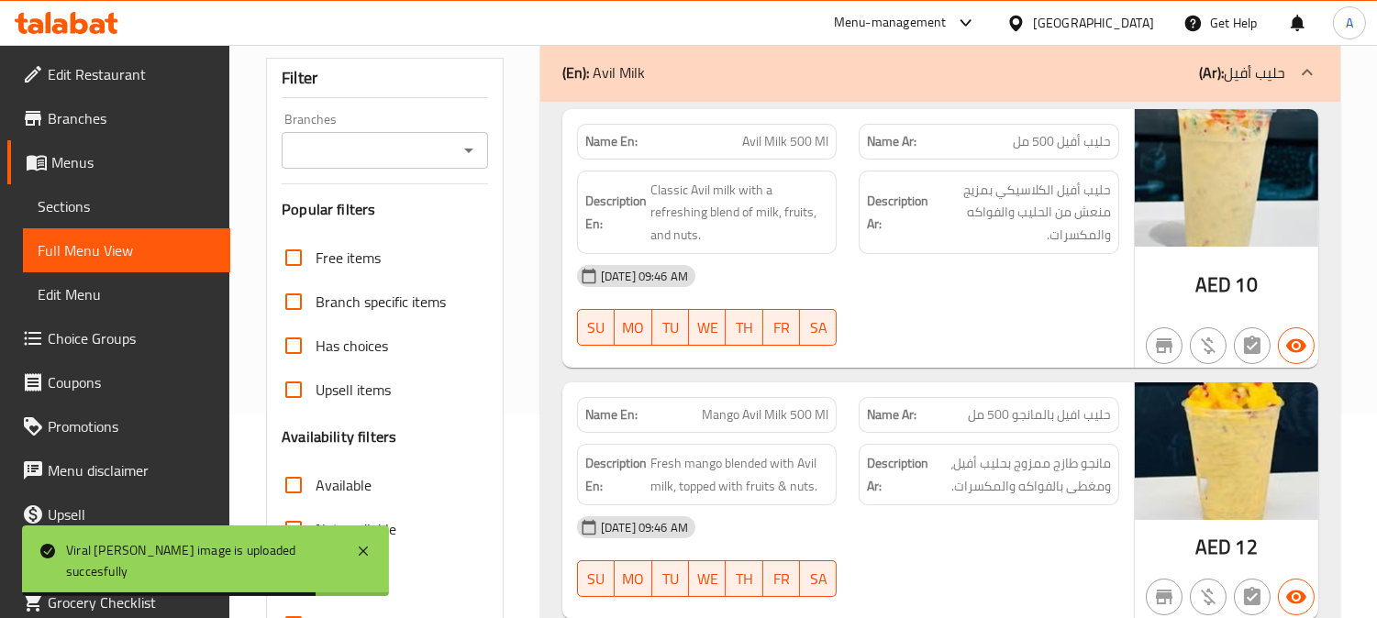
scroll to position [611, 0]
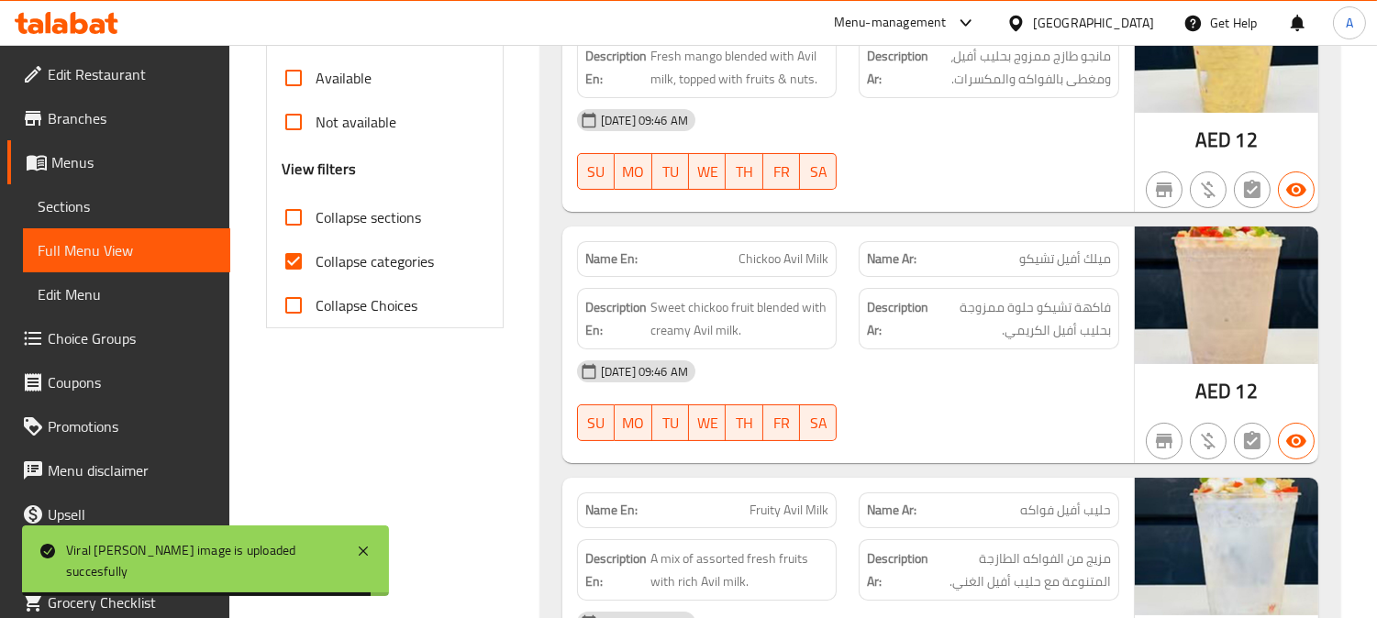
click at [290, 260] on input "Collapse categories" at bounding box center [293, 261] width 44 height 44
checkbox input "false"
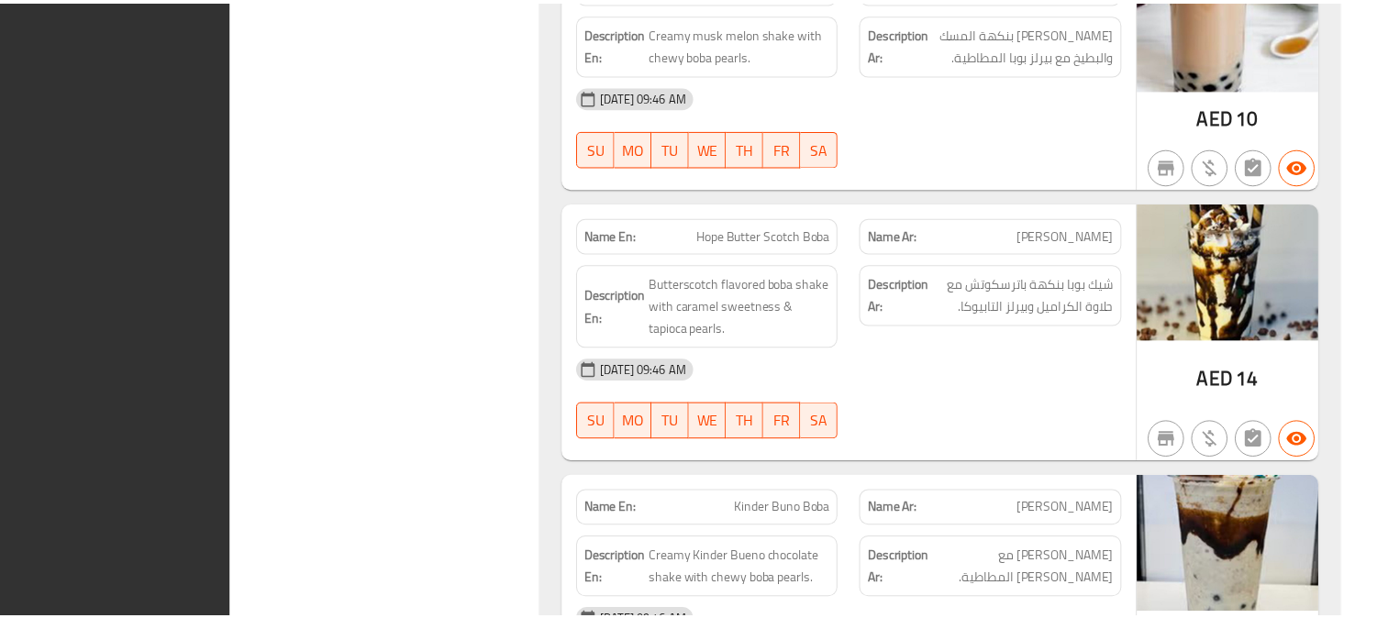
scroll to position [13015, 0]
